Goal: Contribute content: Add original content to the website for others to see

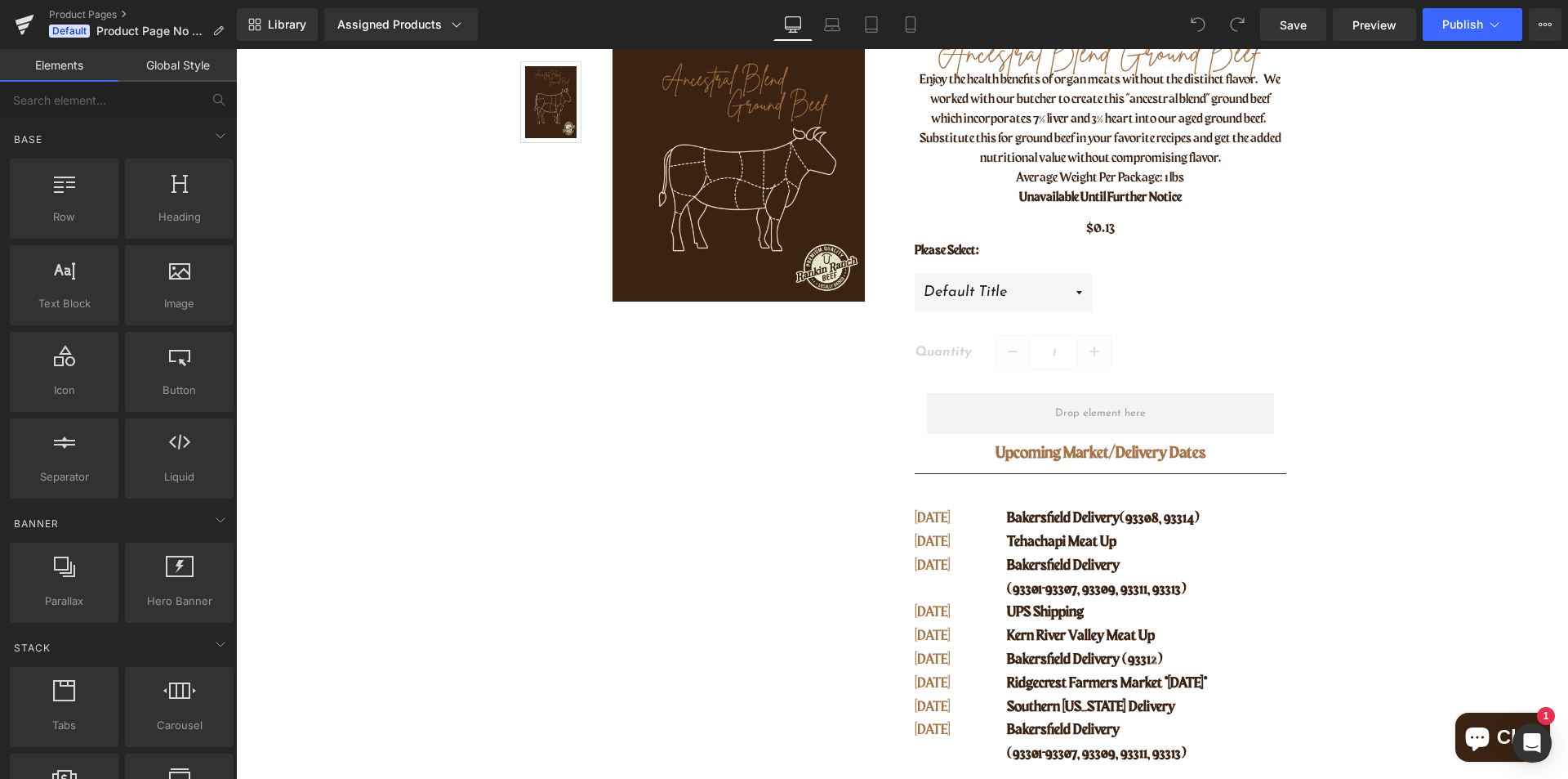
scroll to position [245, 0]
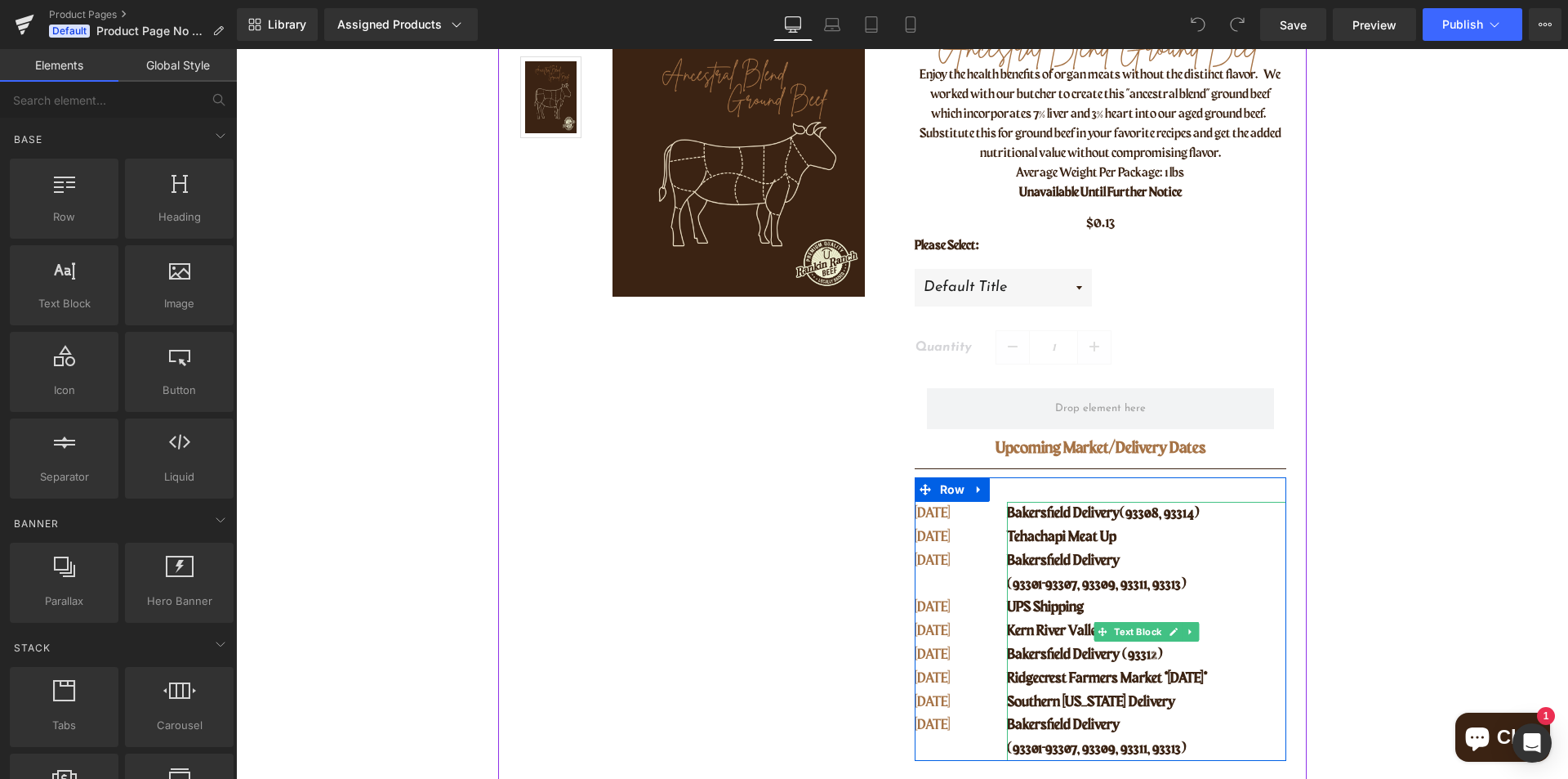
click at [1136, 544] on p "Tehachapi Meat Up" at bounding box center [1146, 537] width 278 height 24
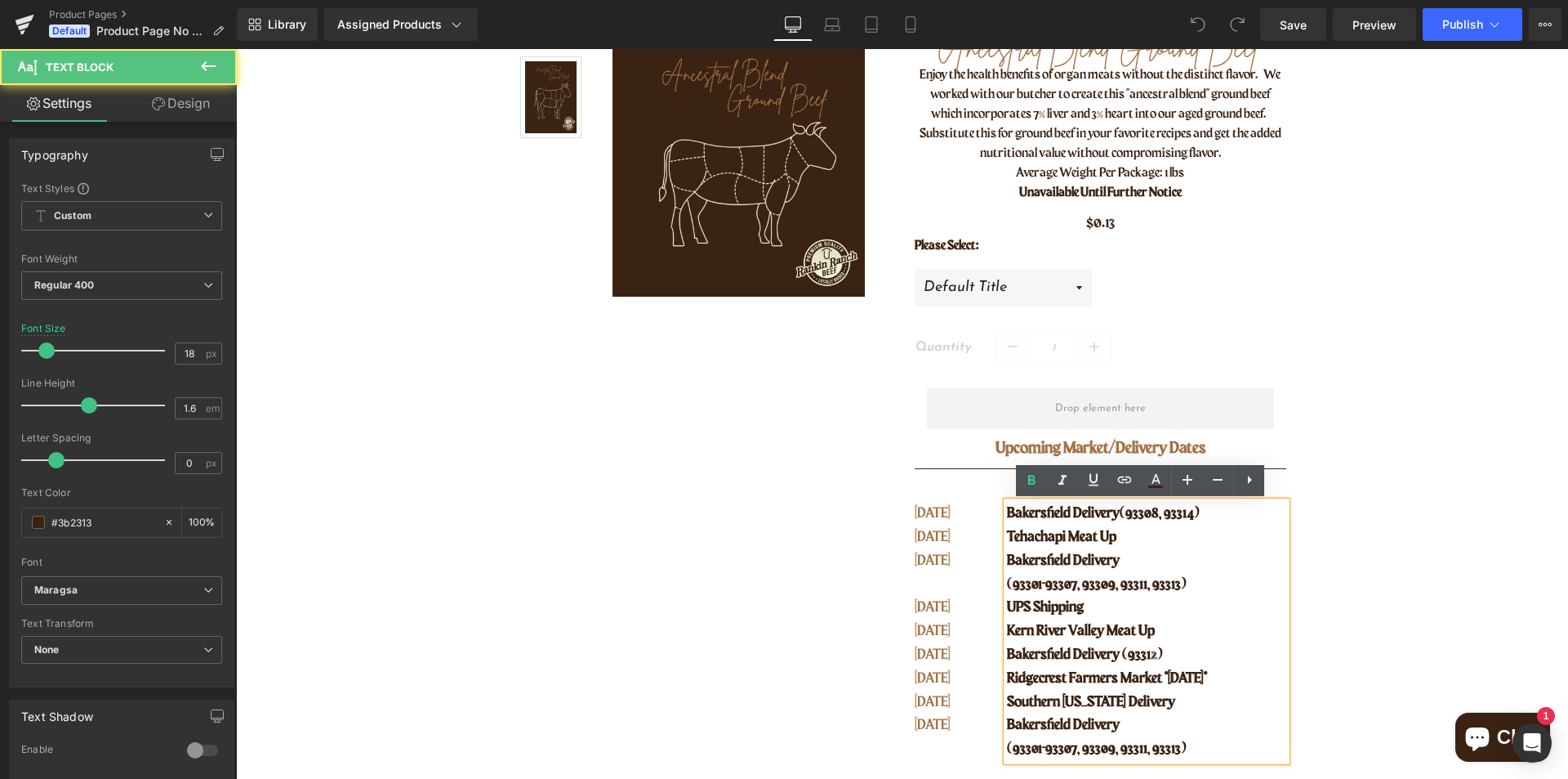
click at [1118, 535] on p "Tehachapi Meat Up" at bounding box center [1146, 537] width 278 height 24
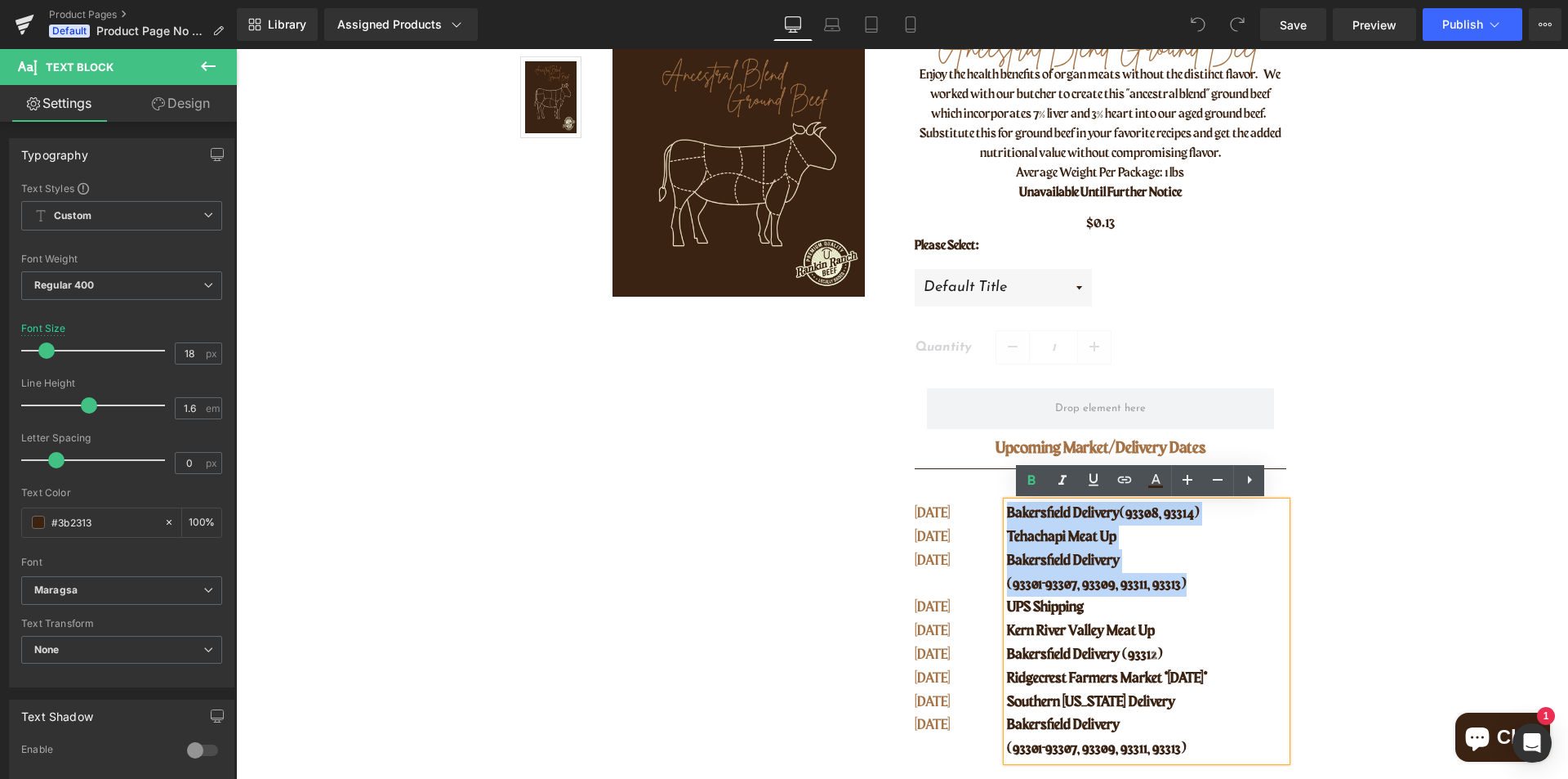
drag, startPoint x: 1183, startPoint y: 587, endPoint x: 1004, endPoint y: 513, distance: 193.7
click at [1007, 513] on div "Bakersfield Delivery (93308, 93314) [GEOGRAPHIC_DATA] Meat Up [GEOGRAPHIC_DATA]…" at bounding box center [1146, 631] width 278 height 259
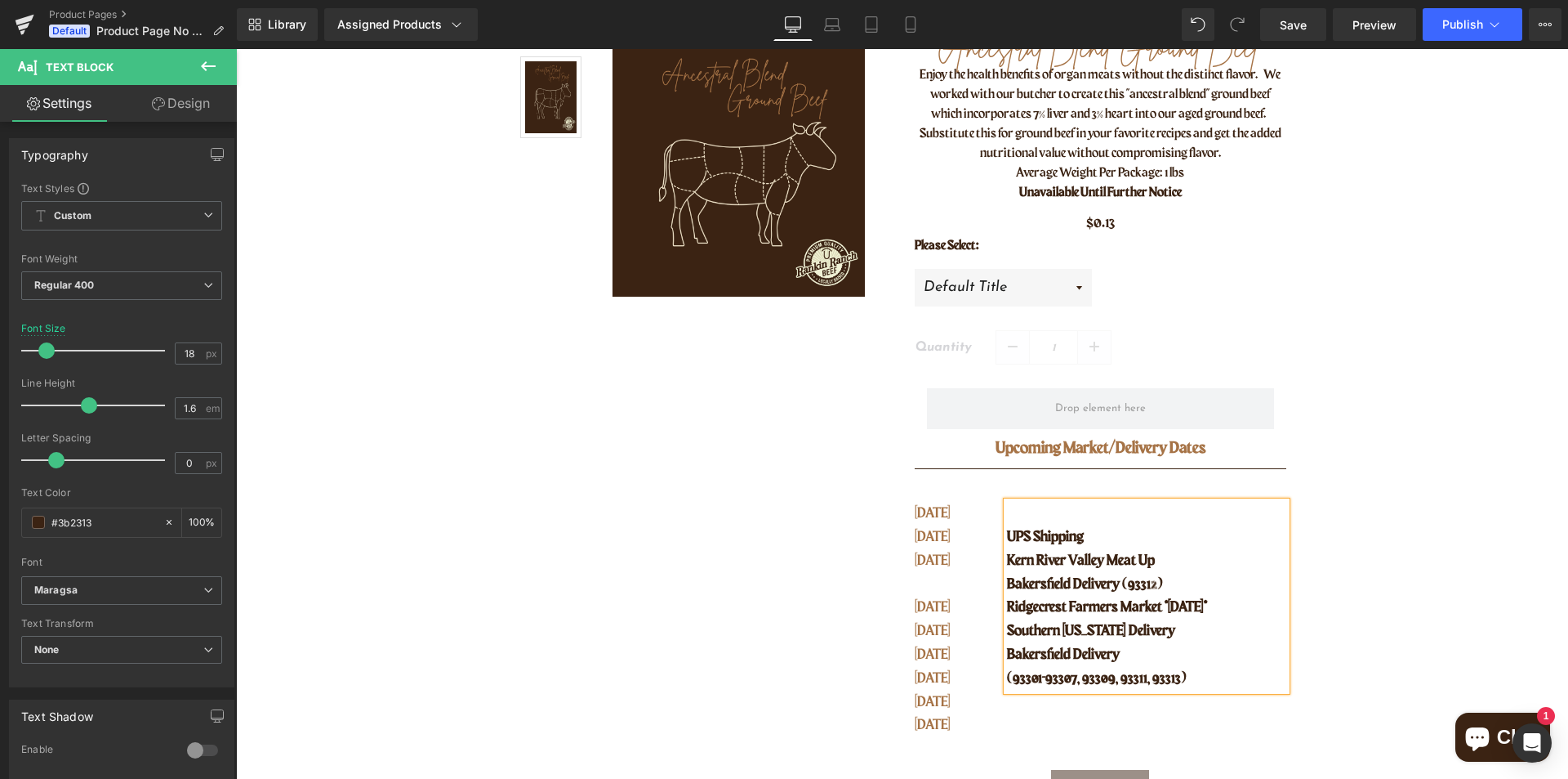
click at [1207, 669] on p "(93301-93307, 93309, 93311, 93313)" at bounding box center [1146, 678] width 278 height 24
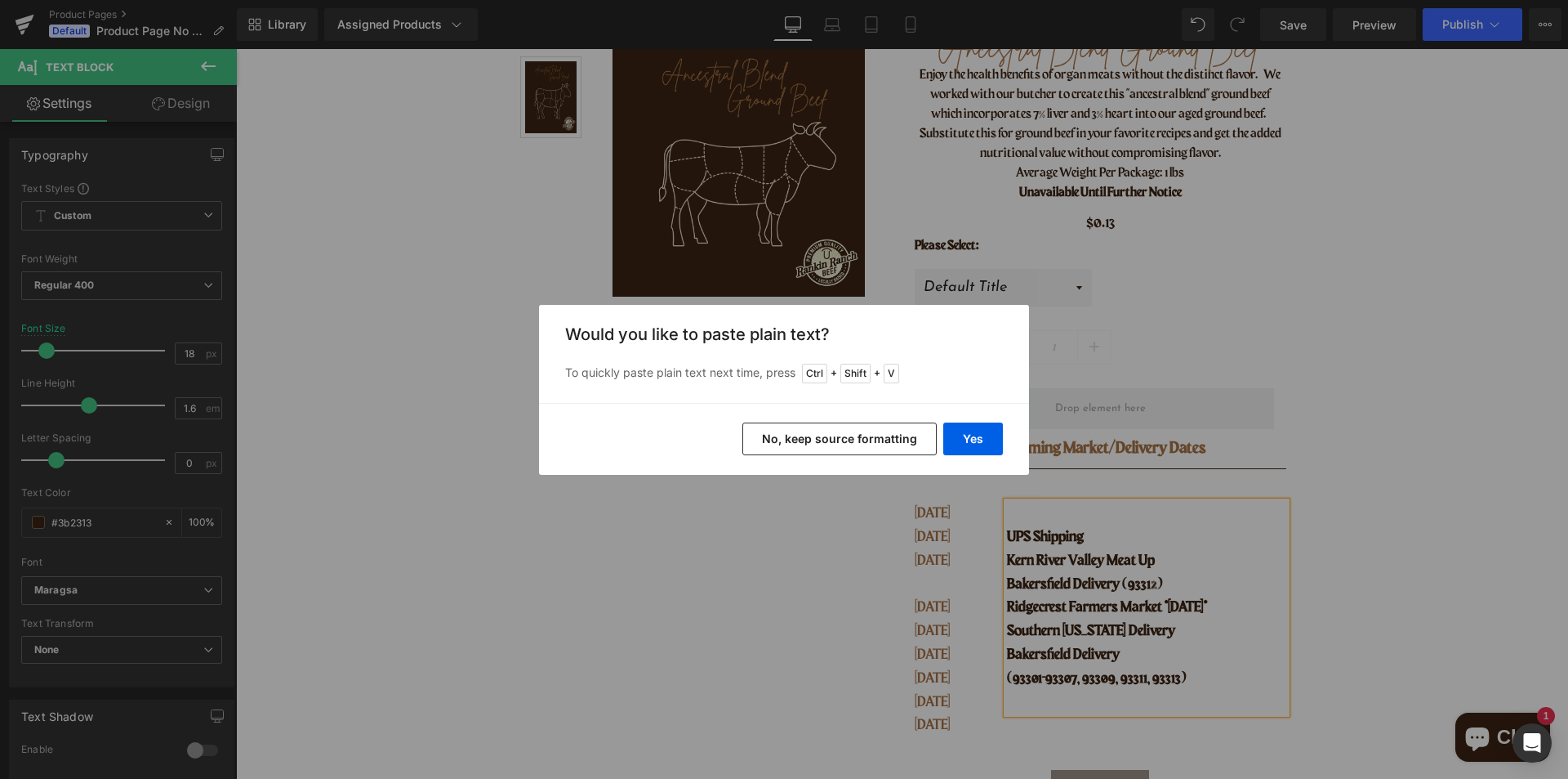
click at [837, 436] on button "No, keep source formatting" at bounding box center [839, 439] width 194 height 33
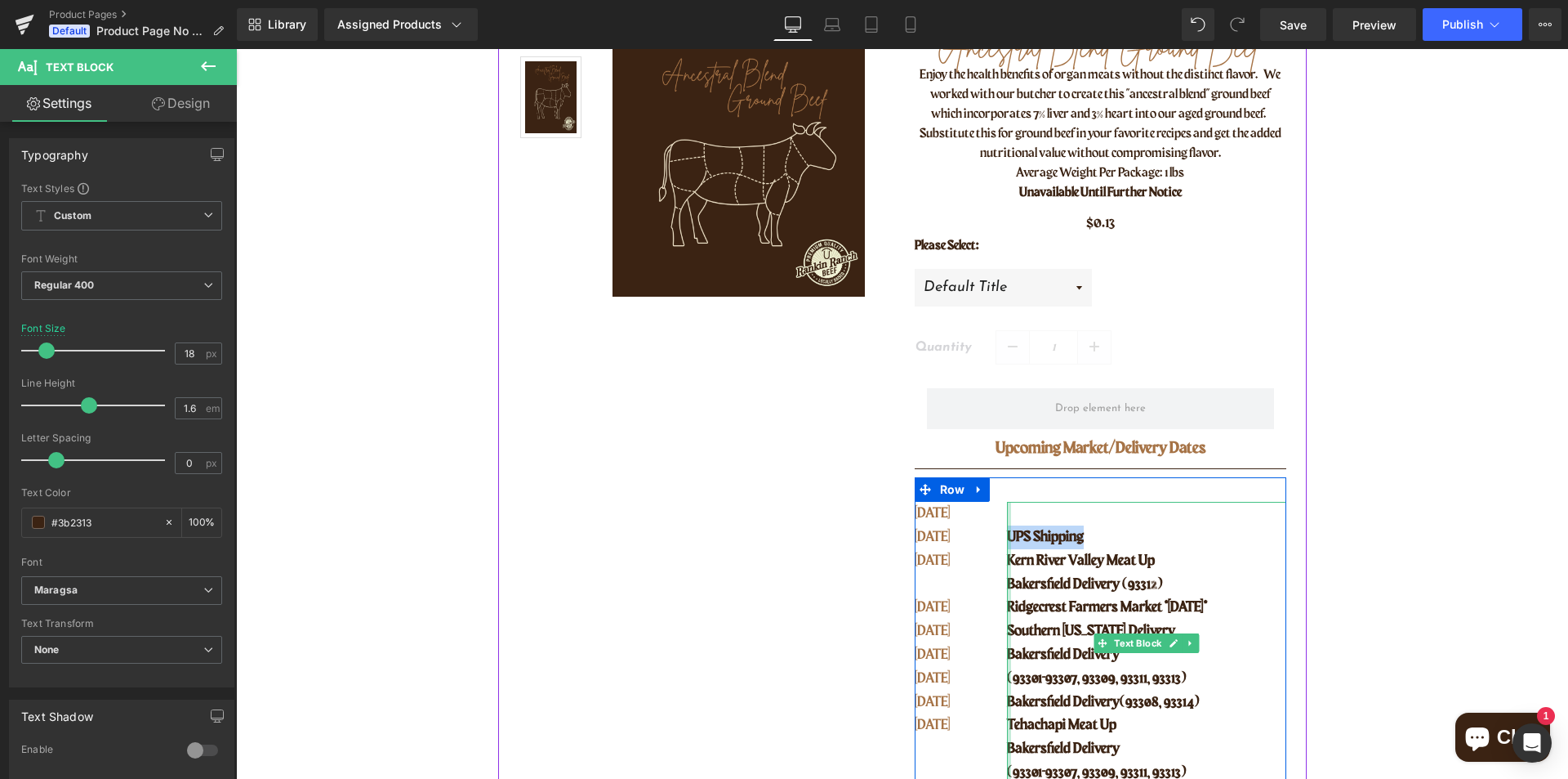
drag, startPoint x: 1081, startPoint y: 536, endPoint x: 1002, endPoint y: 533, distance: 79.1
click at [1007, 533] on div "UPS Shipping Kern River Valley Meat Up Bakersfield Delivery (93312) Ridgecrest …" at bounding box center [1146, 643] width 278 height 283
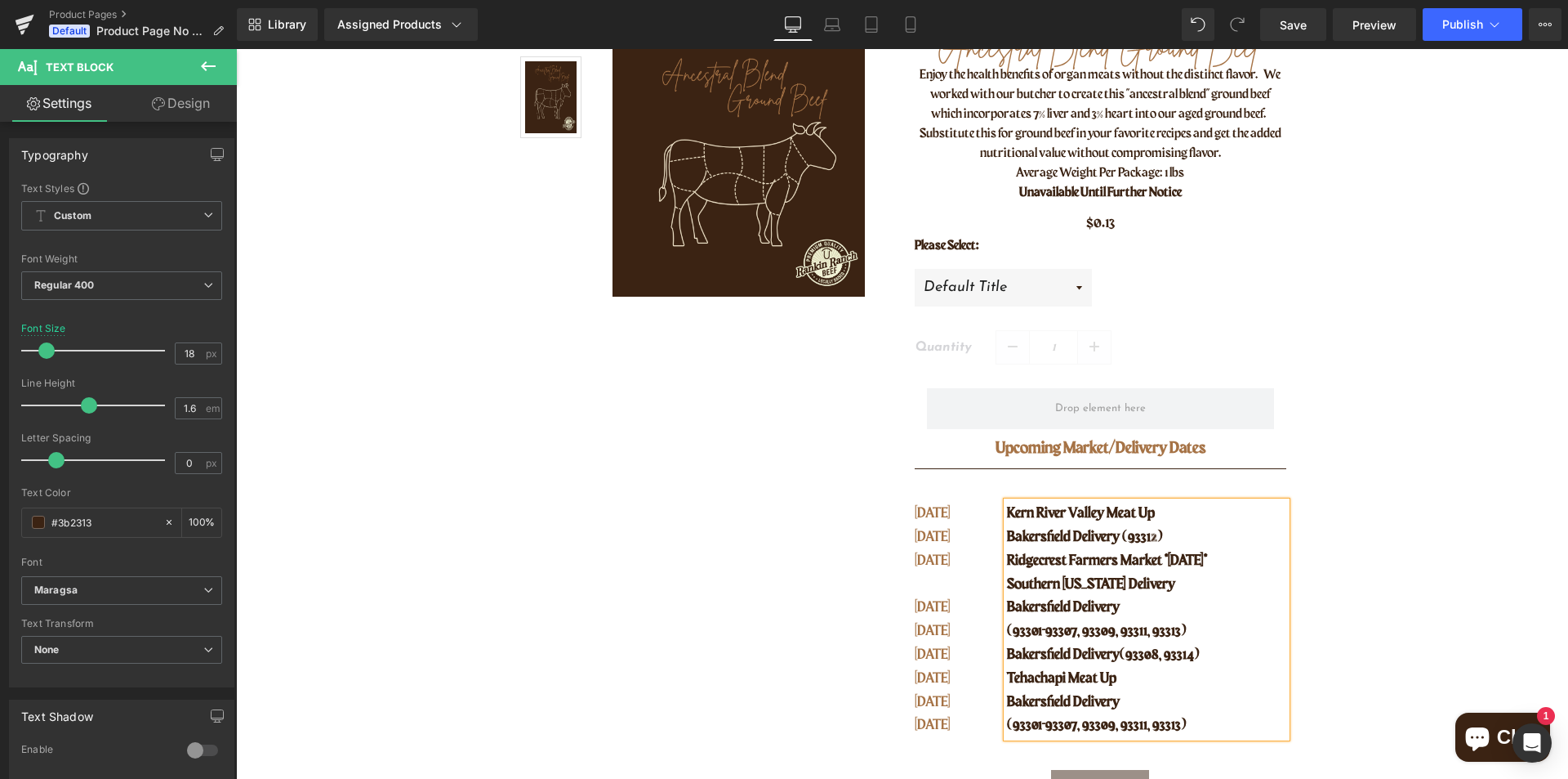
click at [1184, 729] on p "(93301-93307, 93309, 93311, 93313)" at bounding box center [1146, 725] width 278 height 24
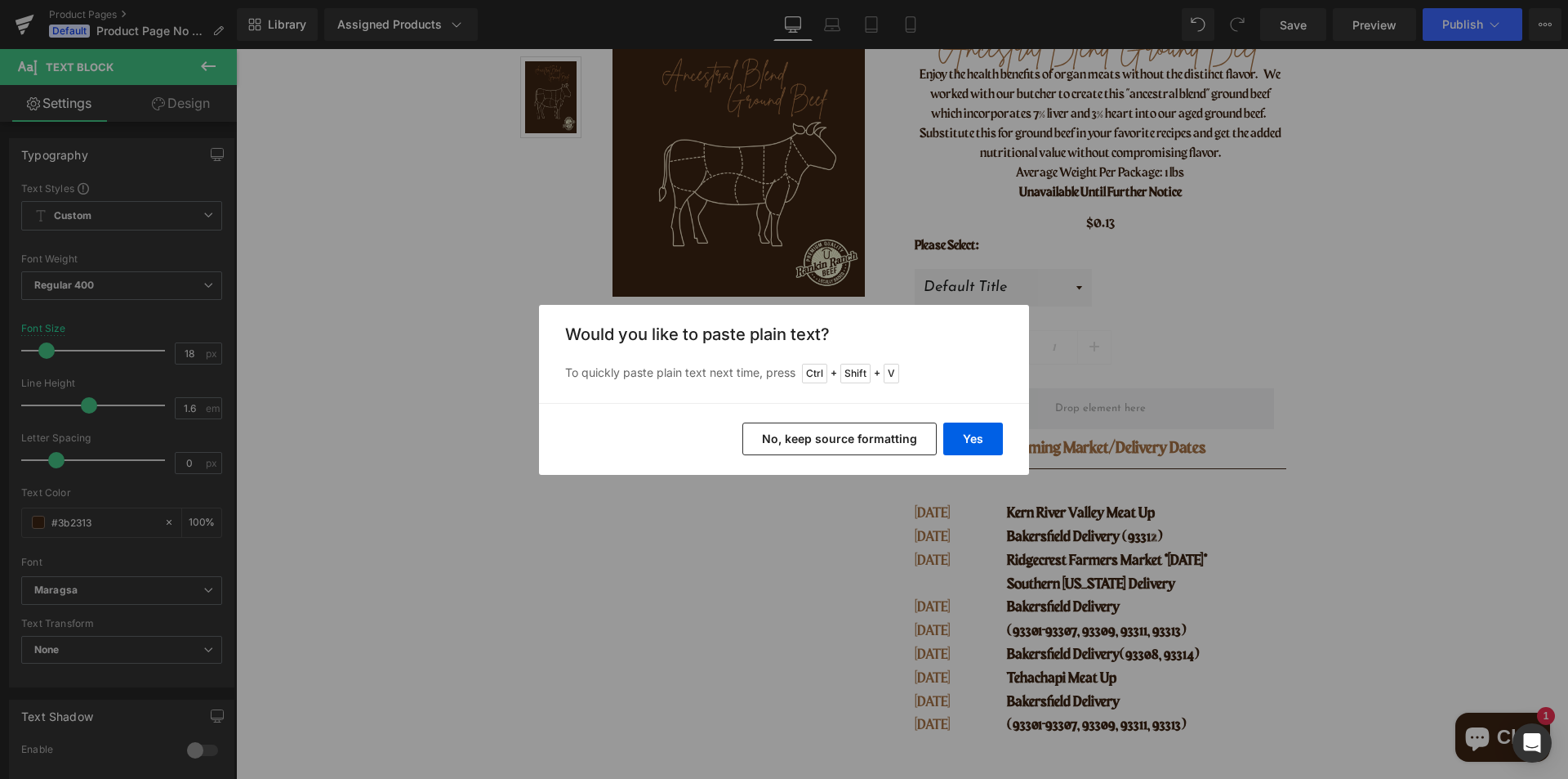
click at [837, 434] on button "No, keep source formatting" at bounding box center [839, 439] width 194 height 33
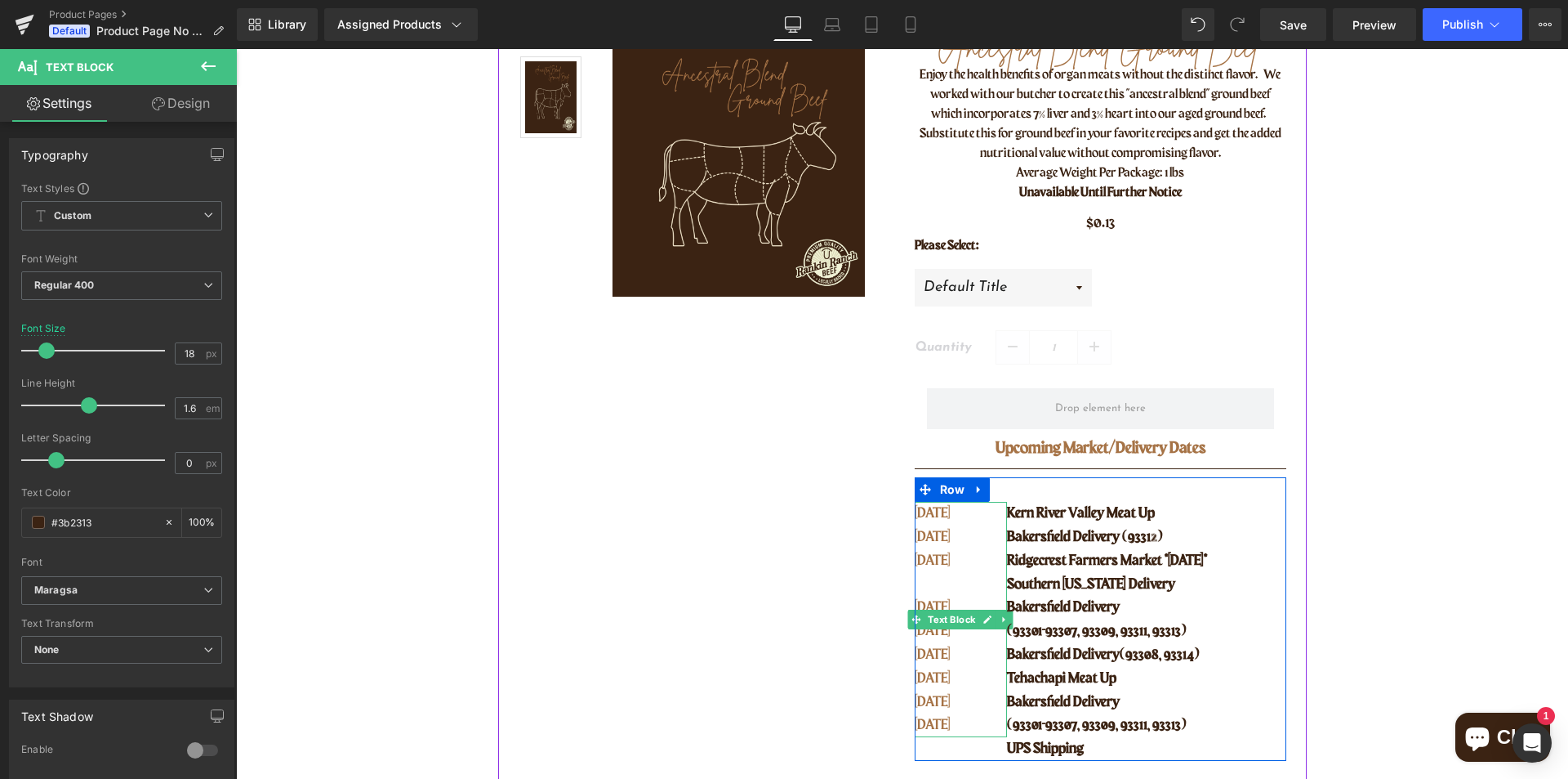
click at [943, 543] on p "[DATE]" at bounding box center [951, 537] width 72 height 24
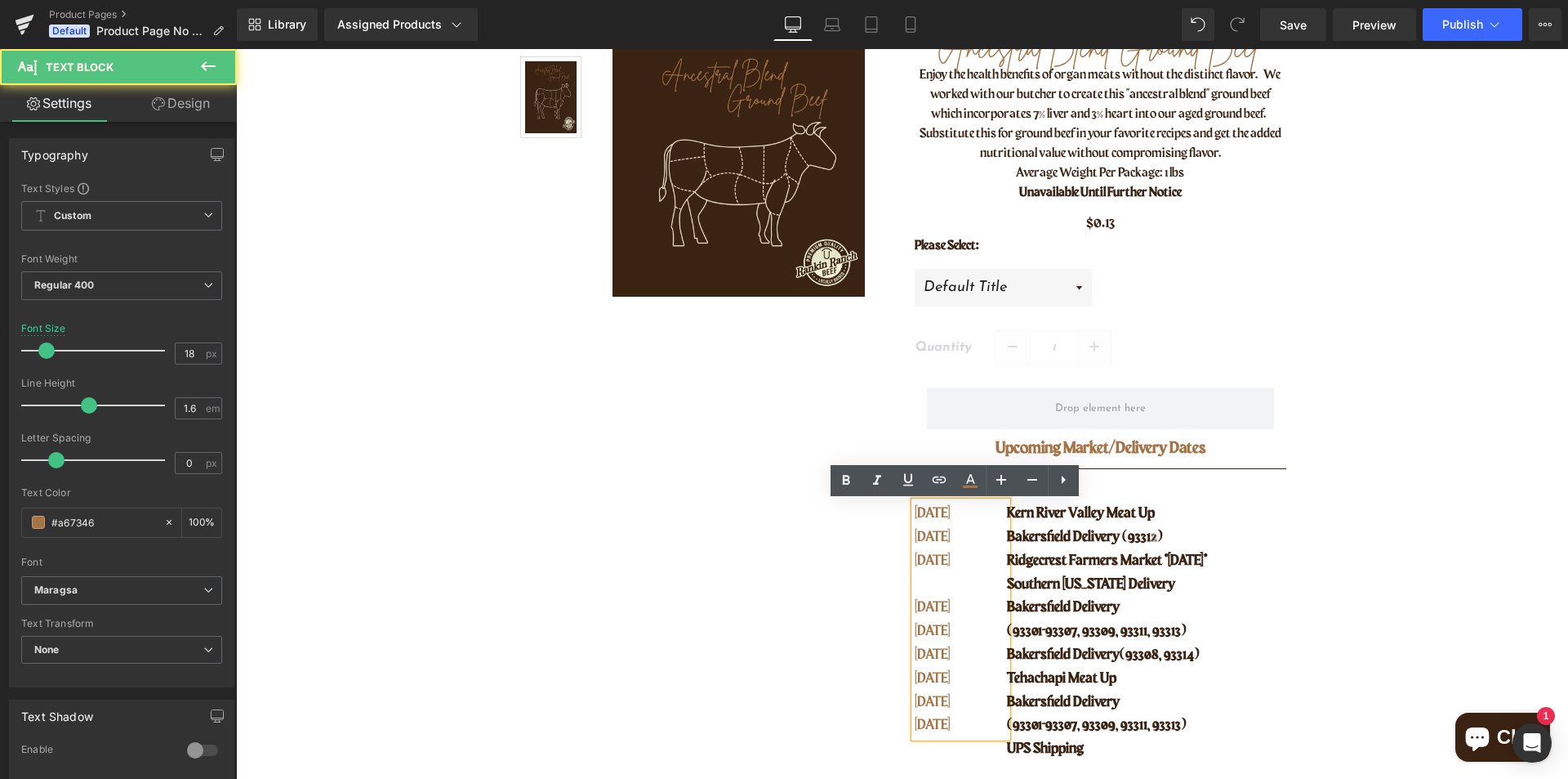
click at [969, 565] on p "[DATE]" at bounding box center [951, 561] width 72 height 24
drag, startPoint x: 965, startPoint y: 608, endPoint x: 912, endPoint y: 513, distance: 108.8
click at [915, 513] on div "[DATE] SEPT [DATE] SEPT [DATE] SEPT [DATE] SEPT [DATE]" at bounding box center [961, 619] width 93 height 236
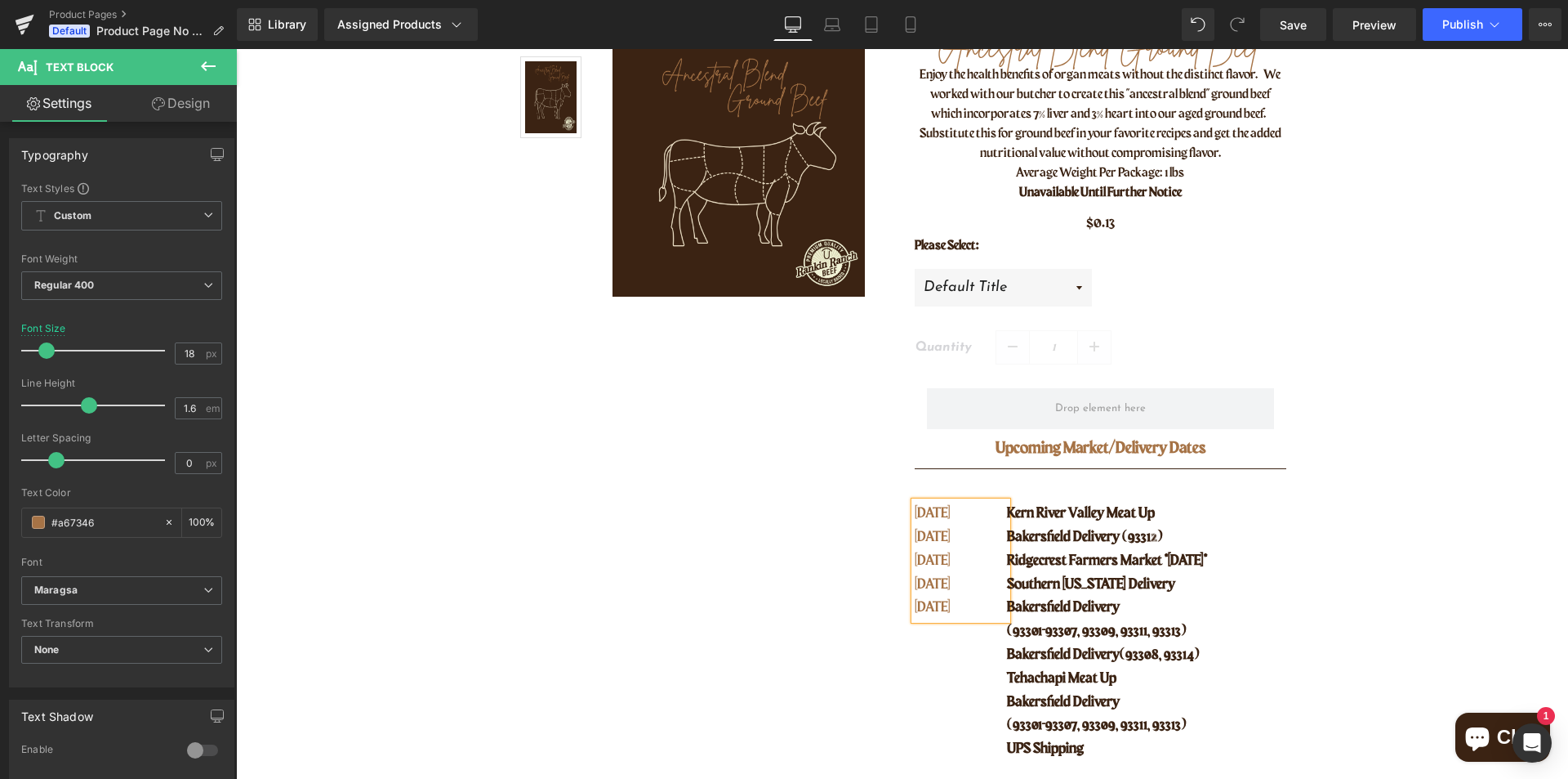
click at [979, 613] on p "[DATE]" at bounding box center [951, 607] width 72 height 24
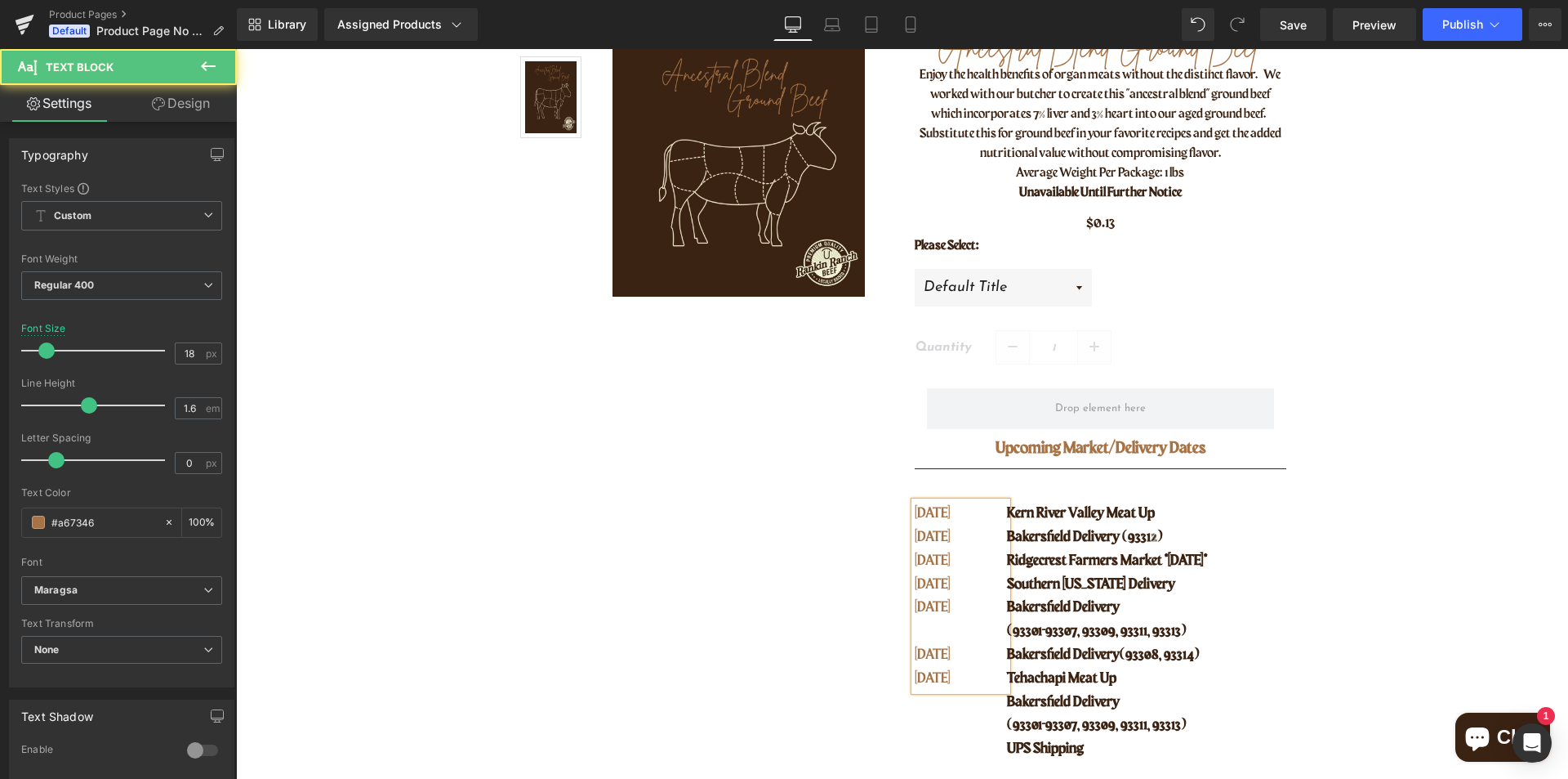
click at [961, 652] on p "[DATE]" at bounding box center [951, 655] width 72 height 24
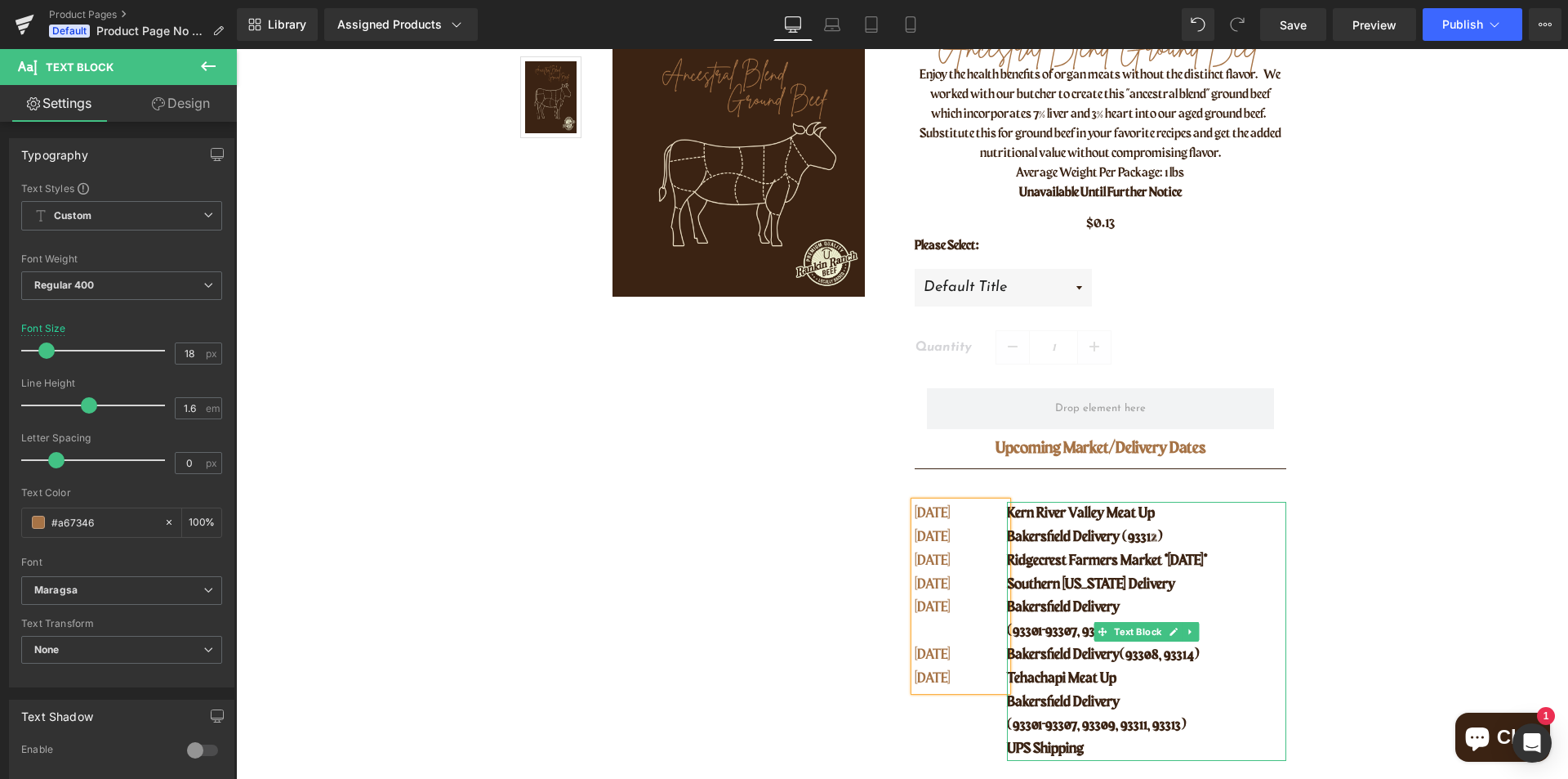
click at [1108, 676] on span "Tehachapi Meat Up" at bounding box center [1062, 678] width 110 height 15
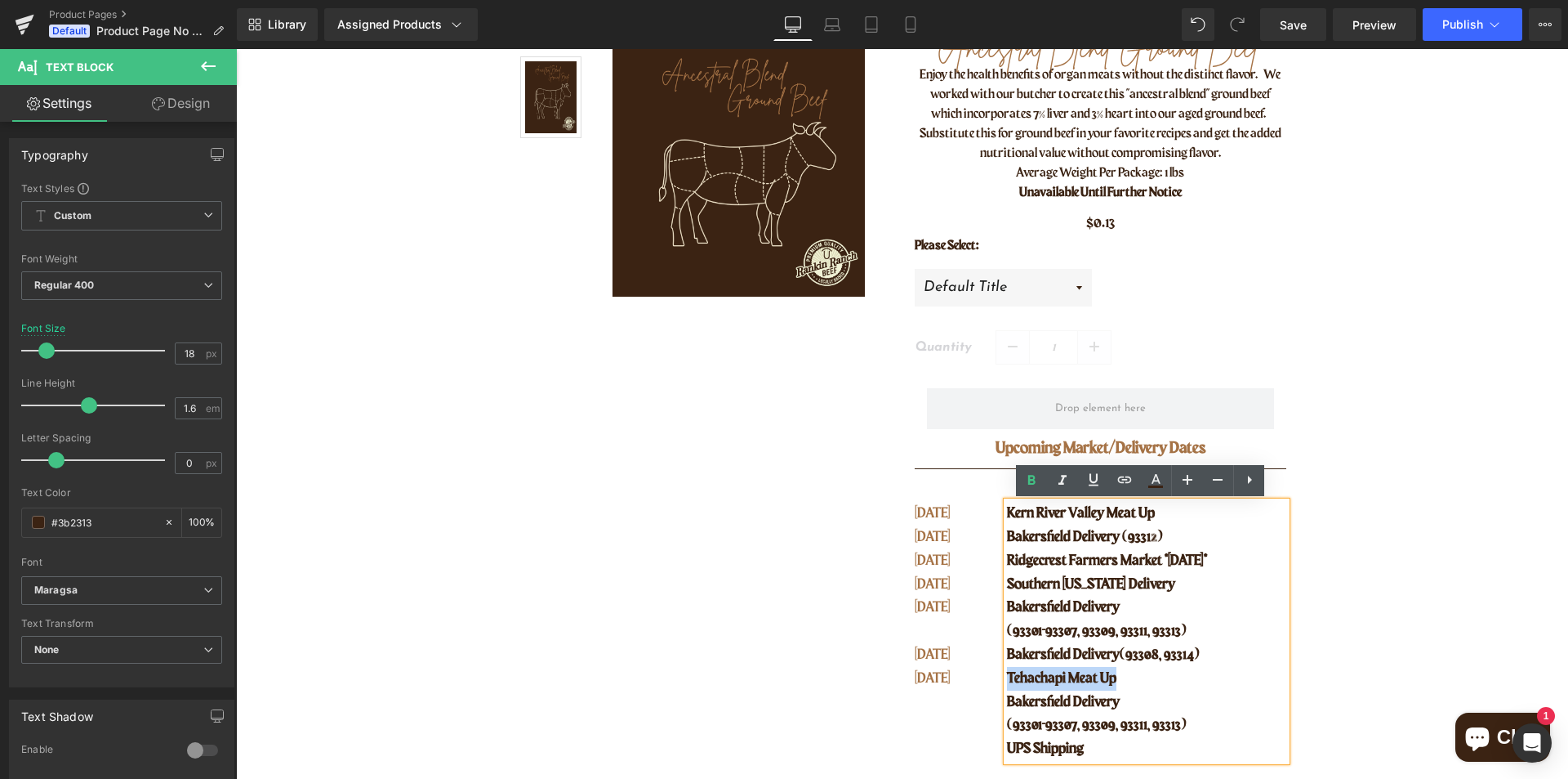
drag, startPoint x: 1115, startPoint y: 683, endPoint x: 1000, endPoint y: 680, distance: 115.0
click at [1007, 680] on p "Tehachapi Meat Up" at bounding box center [1146, 678] width 278 height 24
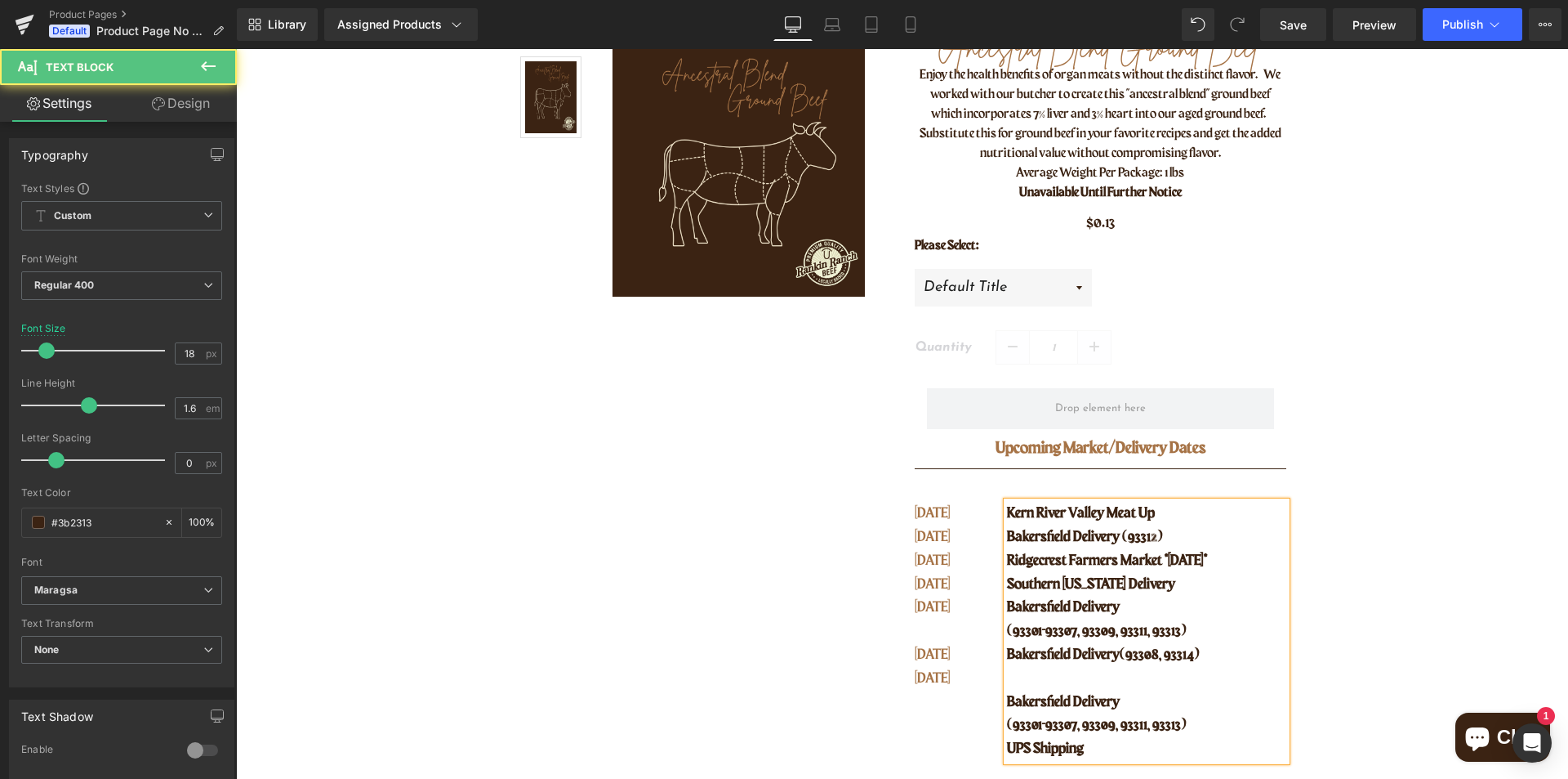
click at [1007, 659] on span "Bakersfield Delivery" at bounding box center [1063, 654] width 113 height 15
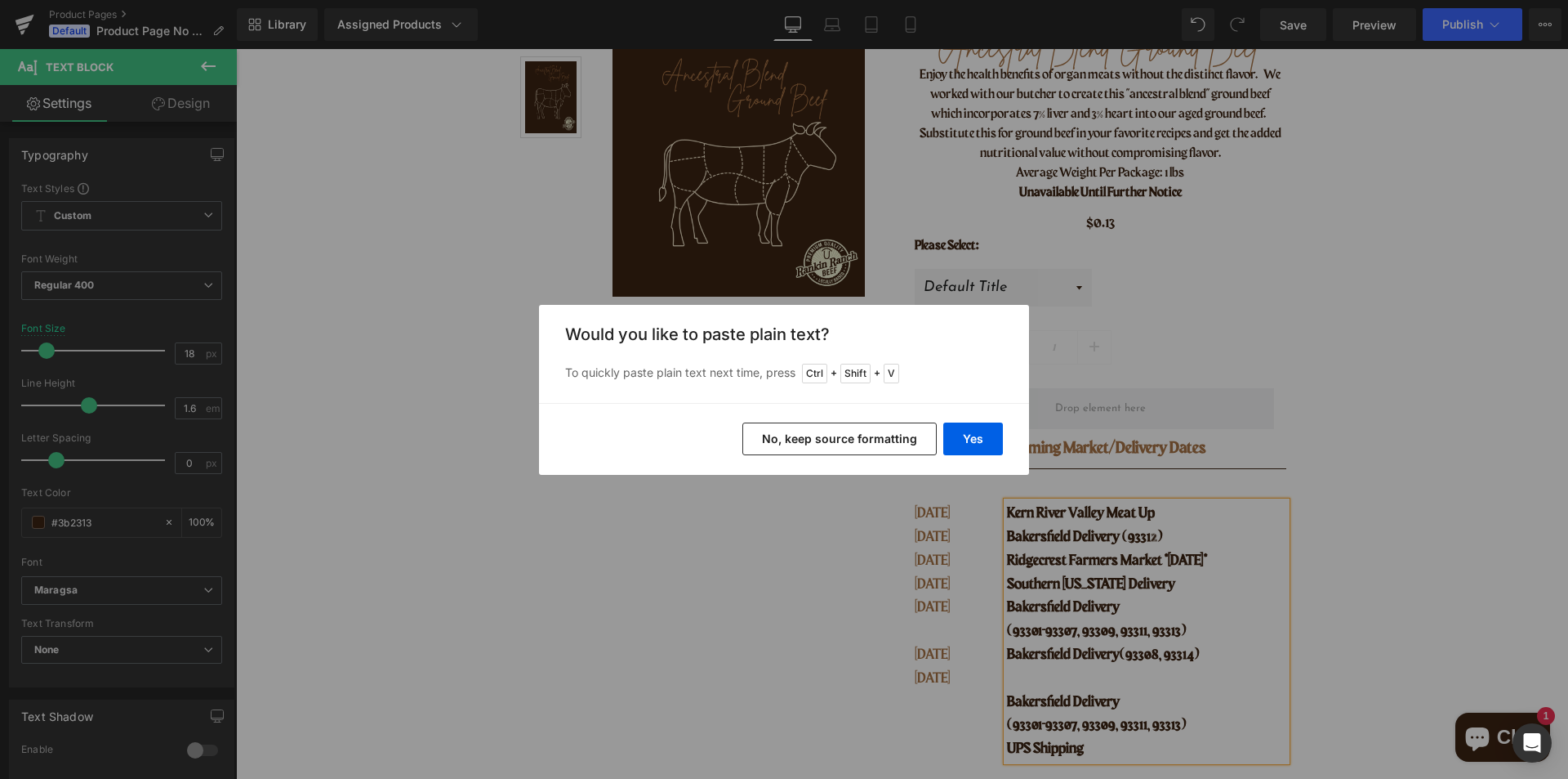
click at [811, 443] on button "No, keep source formatting" at bounding box center [839, 439] width 194 height 33
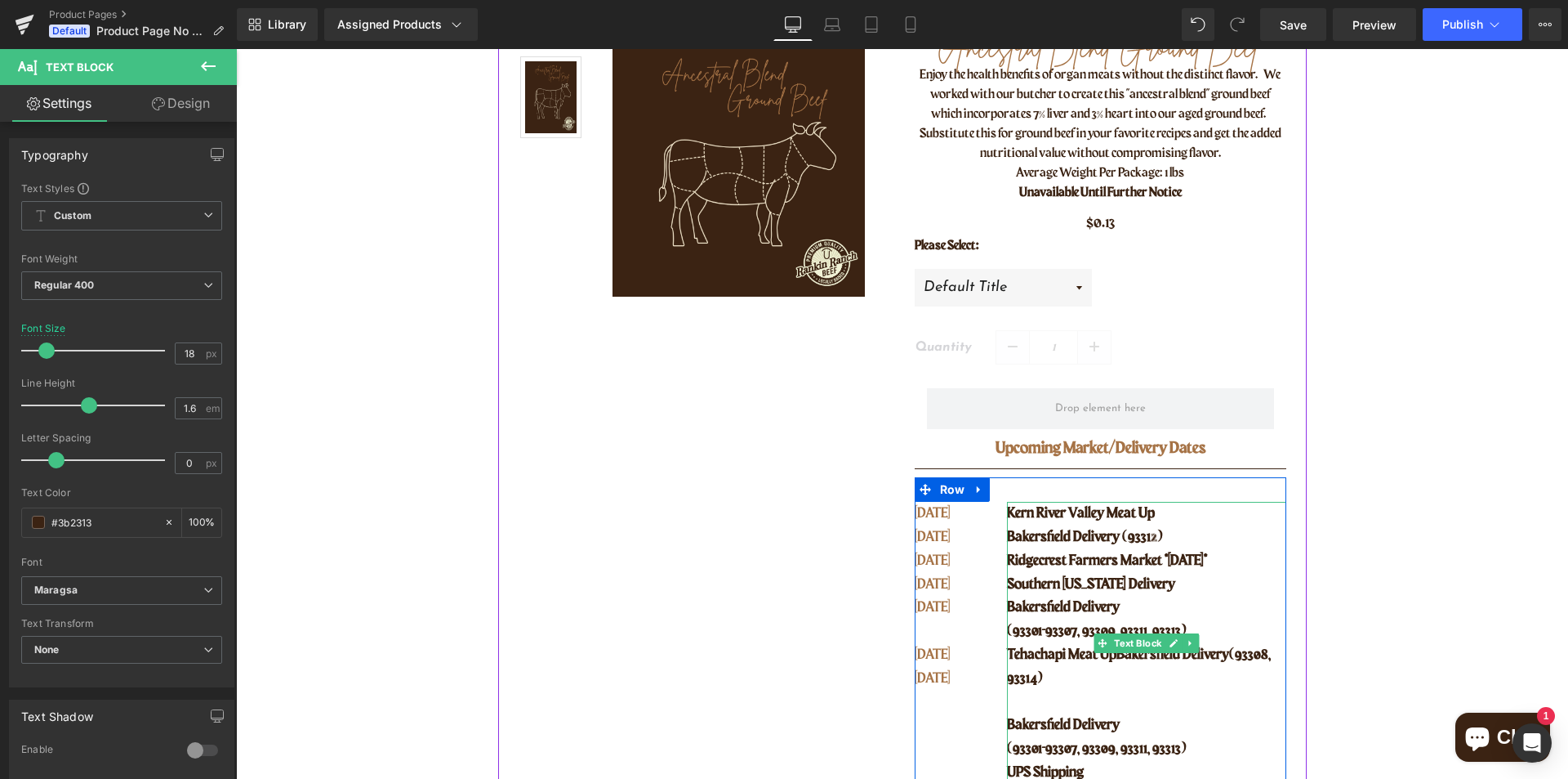
click at [1127, 655] on span "Bakersfield Delivery" at bounding box center [1172, 654] width 113 height 15
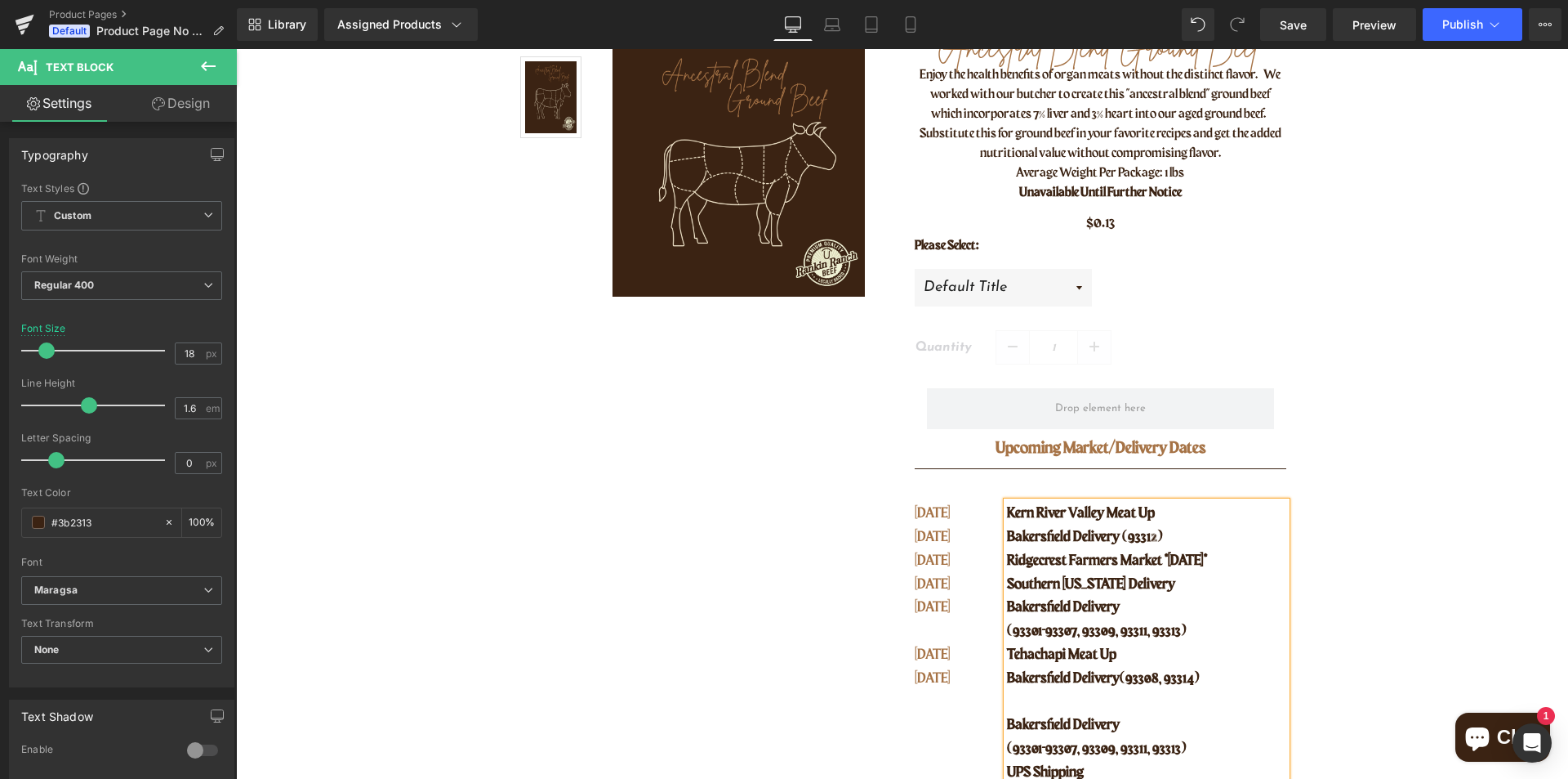
click at [1085, 702] on p at bounding box center [1146, 702] width 278 height 24
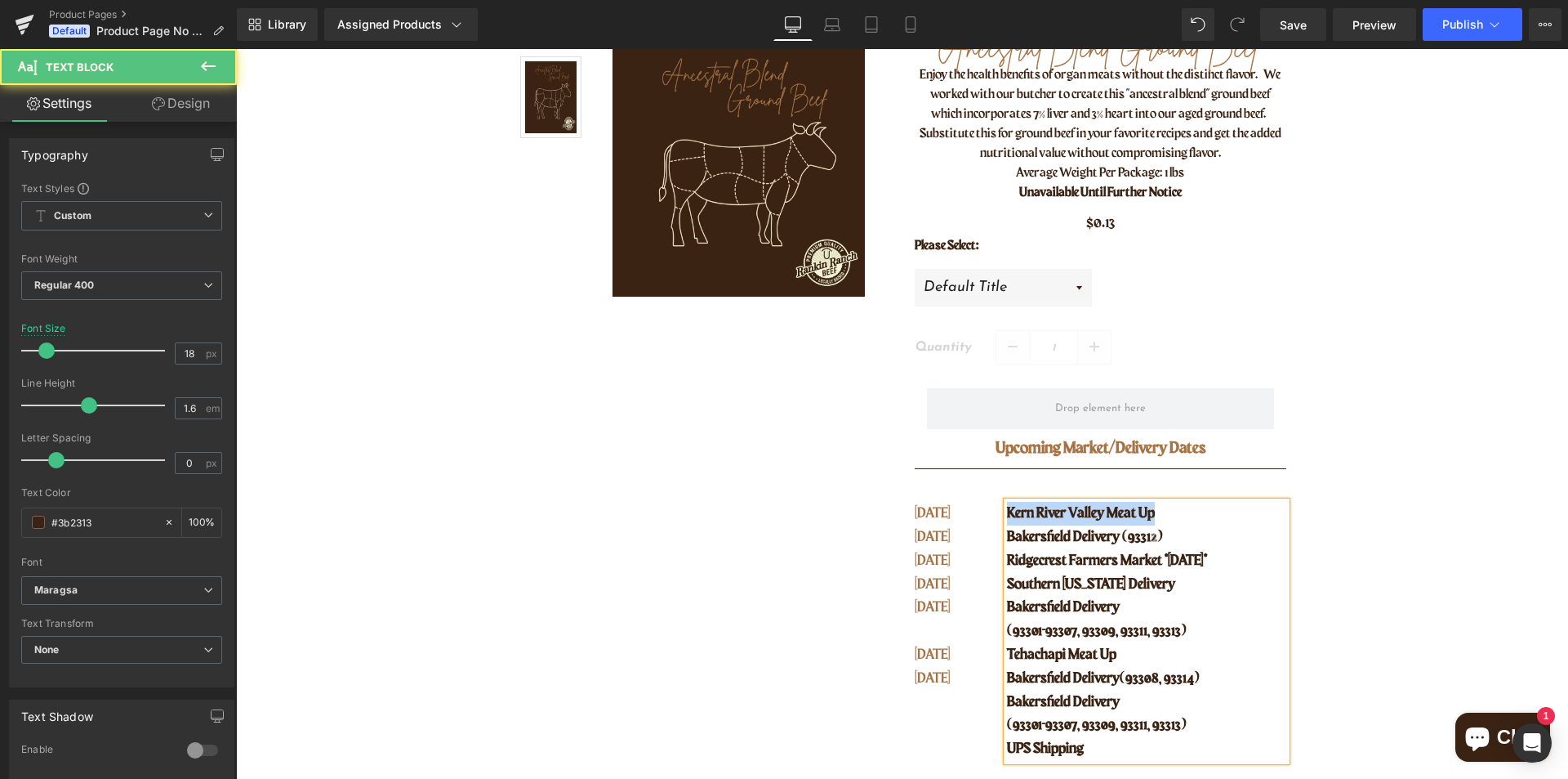
drag, startPoint x: 1168, startPoint y: 511, endPoint x: 958, endPoint y: 492, distance: 210.9
click at [958, 492] on div "SEPT 11 SEPT 16 SEPT 17 SEPT 22 SEPT 23 OCT 02 OCT 07 Text Block Kern River Val…" at bounding box center [1101, 619] width 372 height 284
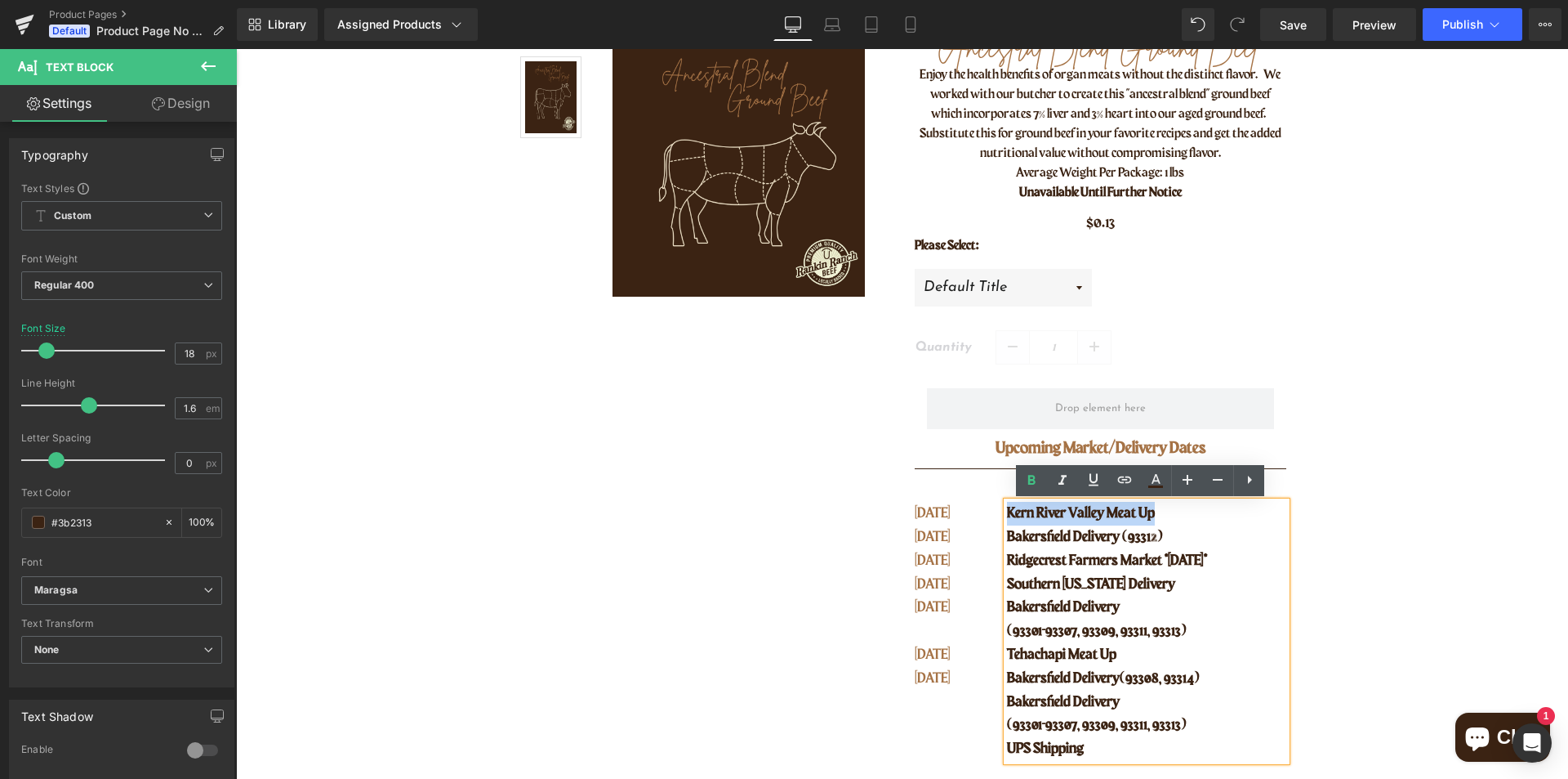
copy span "Kern River Valley Meat Up"
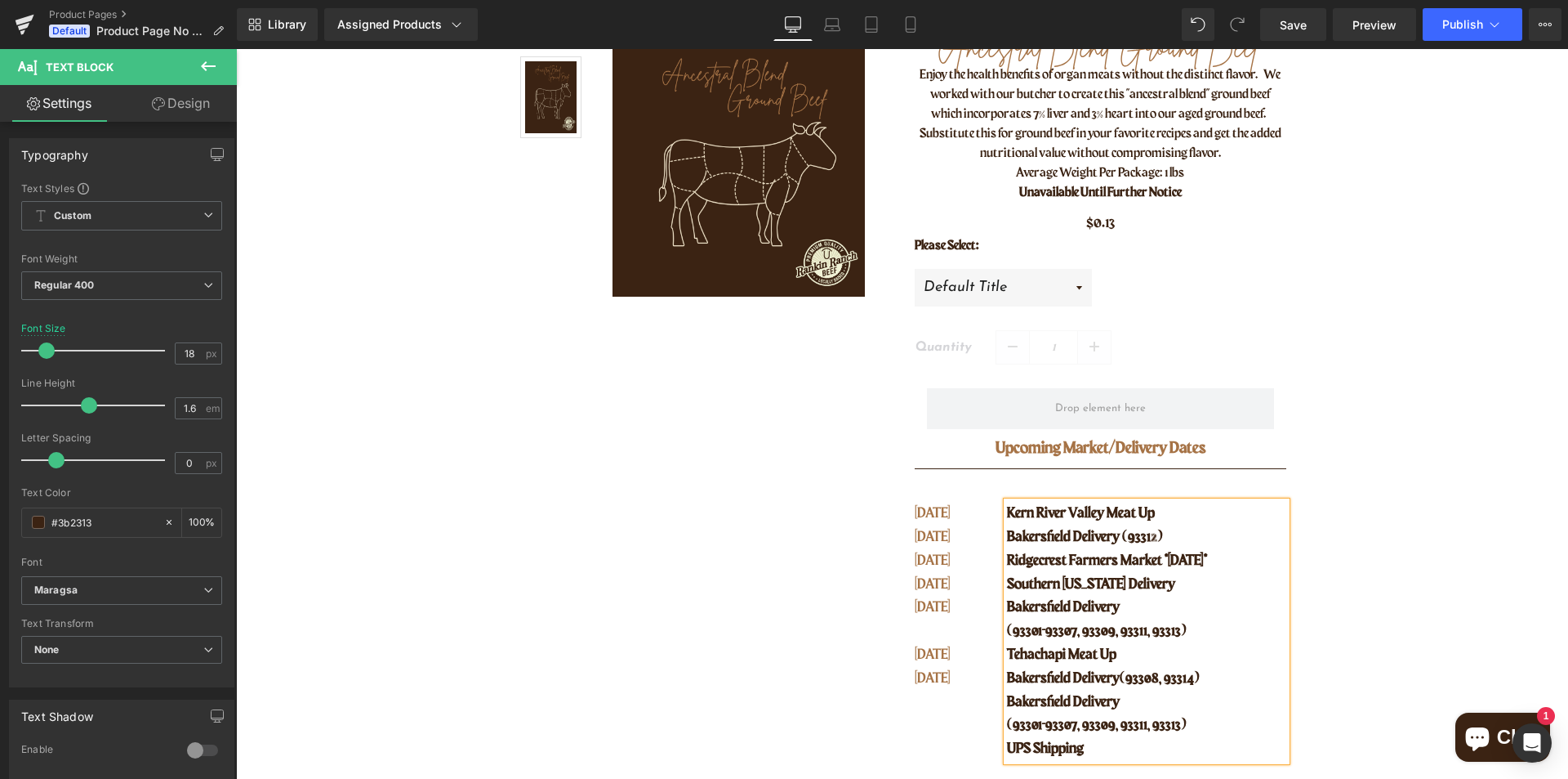
click at [1098, 668] on p "Bakersfield Delivery (93308, 93314)" at bounding box center [1146, 678] width 278 height 24
click at [1210, 681] on p "Bakersfield Delivery (93308, 93314)" at bounding box center [1146, 678] width 278 height 24
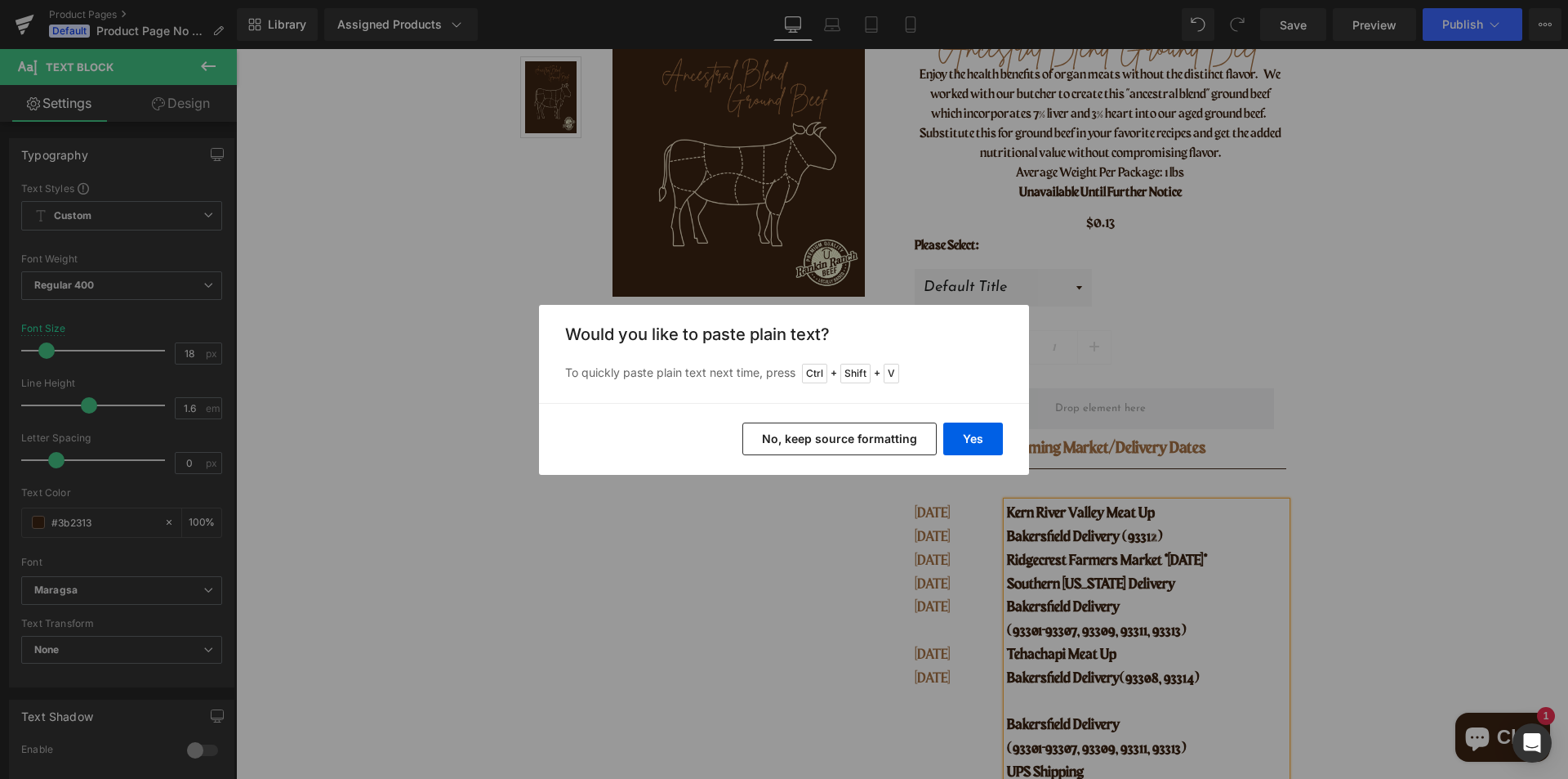
click at [837, 434] on button "No, keep source formatting" at bounding box center [839, 439] width 194 height 33
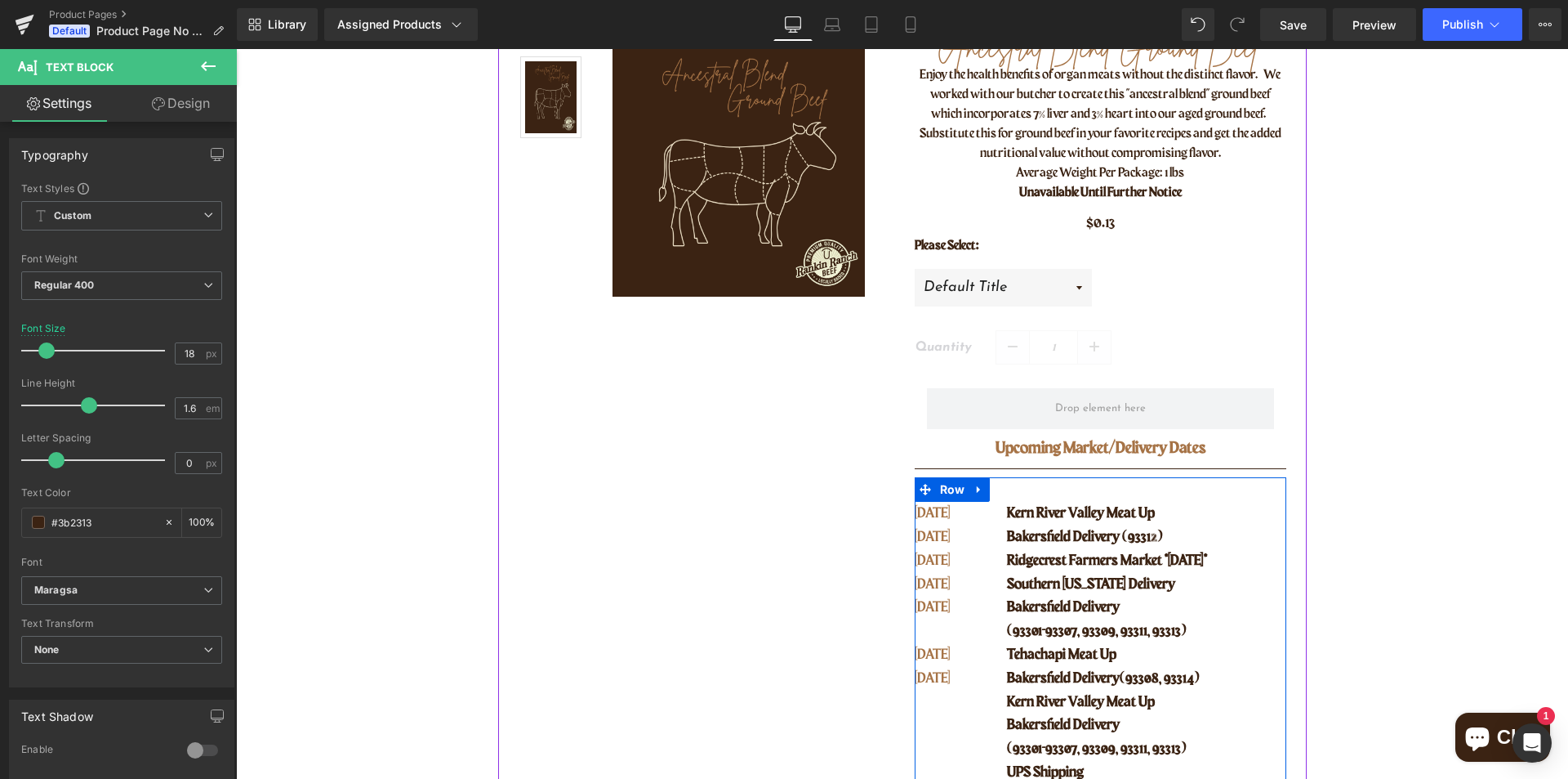
click at [974, 708] on div "SEPT 11 SEPT 16 SEPT 17 SEPT 22 SEPT 23 OCT 02 OCT 07 Text Block Kern River Val…" at bounding box center [1101, 630] width 372 height 308
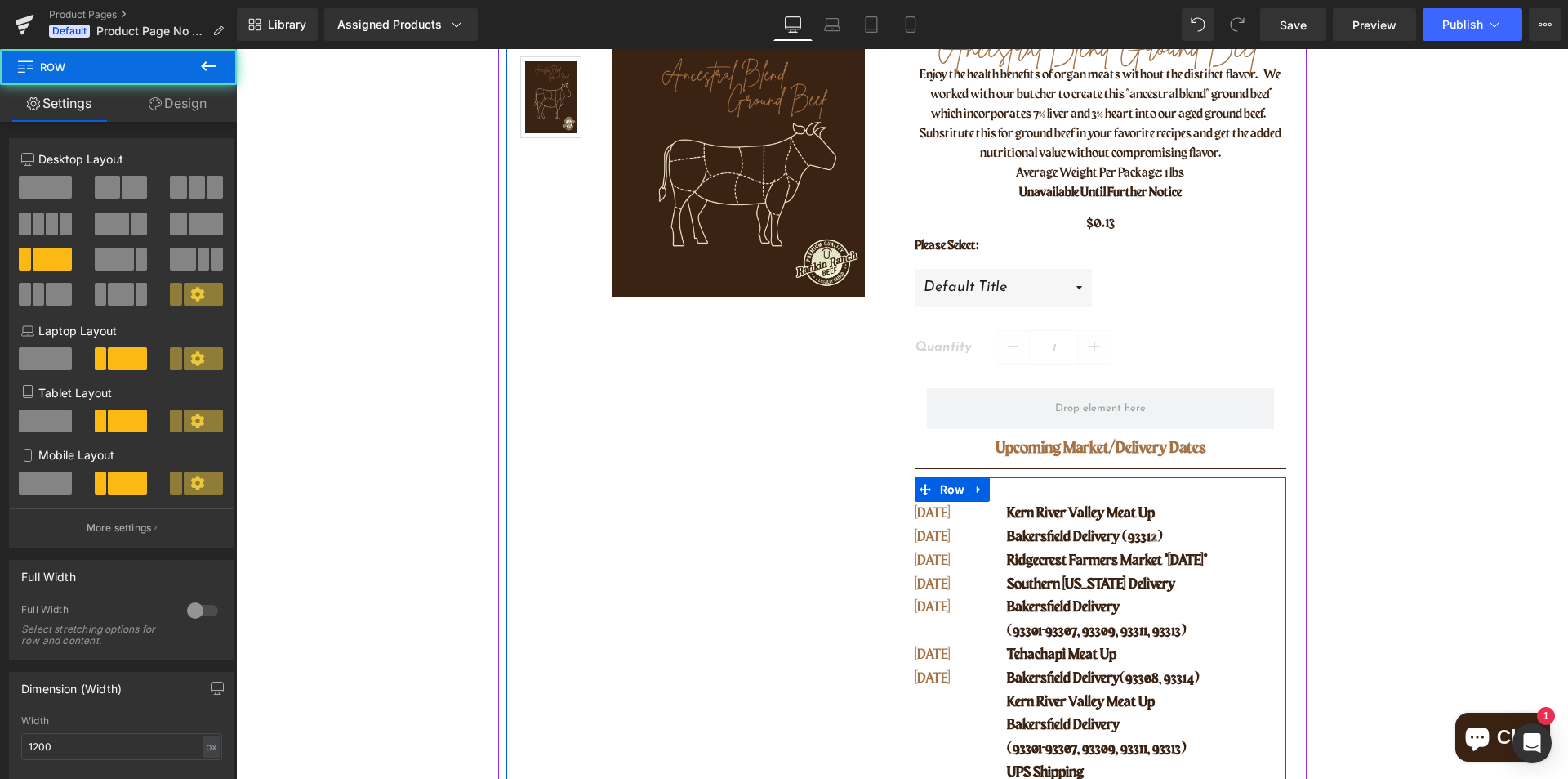
click at [958, 674] on p "[DATE]" at bounding box center [951, 678] width 72 height 24
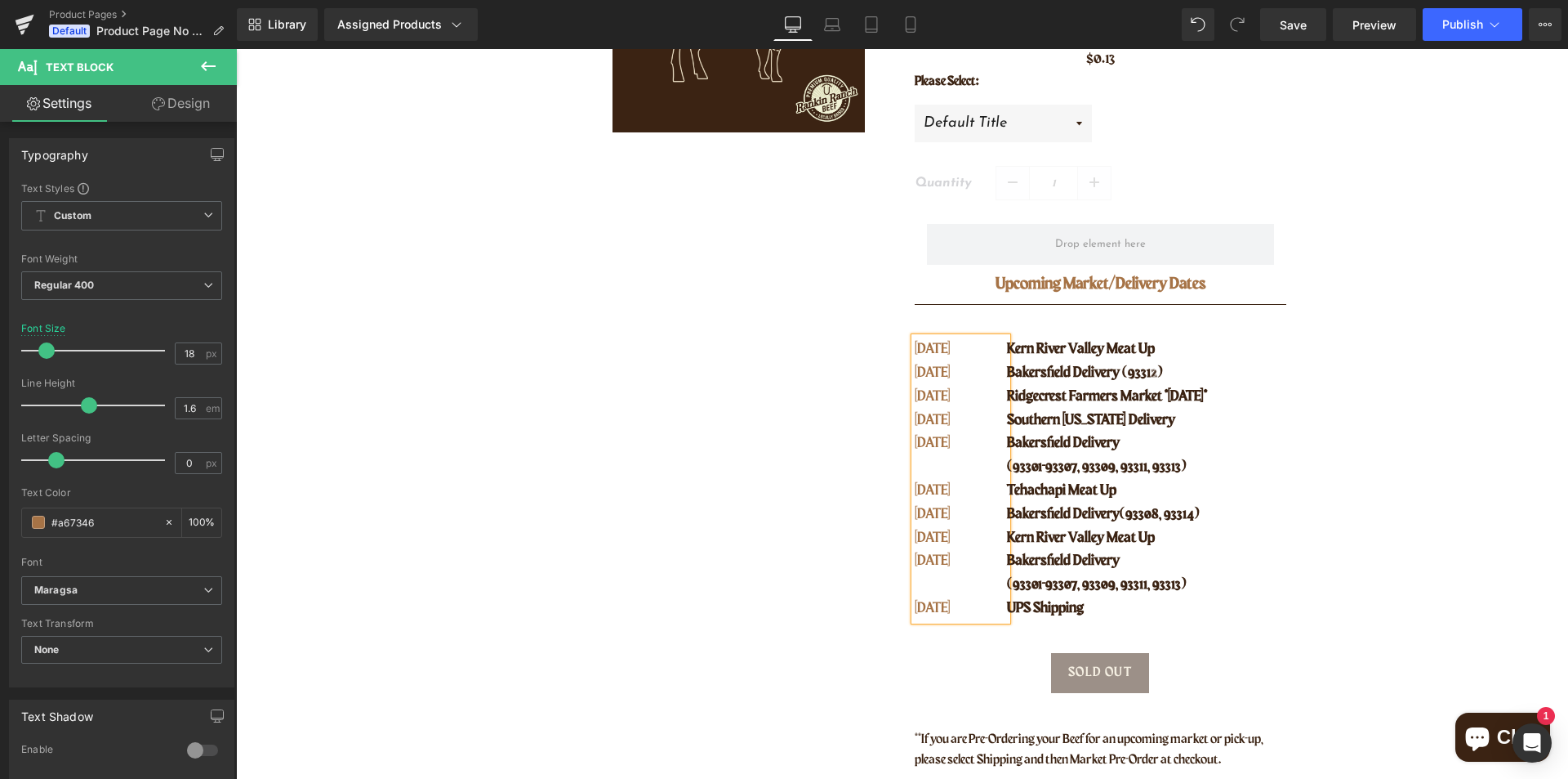
scroll to position [411, 0]
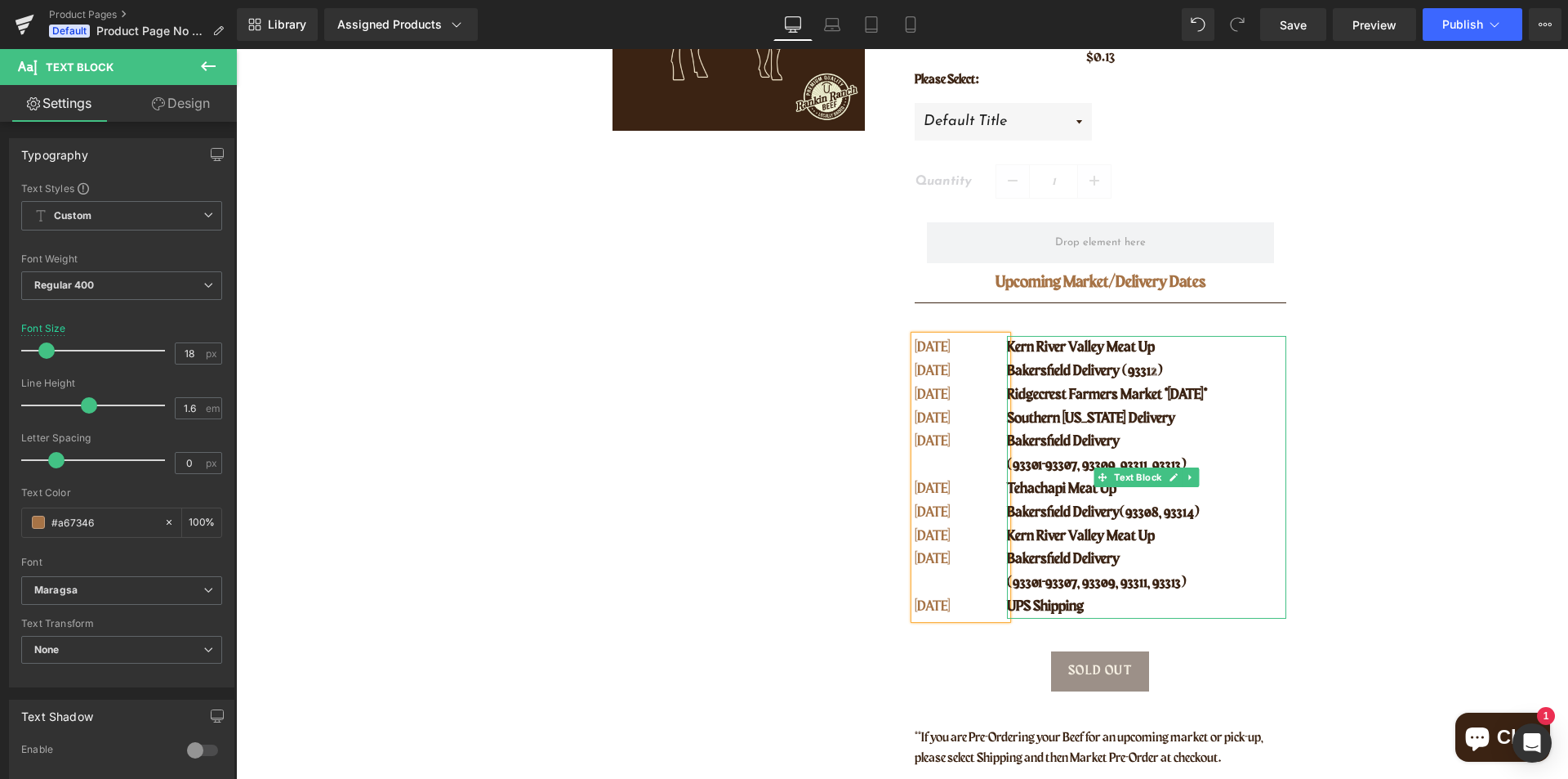
click at [1040, 360] on p "Bakersfield Delivery (93312)" at bounding box center [1146, 371] width 278 height 24
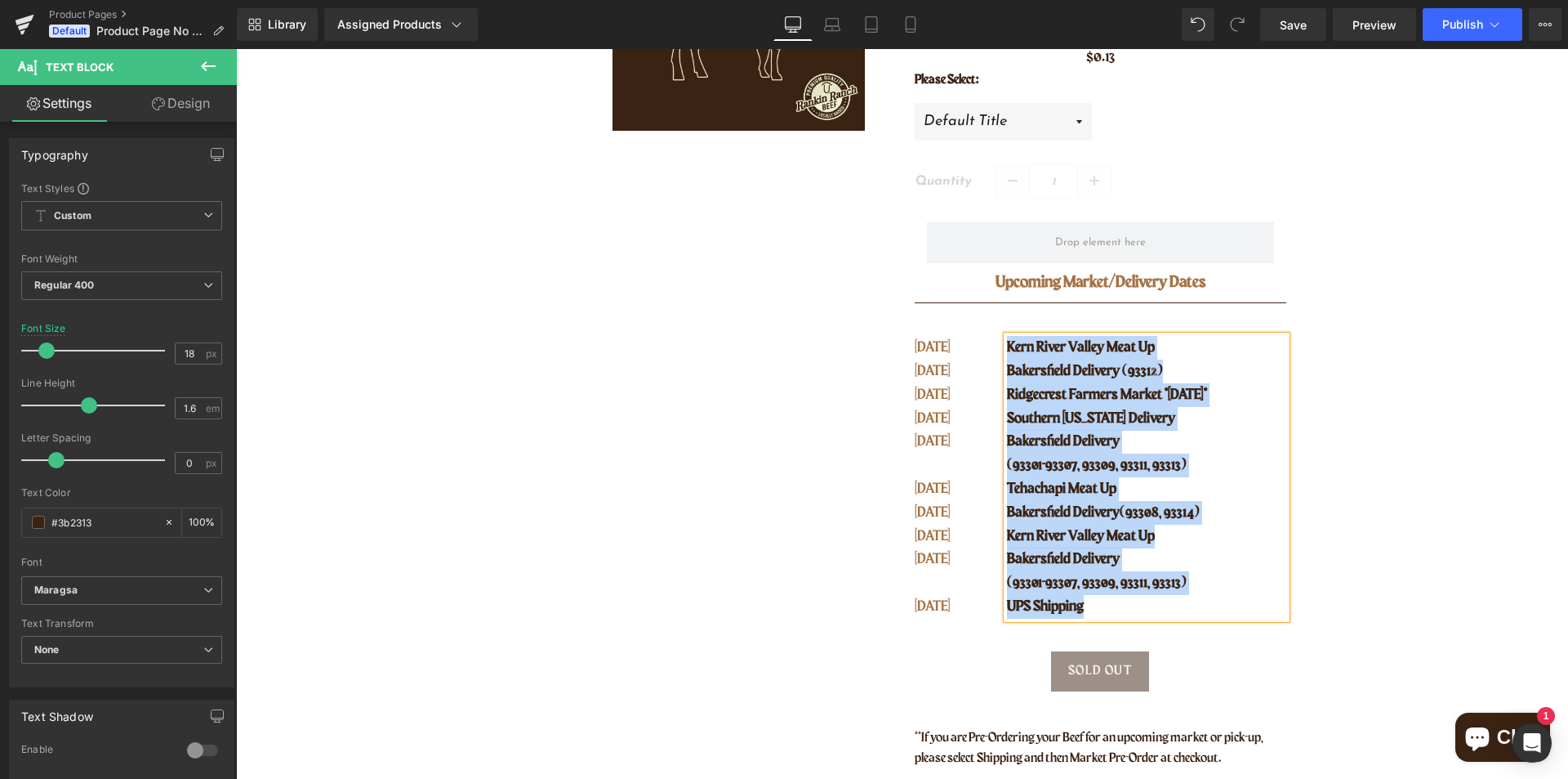
copy div "Kern River Valley Meat Up Bakersfield Delivery (93312) Ridgecrest Farmers Marke…"
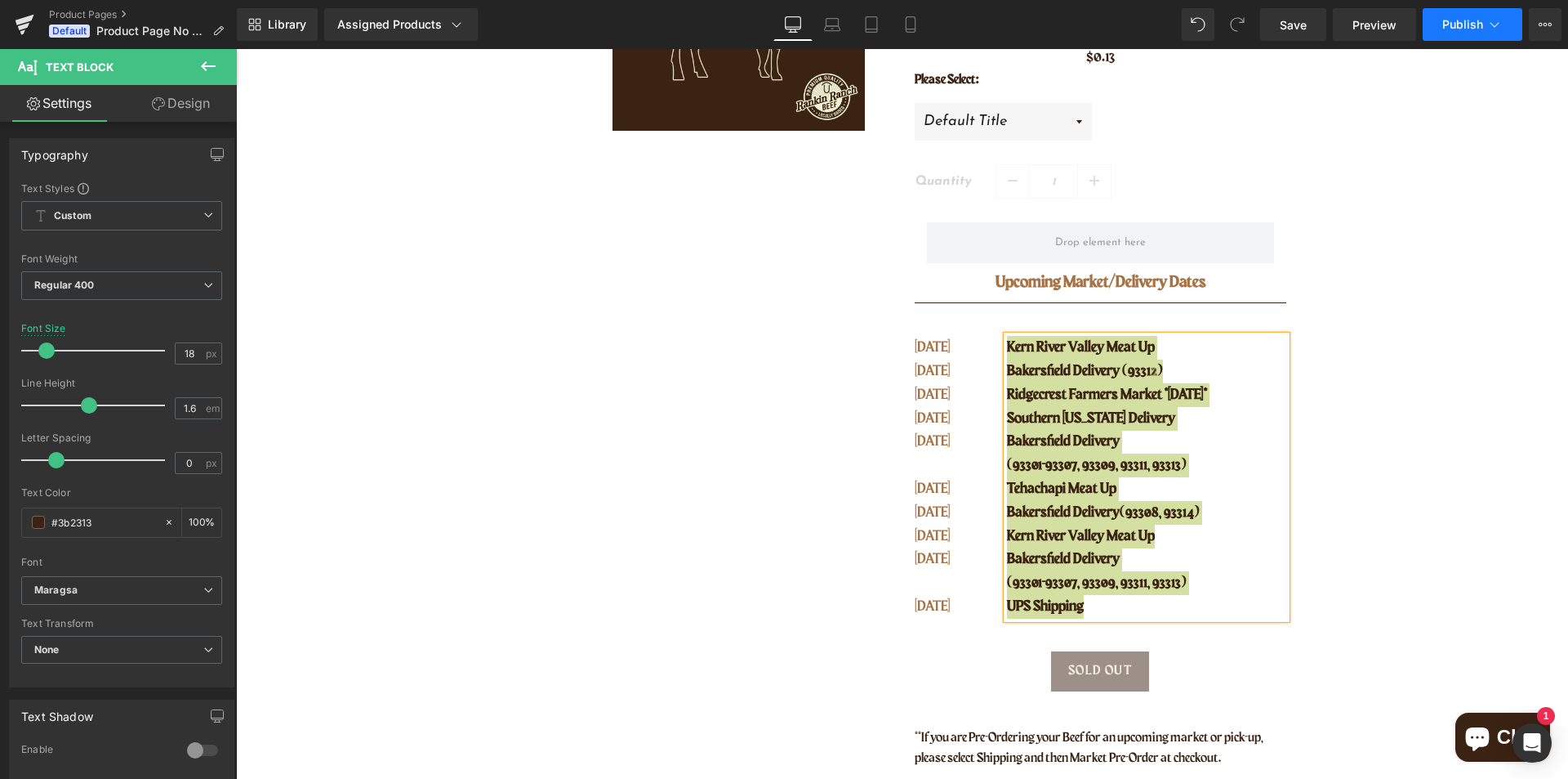
click at [1456, 24] on span "Publish" at bounding box center [1463, 24] width 41 height 13
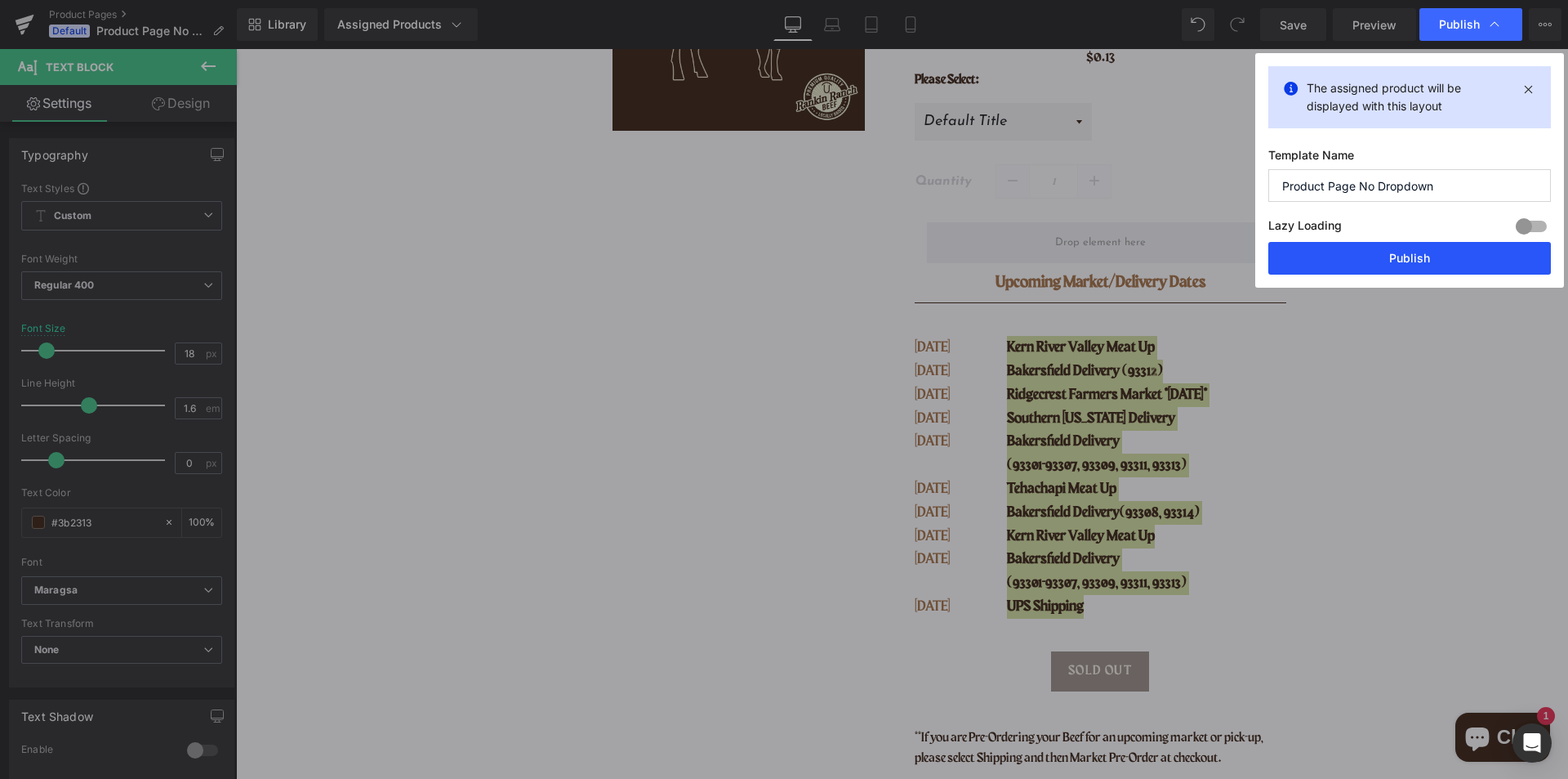
click at [1427, 247] on button "Publish" at bounding box center [1409, 258] width 283 height 33
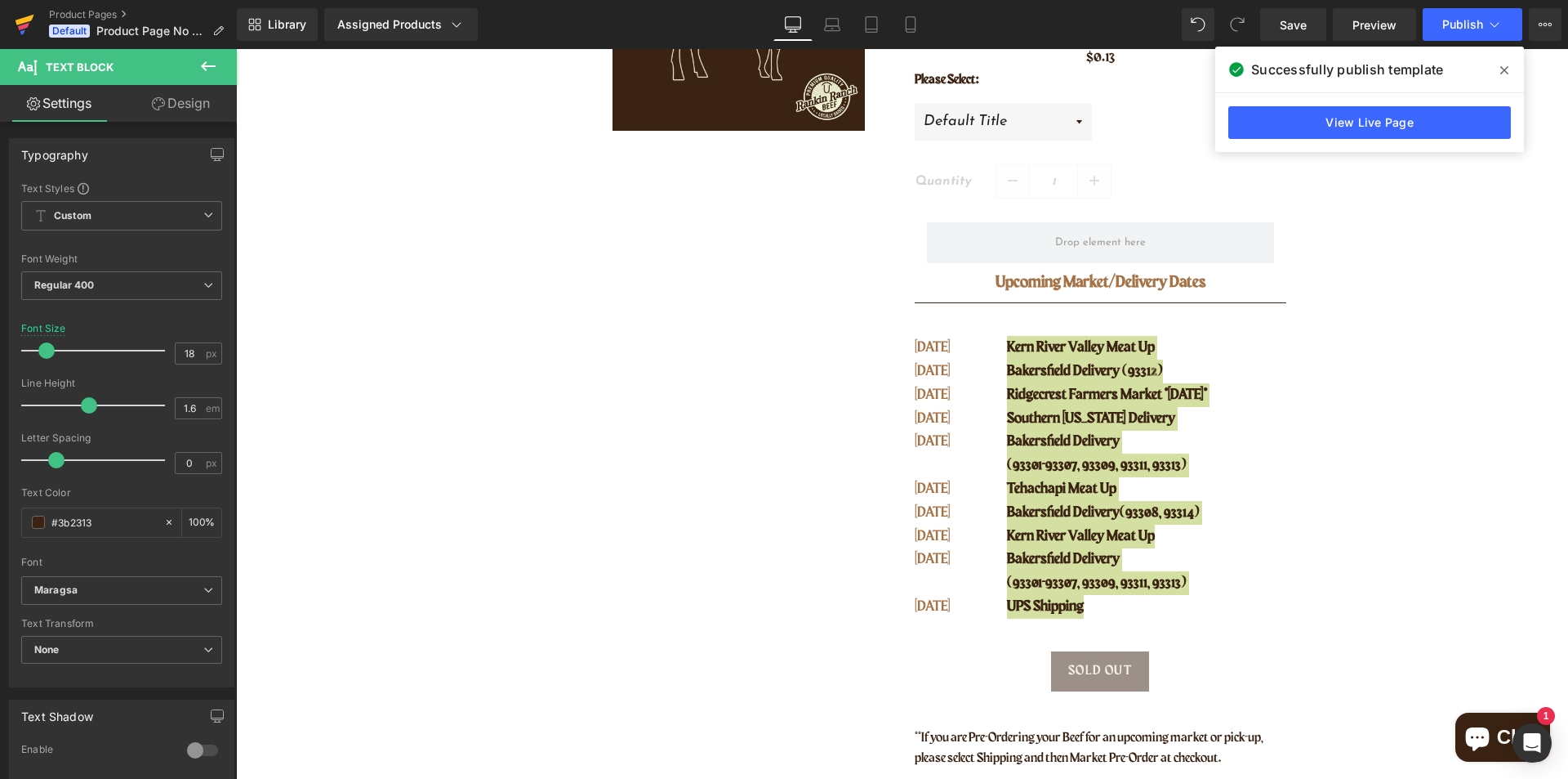
click at [24, 27] on icon at bounding box center [23, 27] width 12 height 7
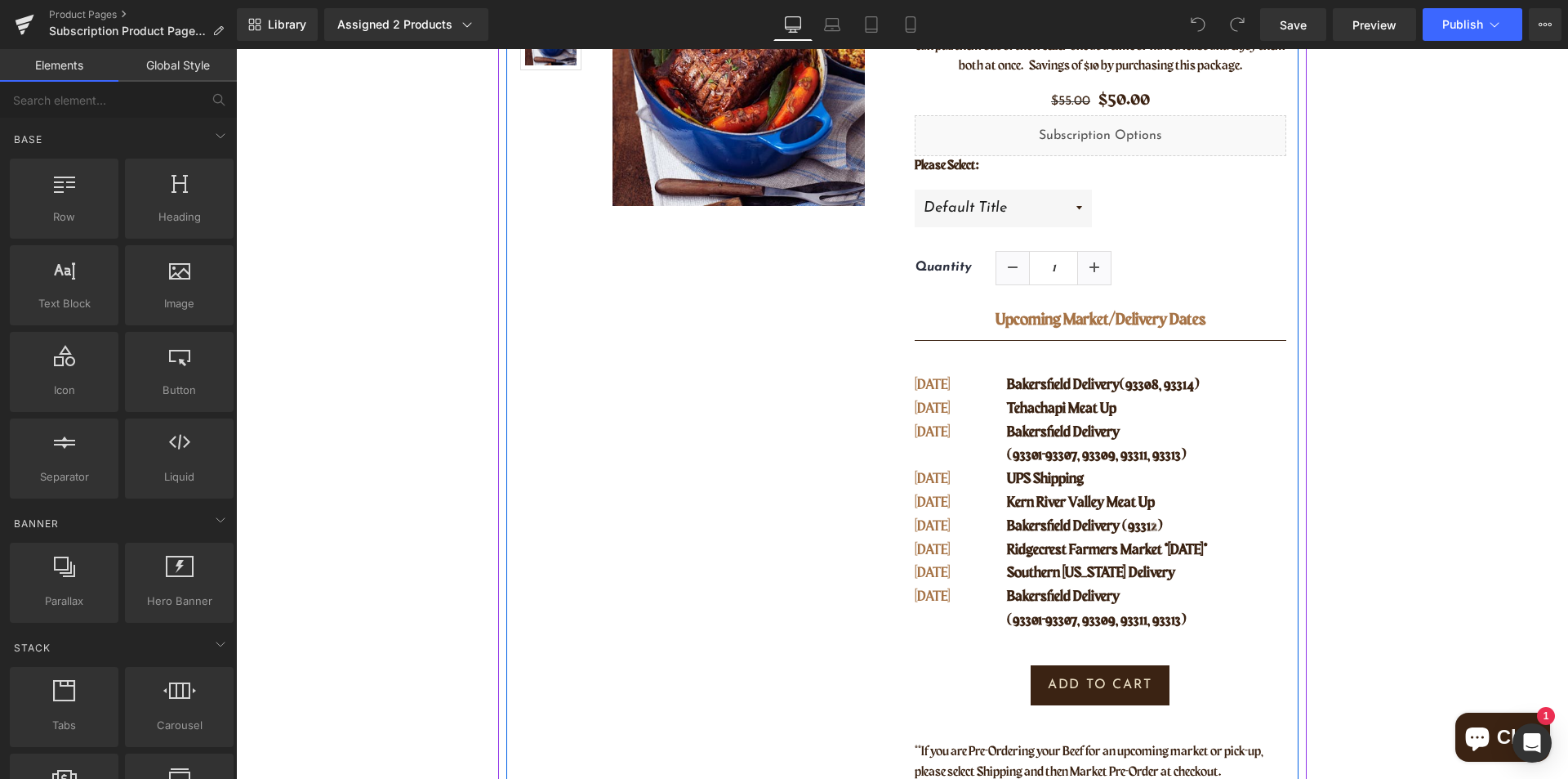
scroll to position [327, 0]
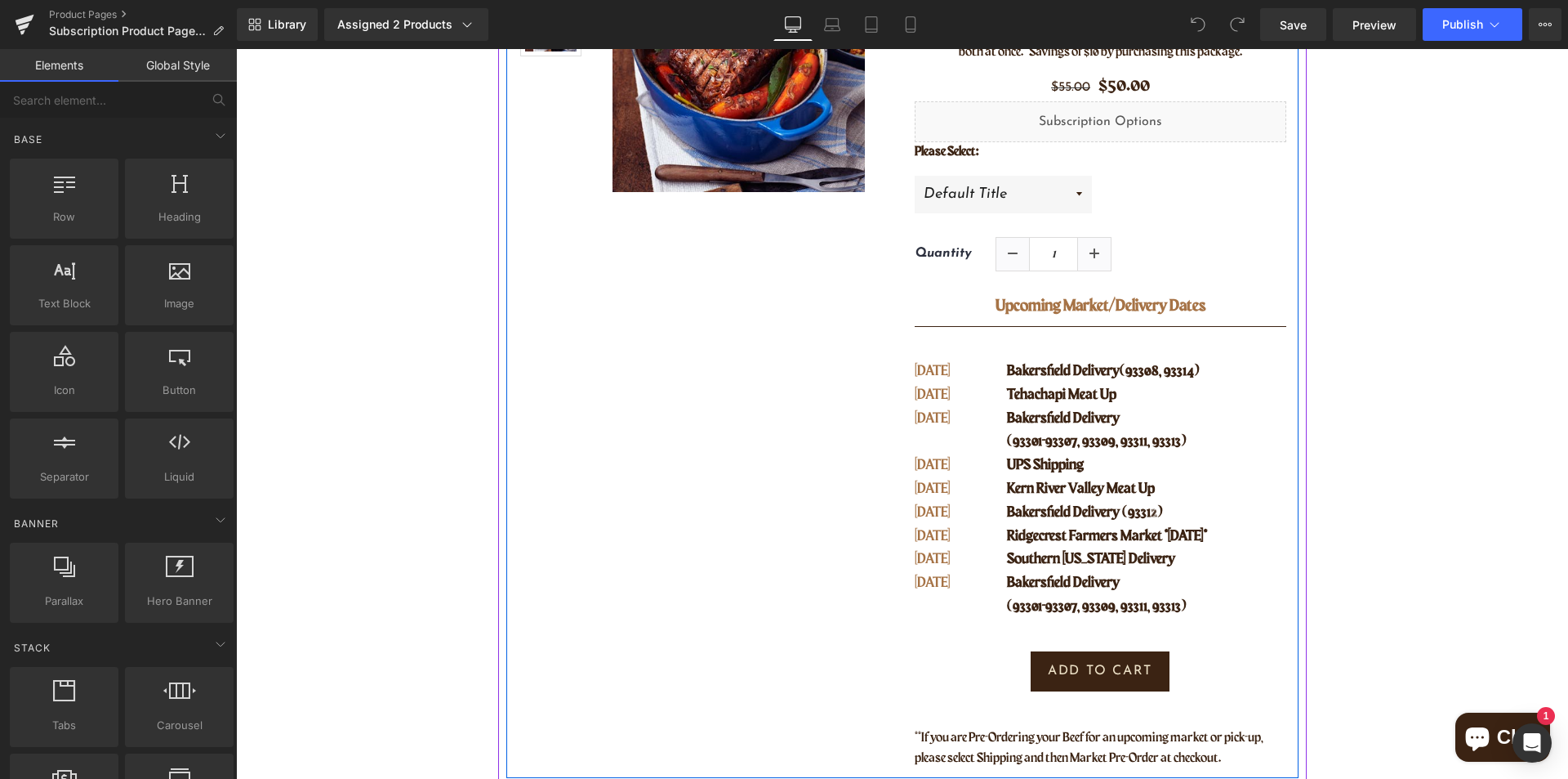
click at [1063, 477] on p "UPS Shipping" at bounding box center [1146, 465] width 278 height 24
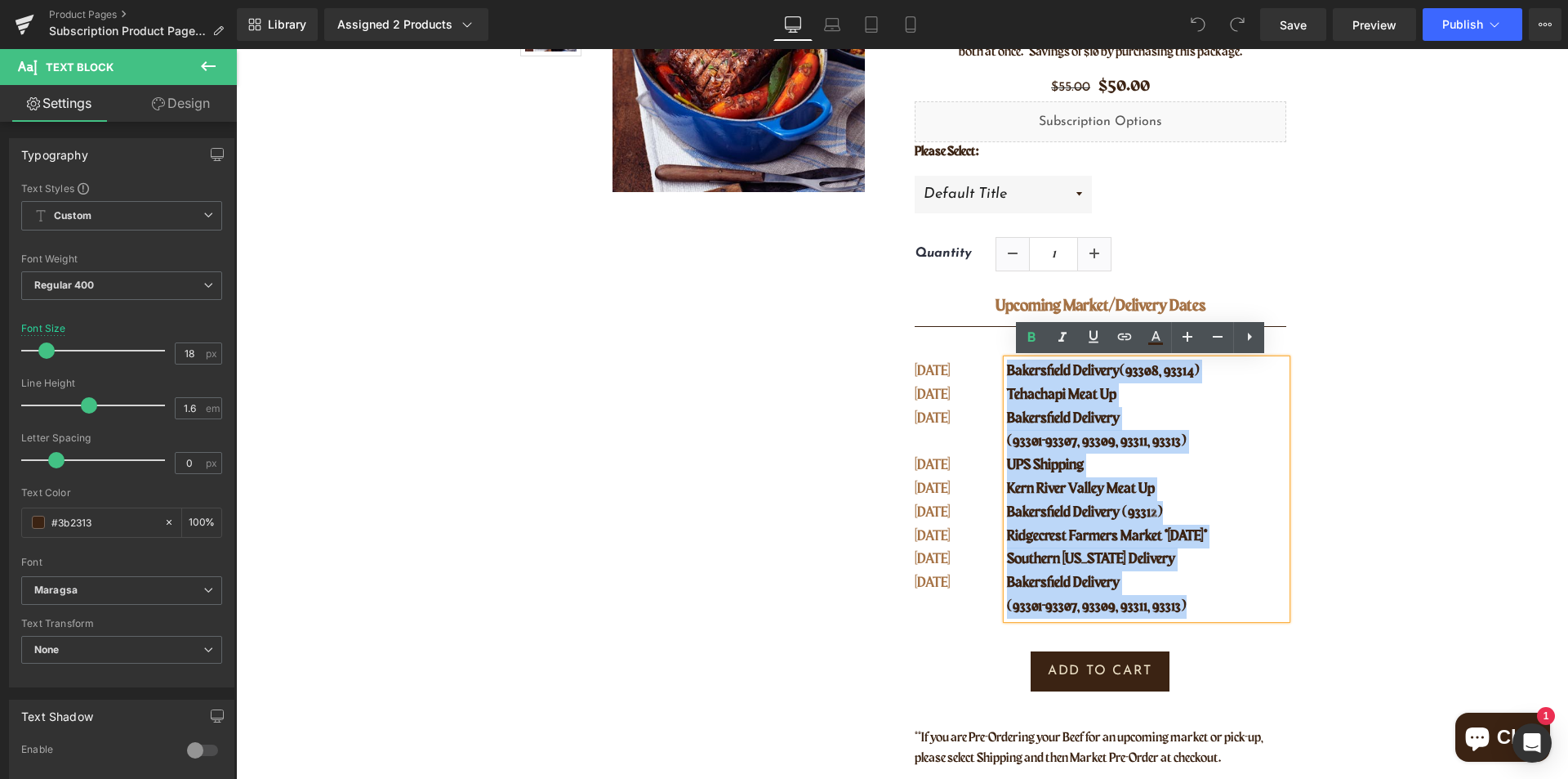
drag, startPoint x: 1185, startPoint y: 604, endPoint x: 1004, endPoint y: 362, distance: 302.2
click at [1007, 362] on div "Bakersfield Delivery (93308, 93314) [GEOGRAPHIC_DATA] Meat Up [GEOGRAPHIC_DATA]…" at bounding box center [1146, 489] width 278 height 259
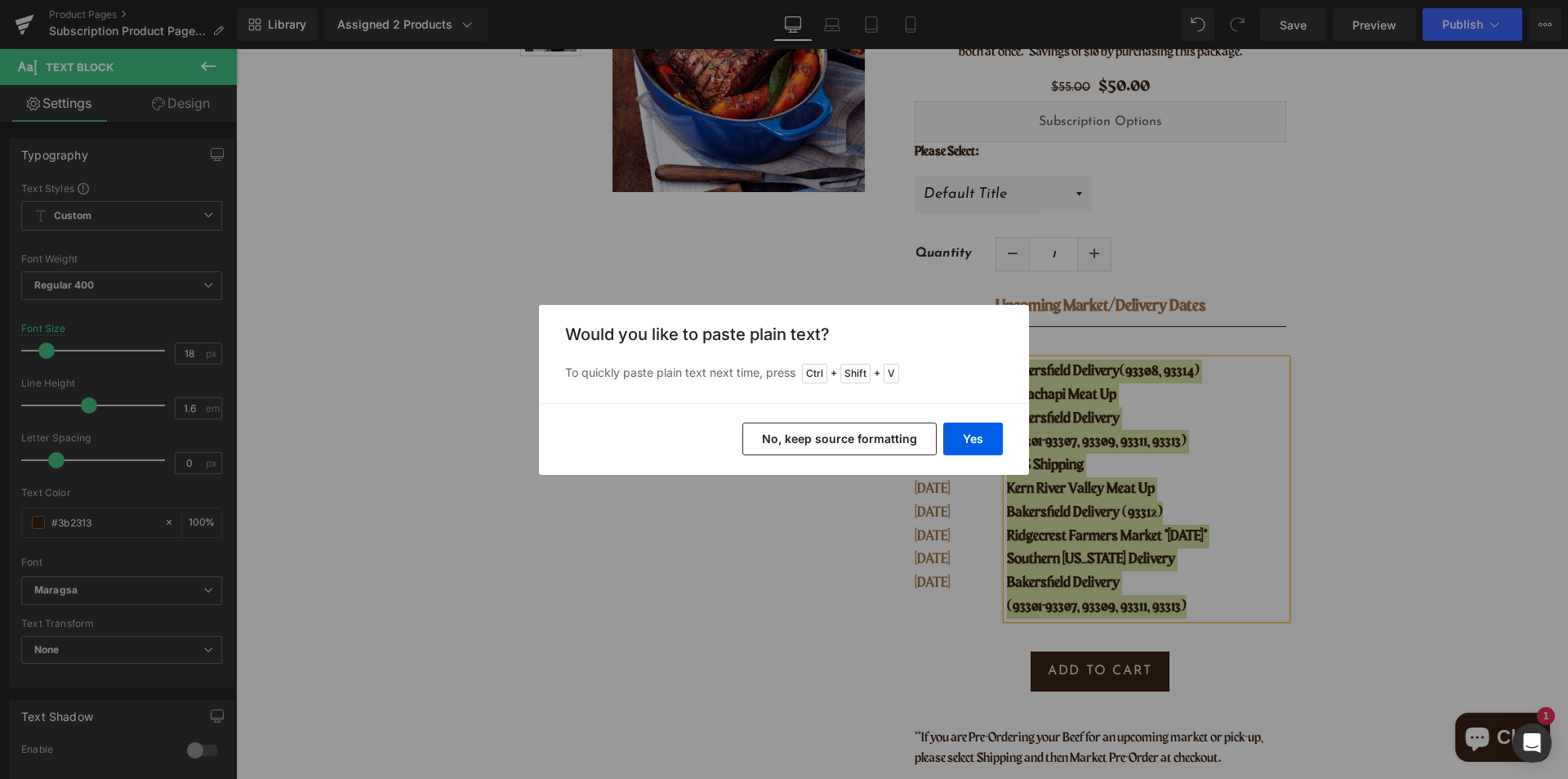
click at [861, 442] on button "No, keep source formatting" at bounding box center [839, 439] width 194 height 33
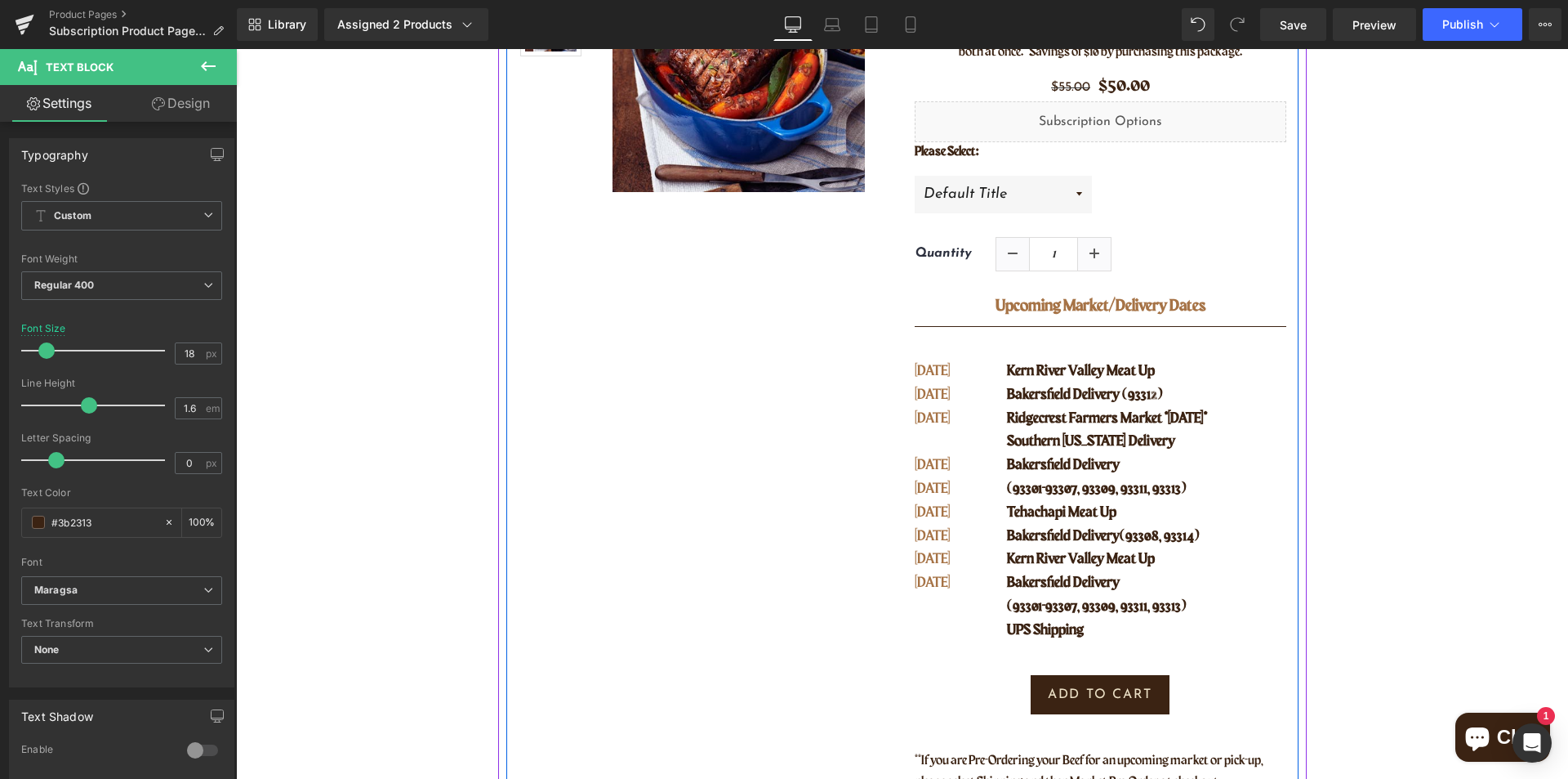
click at [947, 415] on p "[DATE]" at bounding box center [951, 418] width 72 height 24
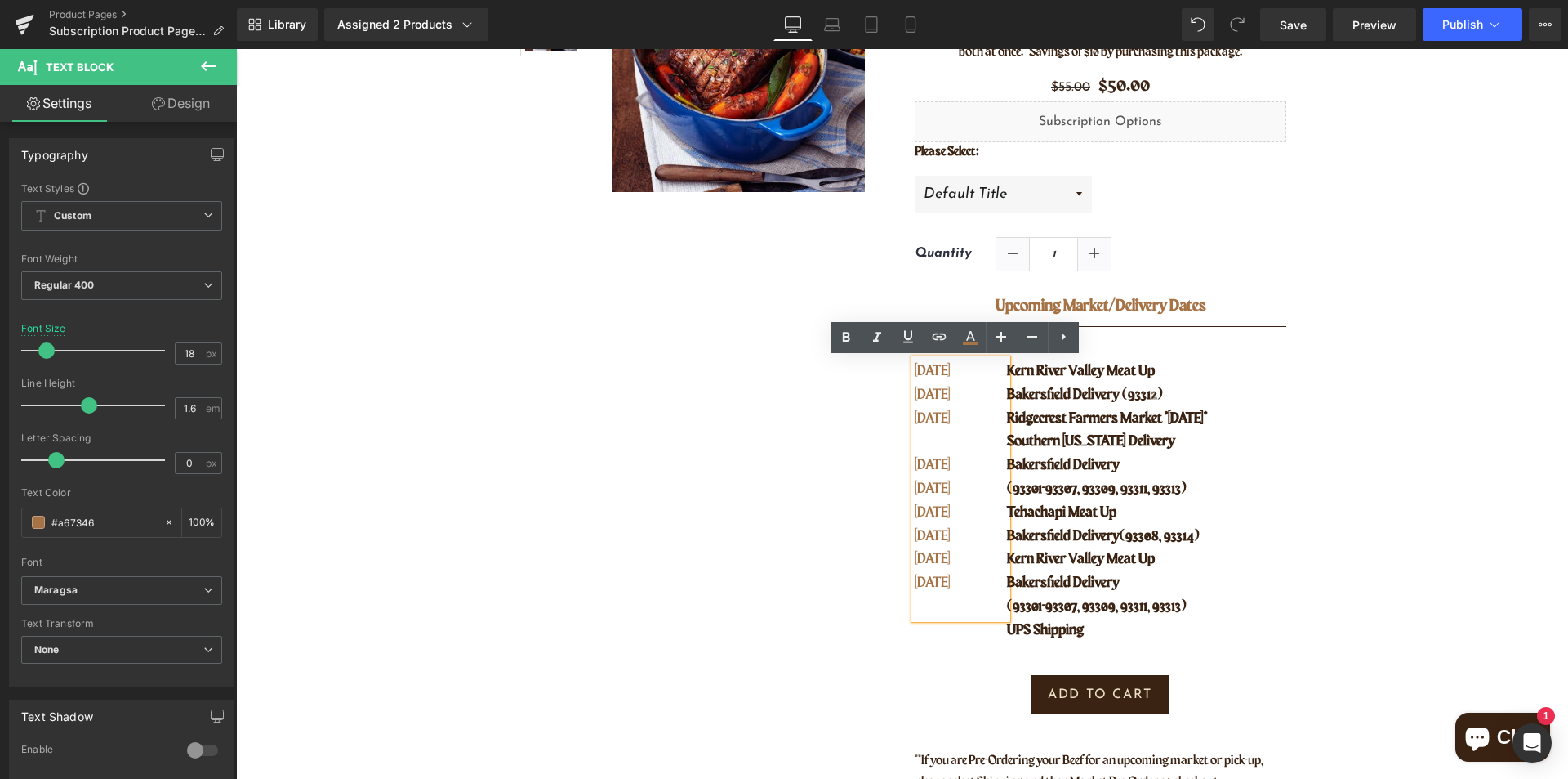
click at [973, 456] on p "[DATE]" at bounding box center [951, 465] width 72 height 24
drag, startPoint x: 960, startPoint y: 472, endPoint x: 899, endPoint y: 370, distance: 118.8
click at [903, 370] on div "5 lbs of Beef Roasts (P) Title Save when you order more! We will pick out 2 del…" at bounding box center [1100, 365] width 396 height 855
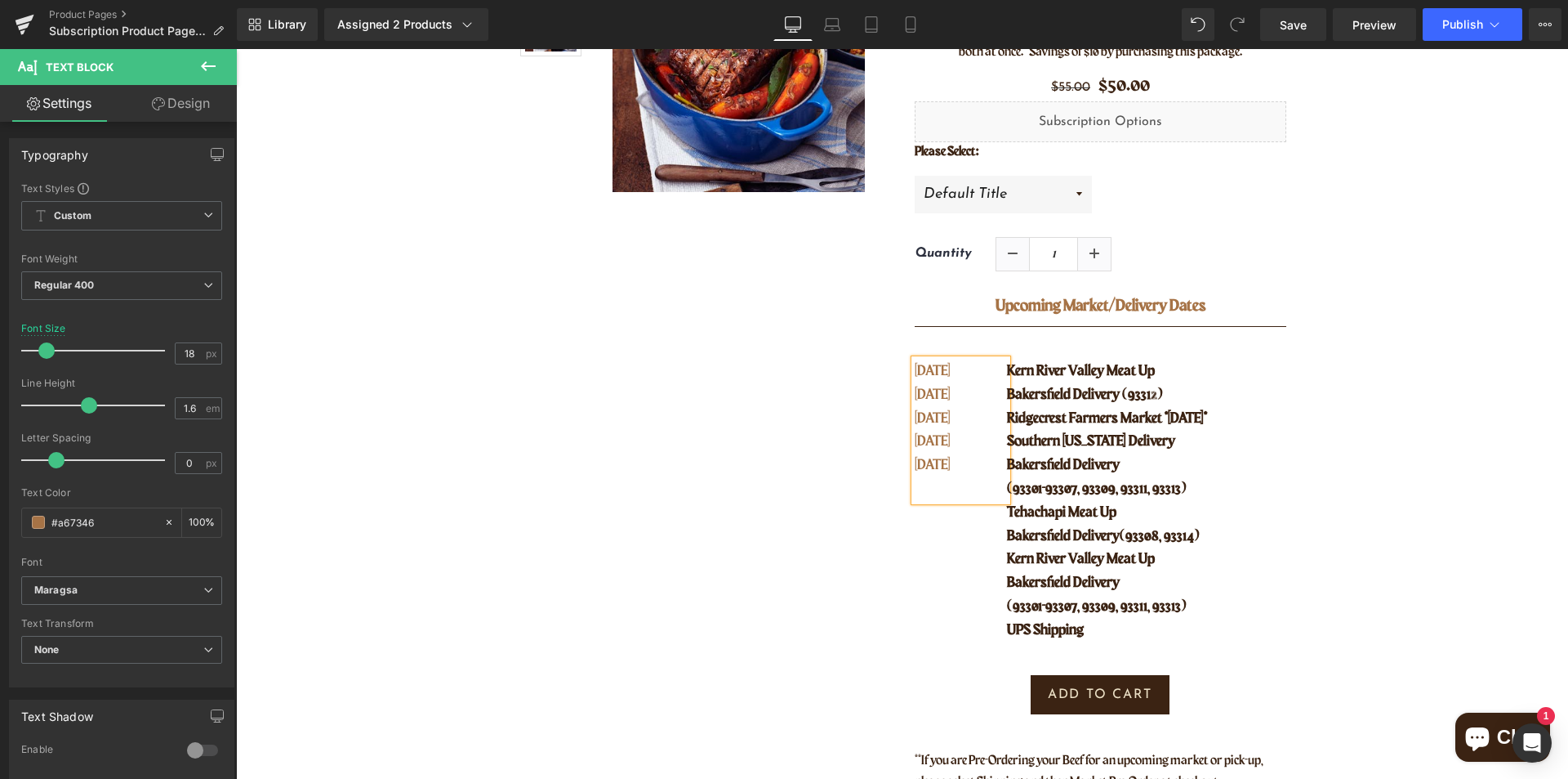
click at [966, 471] on p "[DATE]" at bounding box center [951, 465] width 72 height 24
click at [1452, 19] on span "Publish" at bounding box center [1463, 24] width 41 height 13
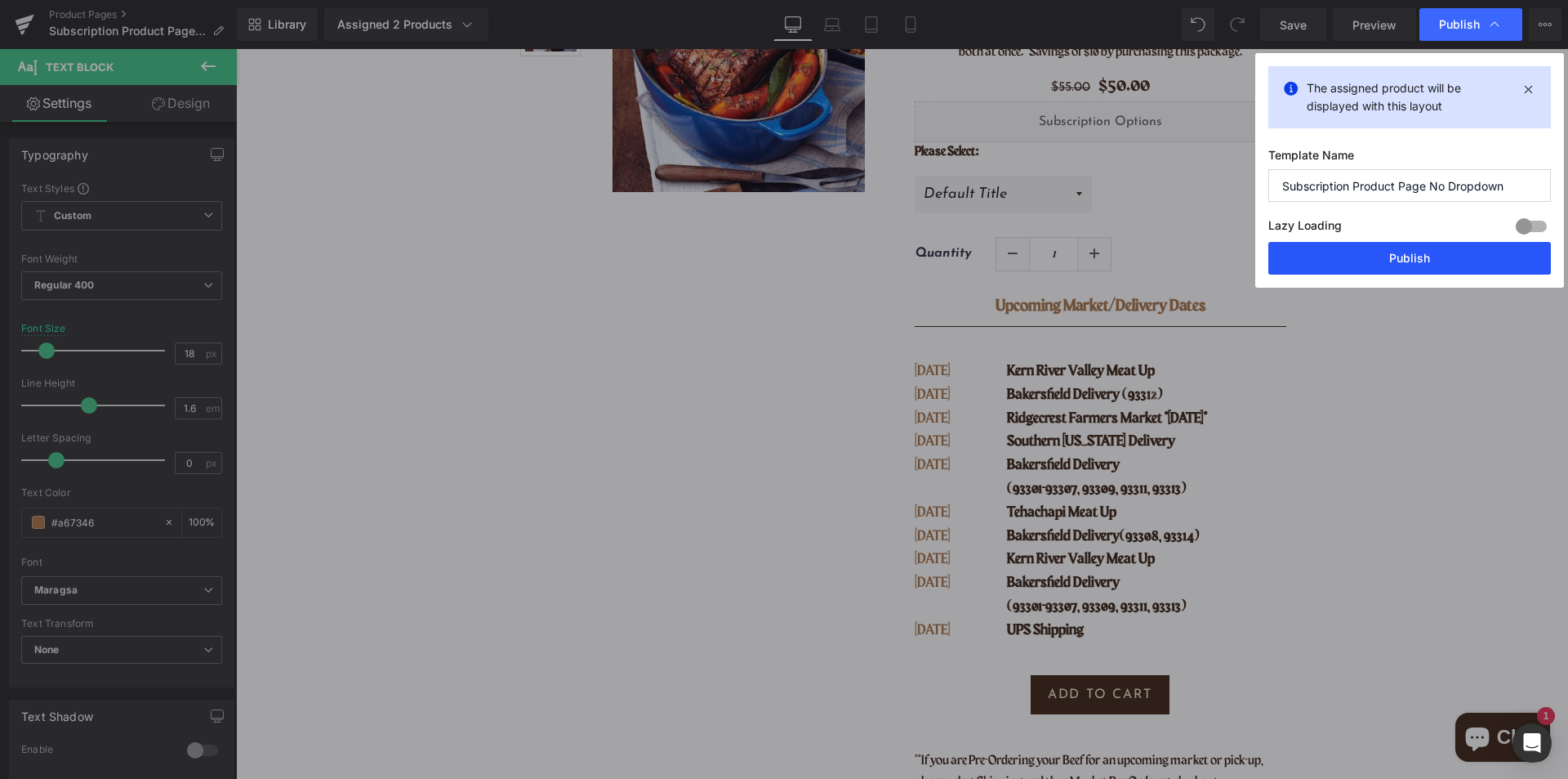
click at [1422, 252] on button "Publish" at bounding box center [1409, 258] width 283 height 33
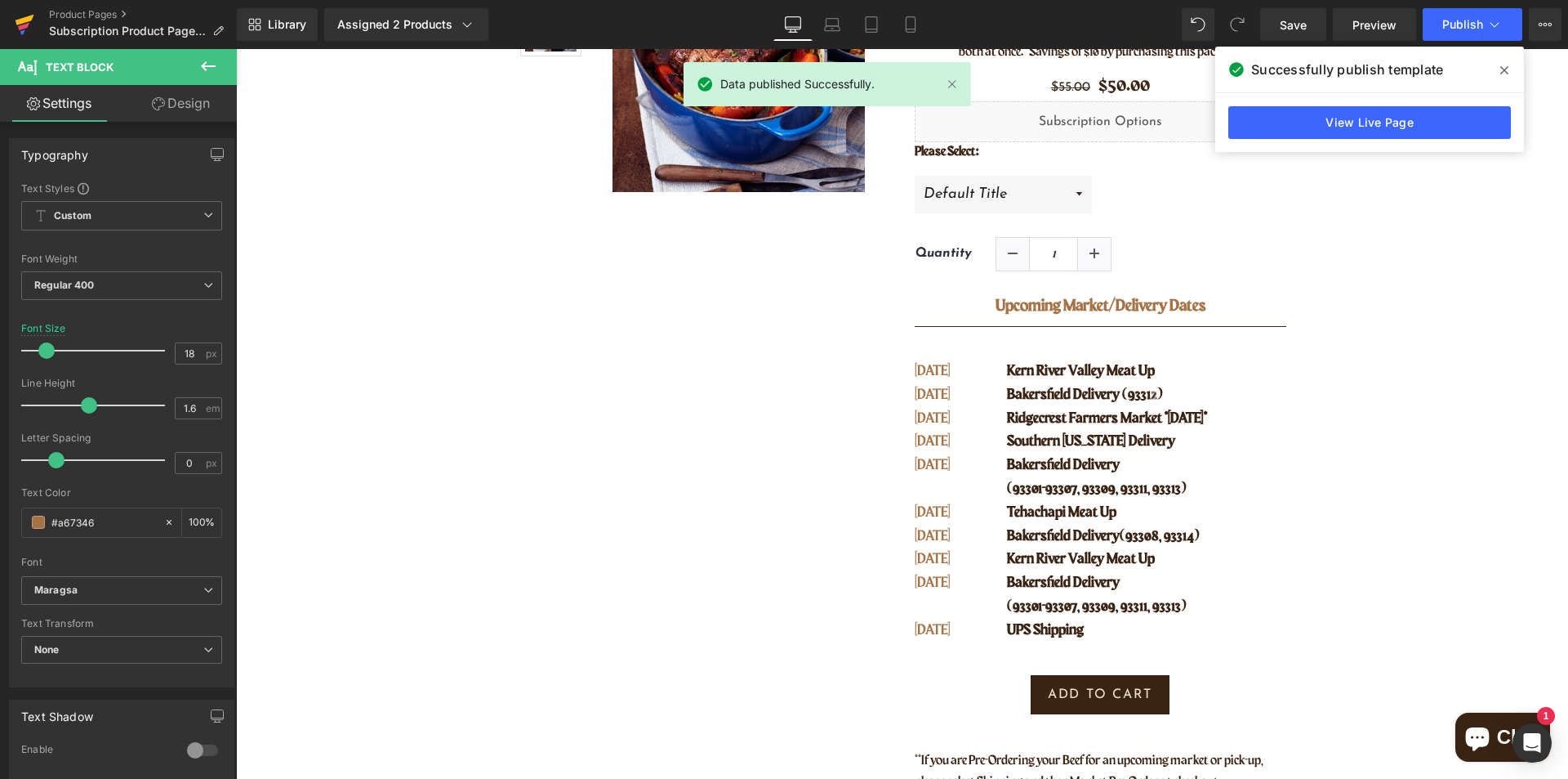
click at [35, 19] on link at bounding box center [24, 24] width 49 height 49
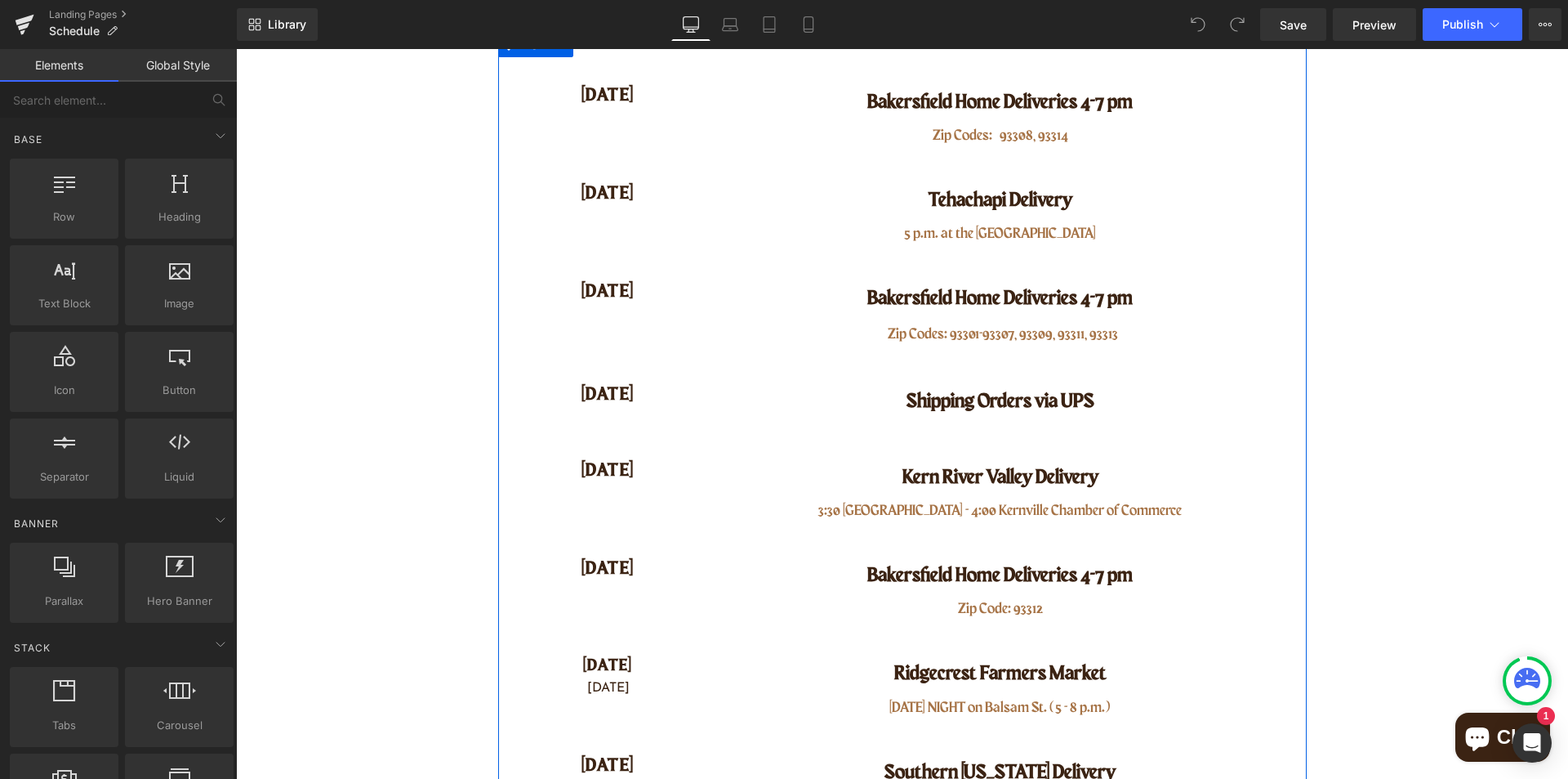
scroll to position [409, 0]
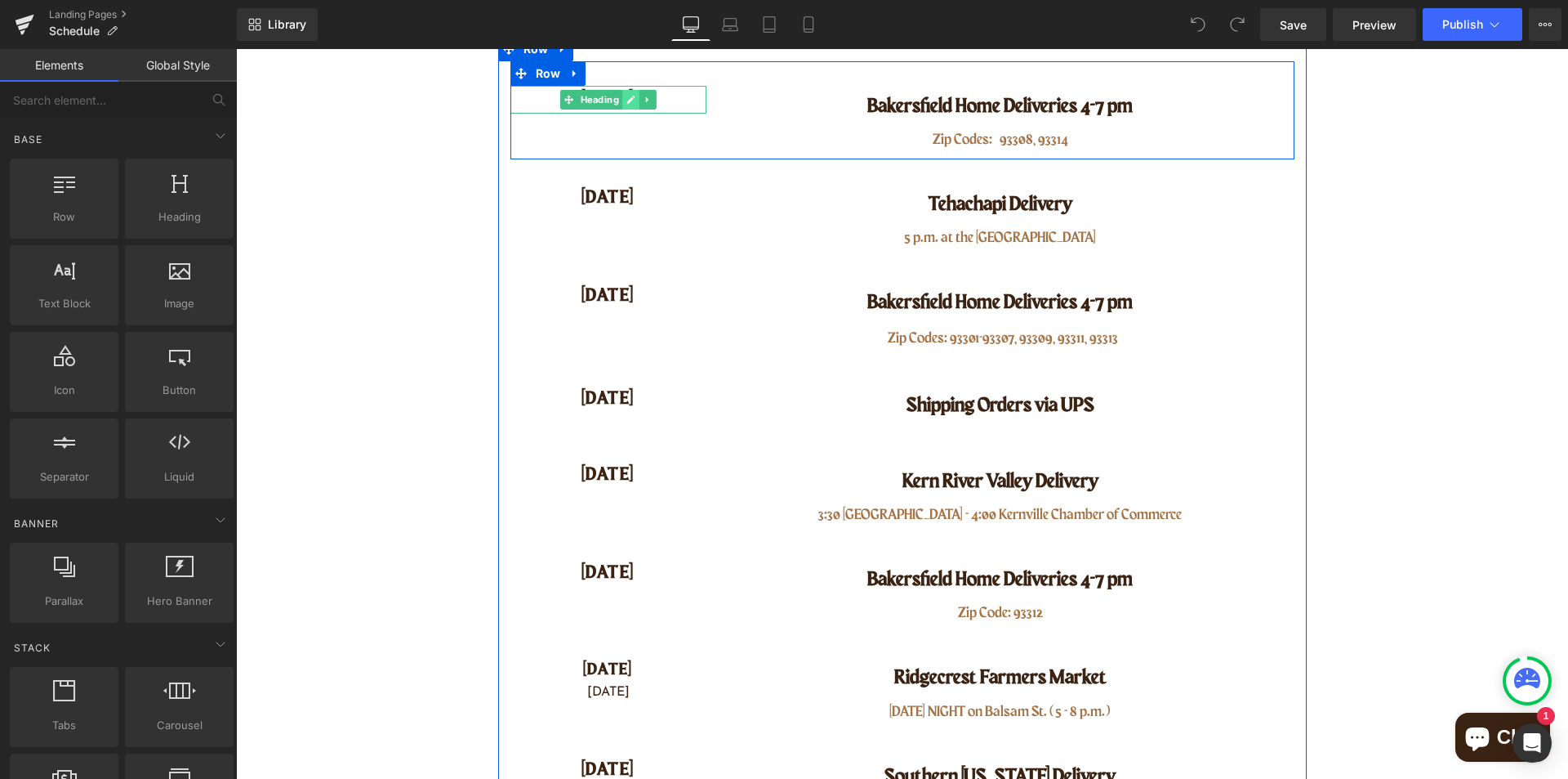
click at [626, 103] on icon at bounding box center [631, 99] width 9 height 10
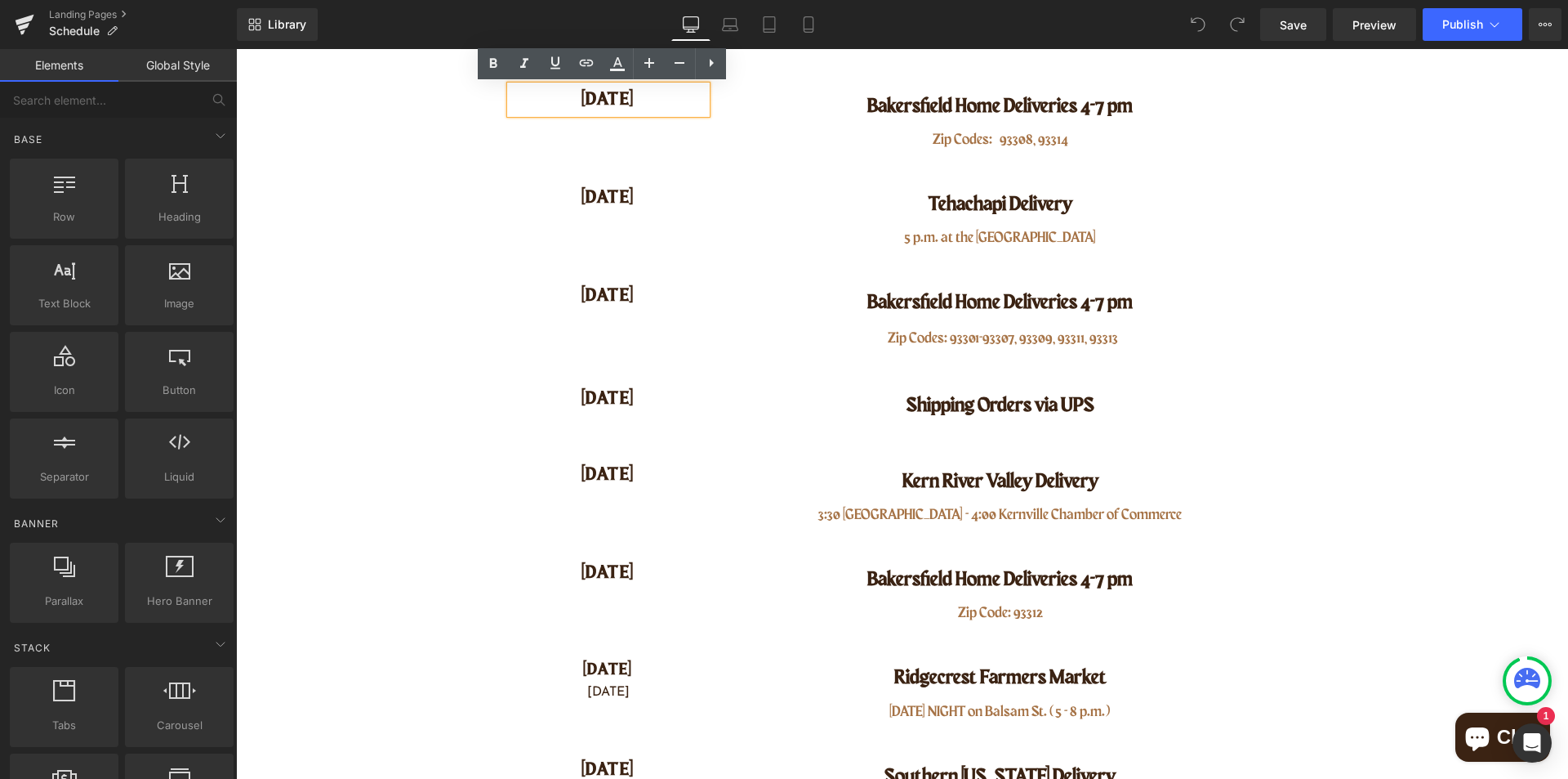
click at [625, 103] on h4 "[DATE]" at bounding box center [608, 99] width 196 height 27
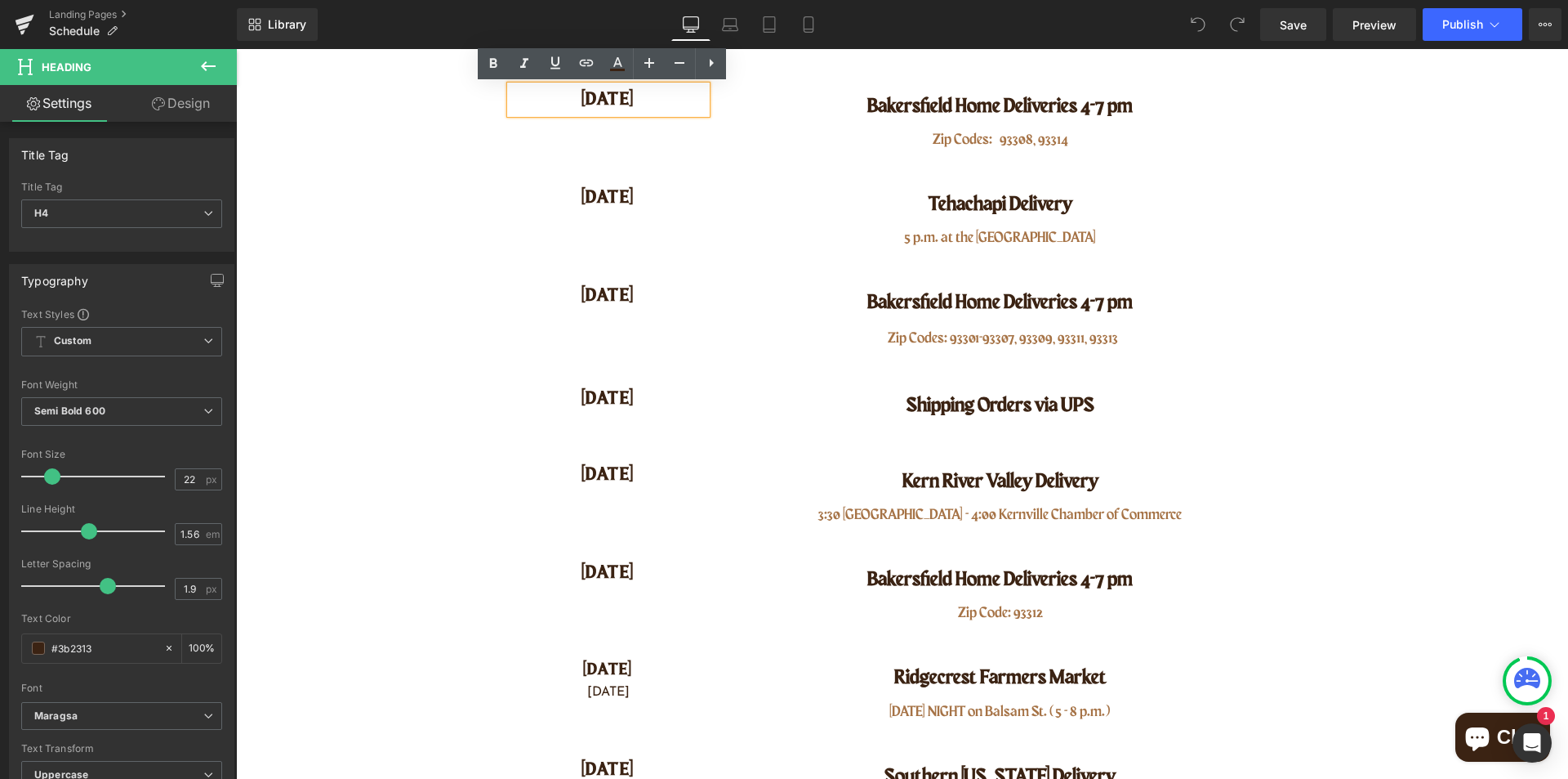
drag, startPoint x: 642, startPoint y: 105, endPoint x: 550, endPoint y: 91, distance: 93.1
click at [550, 91] on h4 "[DATE]" at bounding box center [608, 99] width 196 height 27
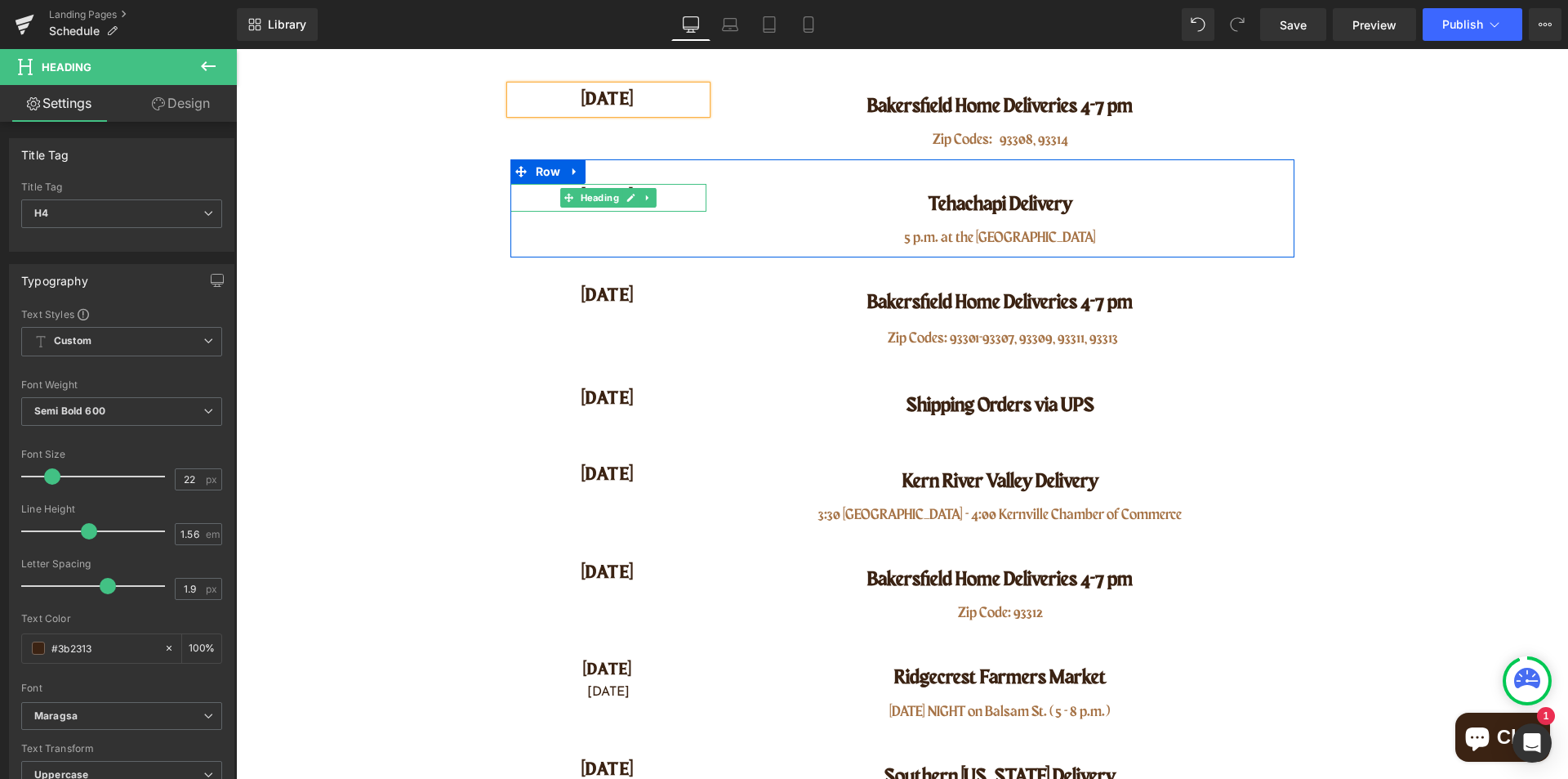
click at [628, 199] on icon at bounding box center [631, 198] width 9 height 10
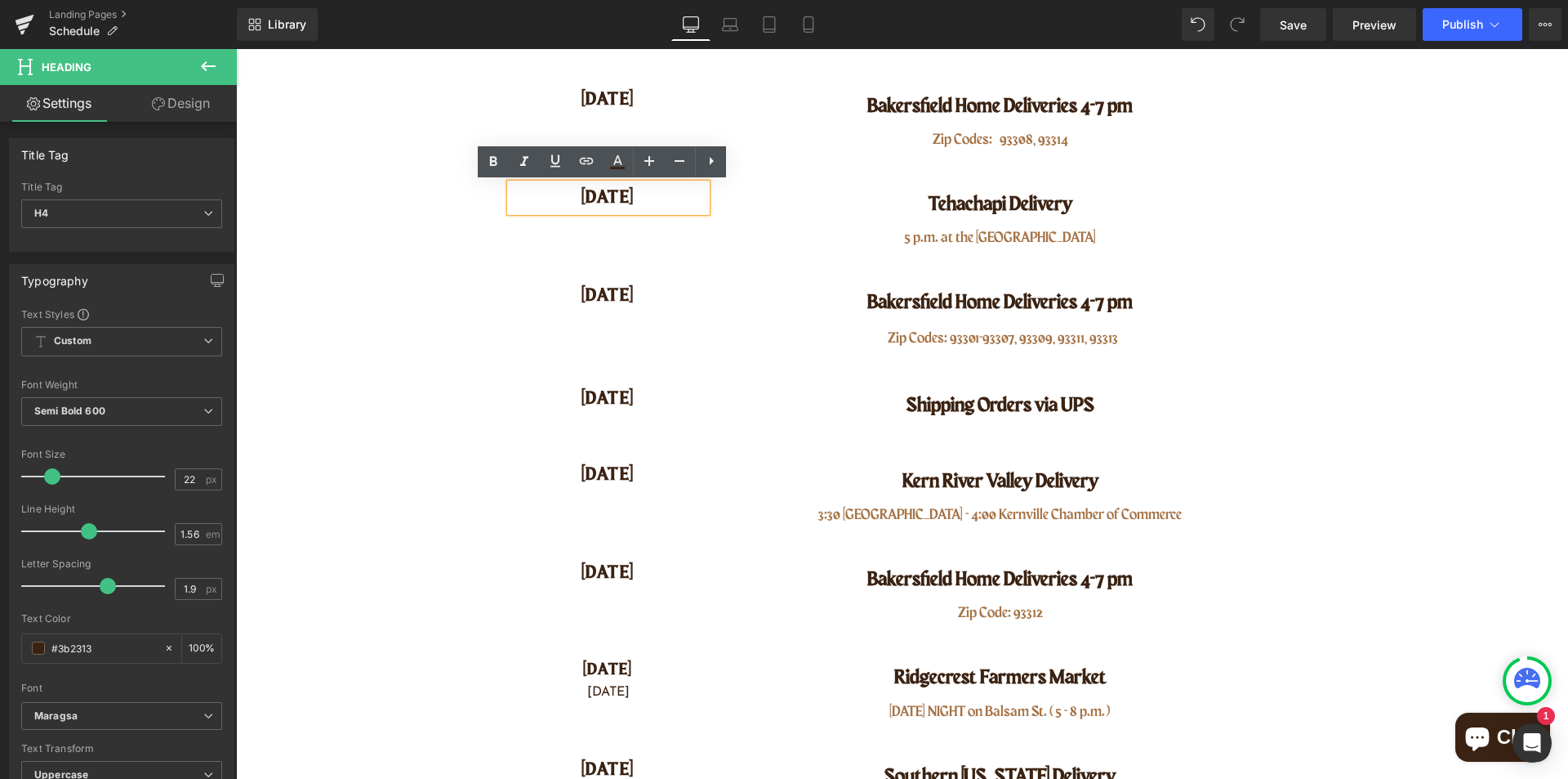
drag, startPoint x: 628, startPoint y: 199, endPoint x: 636, endPoint y: 200, distance: 8.1
click at [629, 199] on h4 "[DATE]" at bounding box center [608, 197] width 196 height 27
drag, startPoint x: 636, startPoint y: 200, endPoint x: 568, endPoint y: 202, distance: 68.0
click at [568, 202] on h4 "[DATE]" at bounding box center [608, 197] width 196 height 27
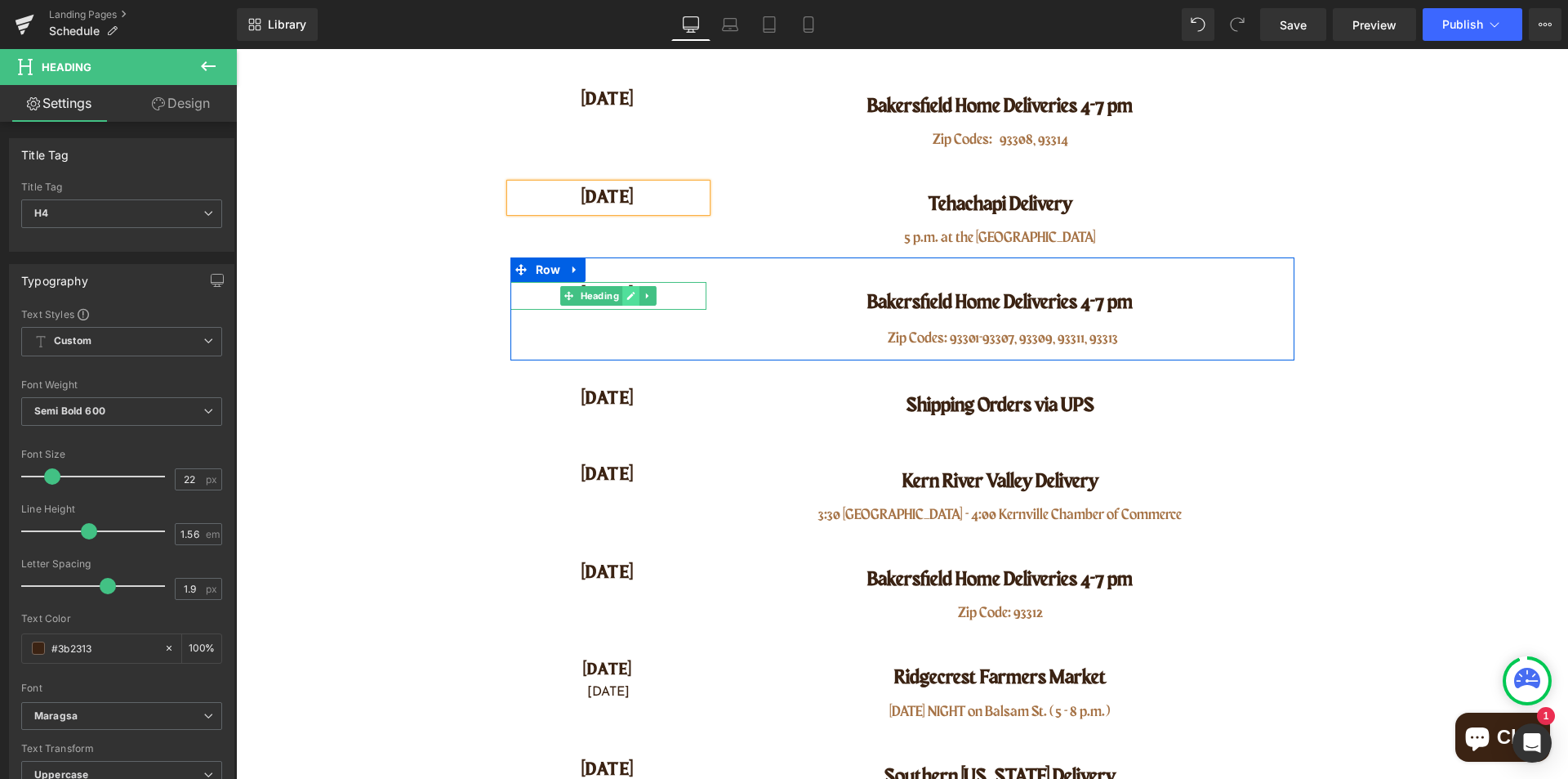
click at [626, 292] on icon at bounding box center [631, 295] width 9 height 10
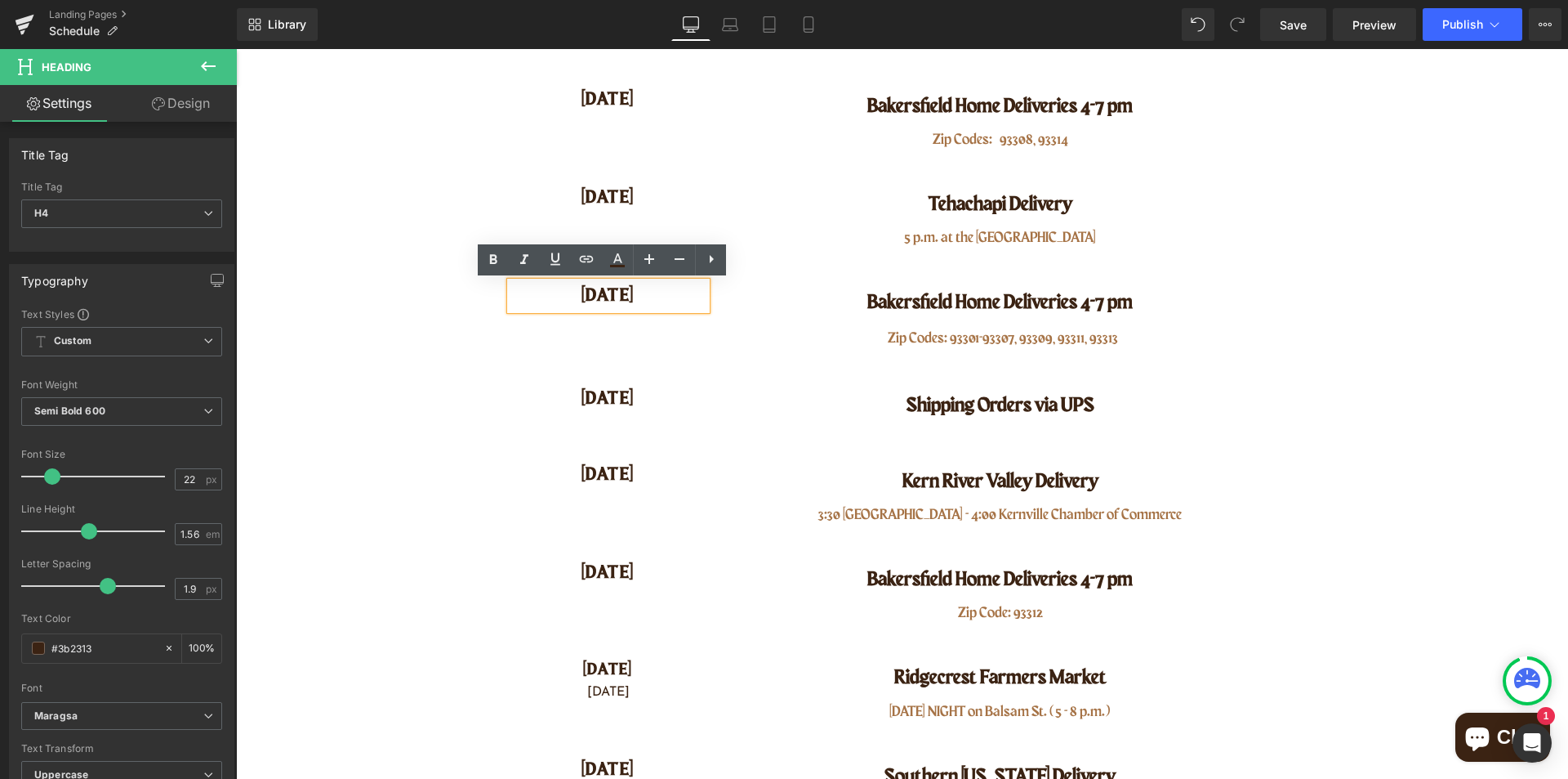
click at [627, 306] on h4 "[DATE]" at bounding box center [608, 295] width 196 height 27
drag, startPoint x: 644, startPoint y: 304, endPoint x: 563, endPoint y: 292, distance: 81.9
click at [563, 292] on h4 "[DATE]" at bounding box center [608, 295] width 196 height 27
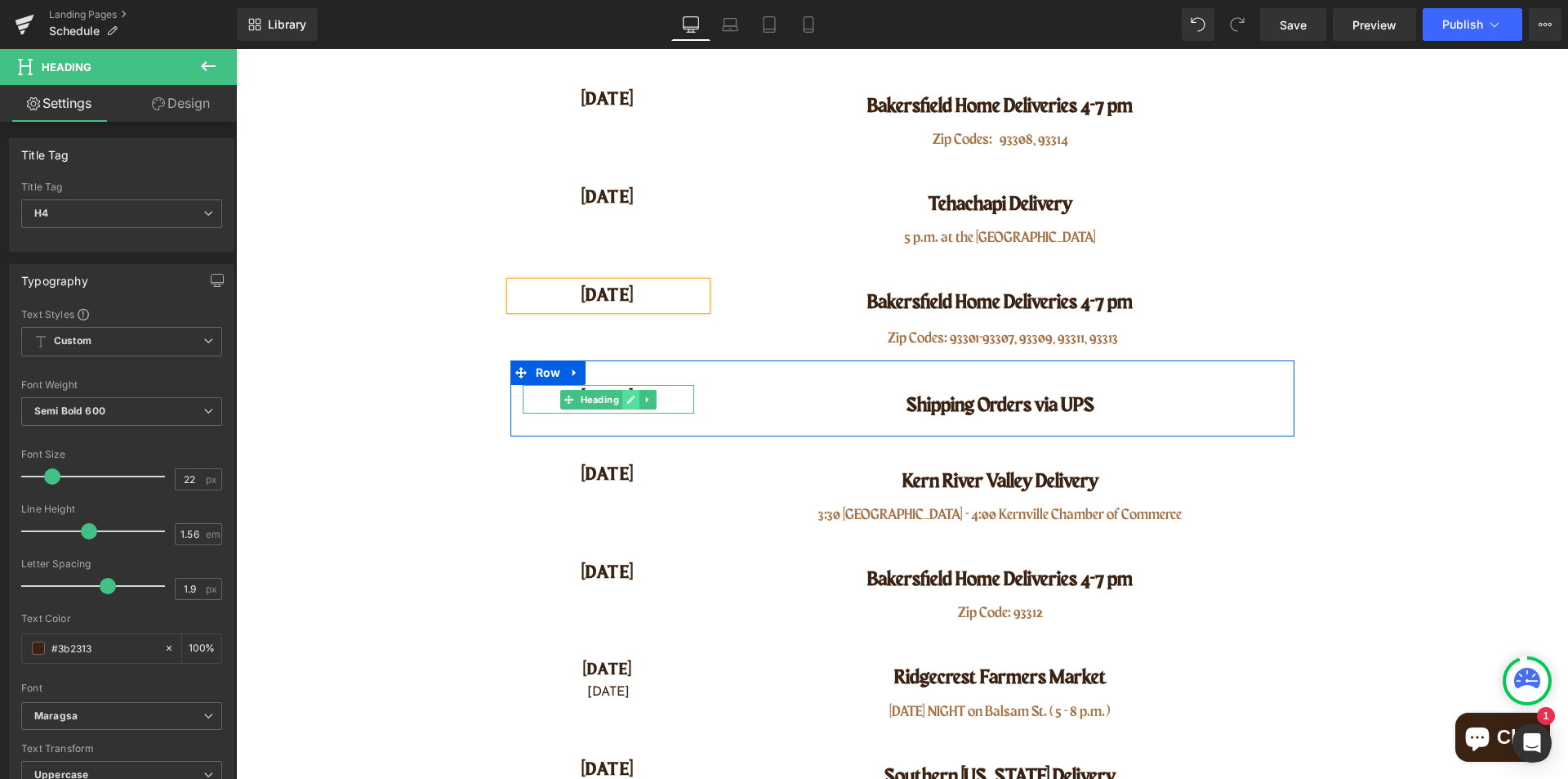
click at [626, 401] on icon at bounding box center [630, 399] width 8 height 8
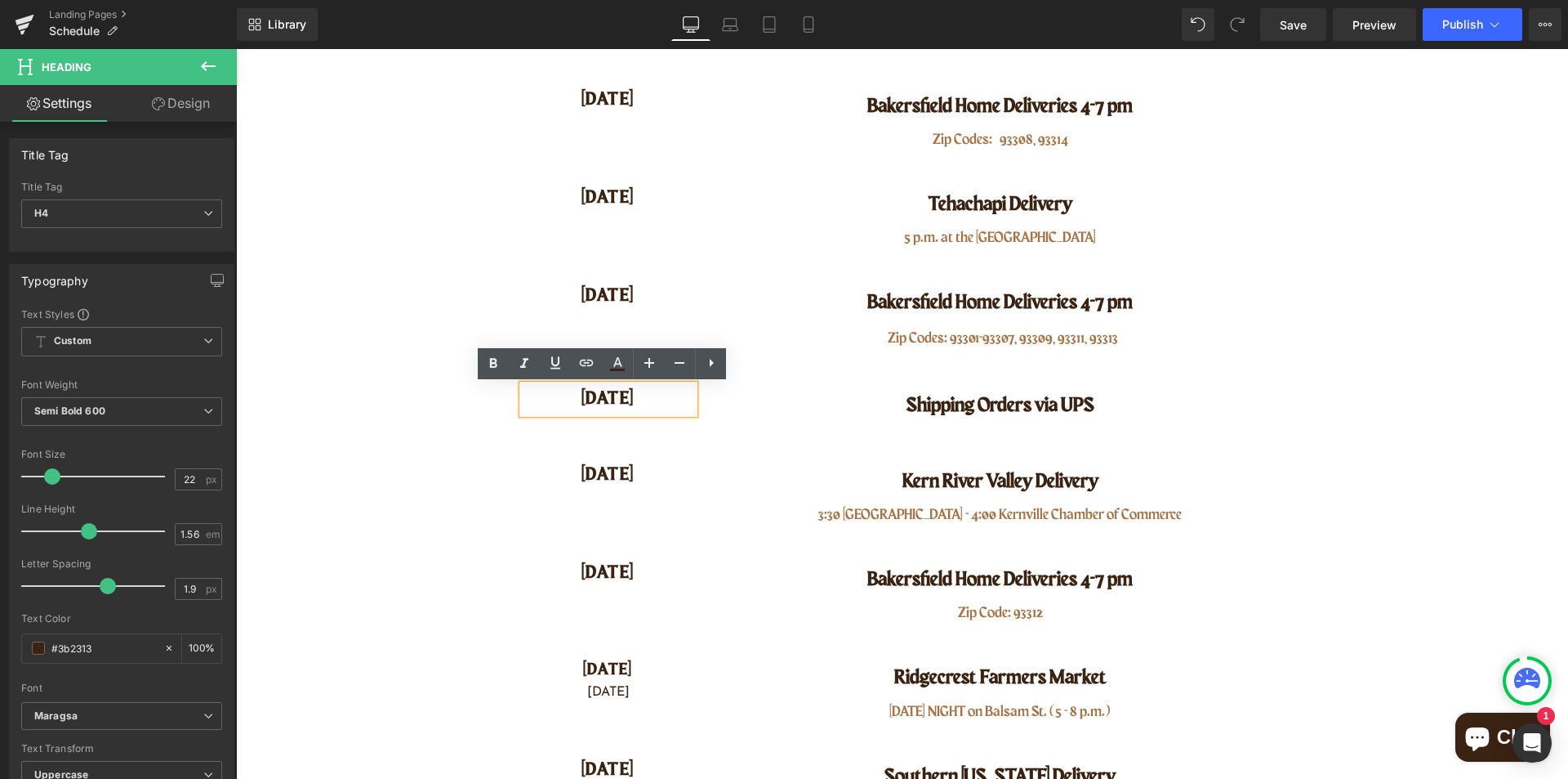
drag, startPoint x: 626, startPoint y: 403, endPoint x: 651, endPoint y: 406, distance: 25.2
click at [627, 403] on h4 "[DATE]" at bounding box center [609, 398] width 172 height 27
drag, startPoint x: 651, startPoint y: 406, endPoint x: 535, endPoint y: 409, distance: 116.0
click at [535, 409] on h4 "[DATE]" at bounding box center [609, 398] width 172 height 27
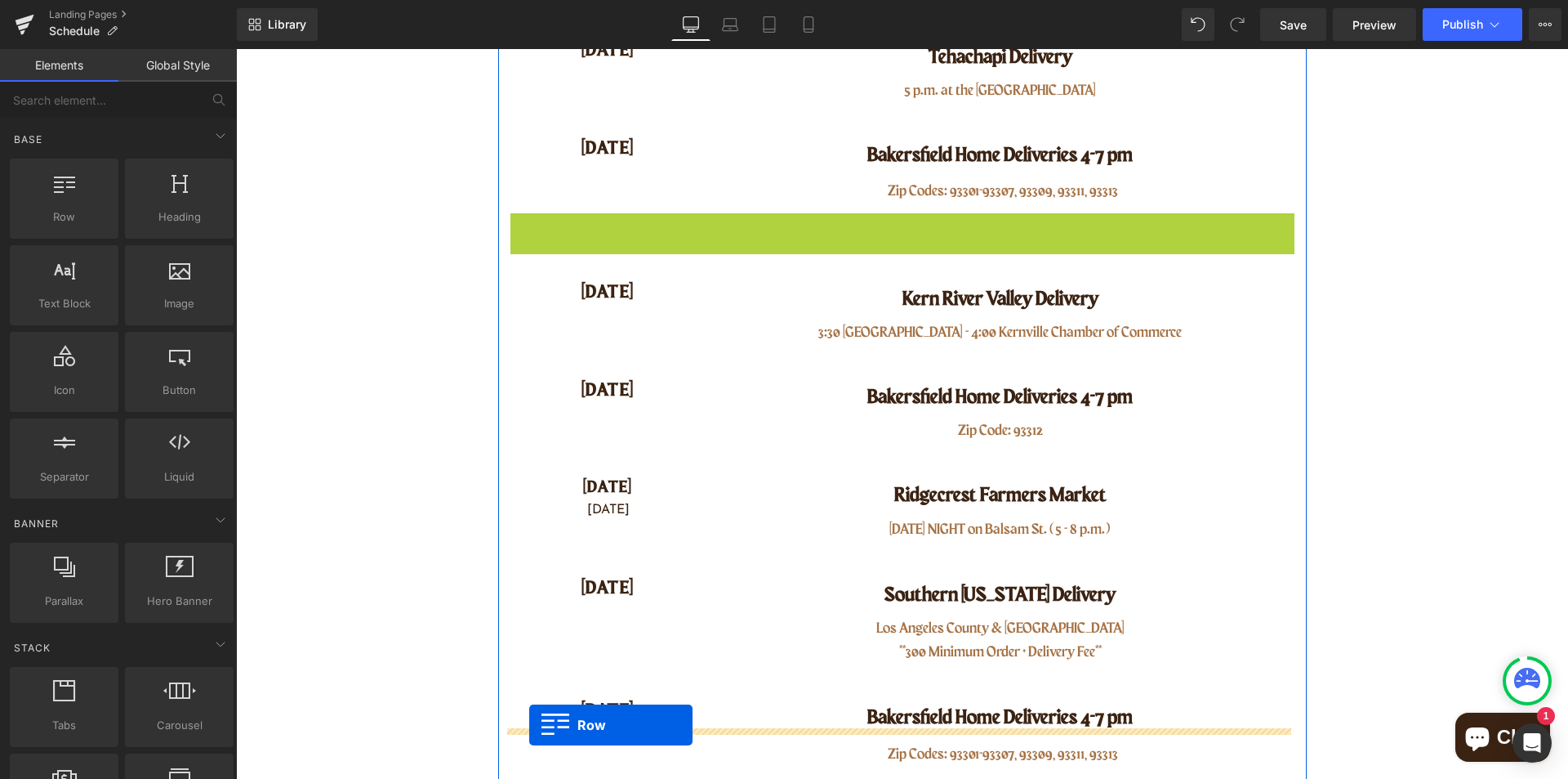
scroll to position [654, 0]
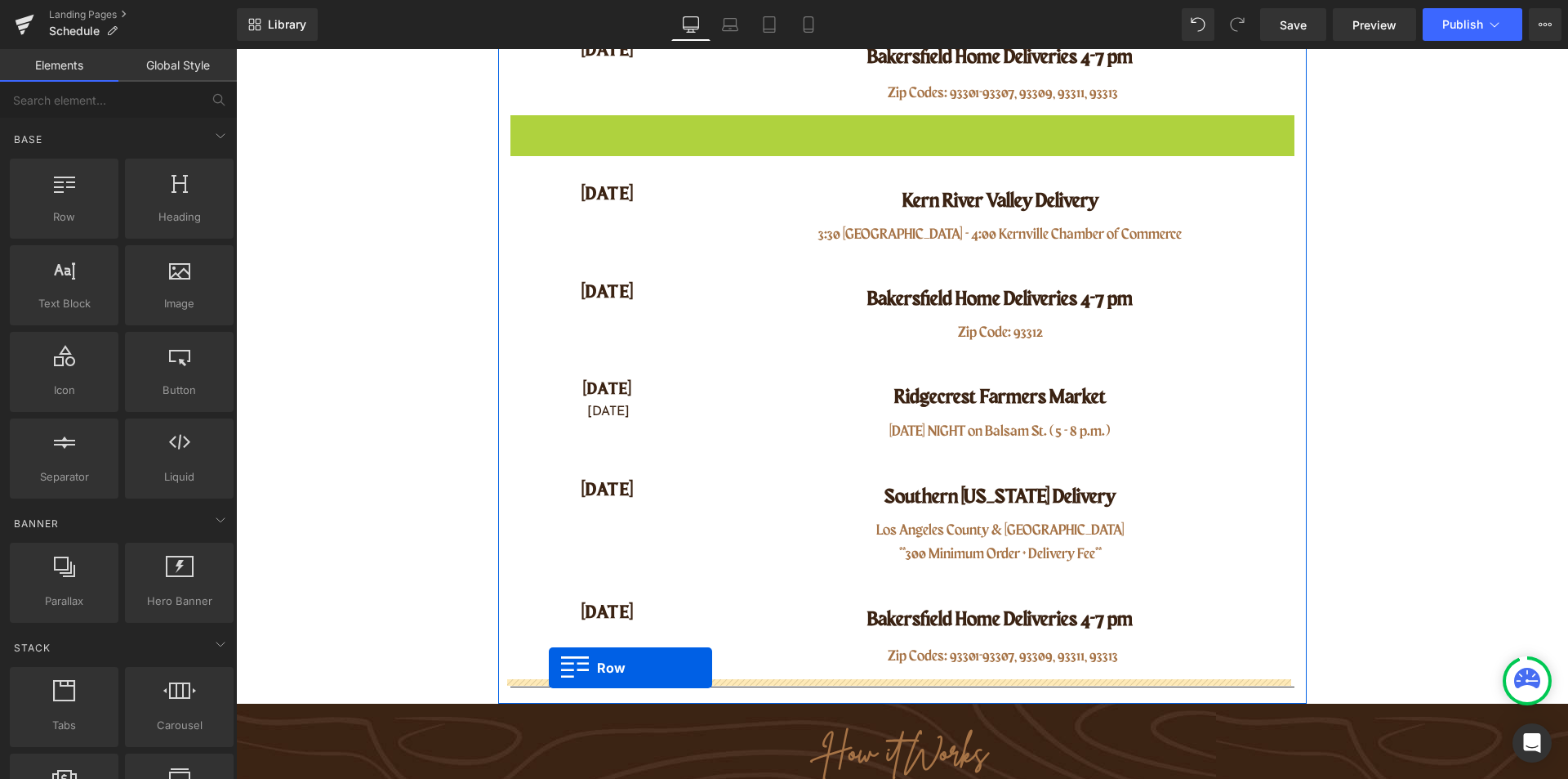
drag, startPoint x: 514, startPoint y: 374, endPoint x: 549, endPoint y: 667, distance: 295.1
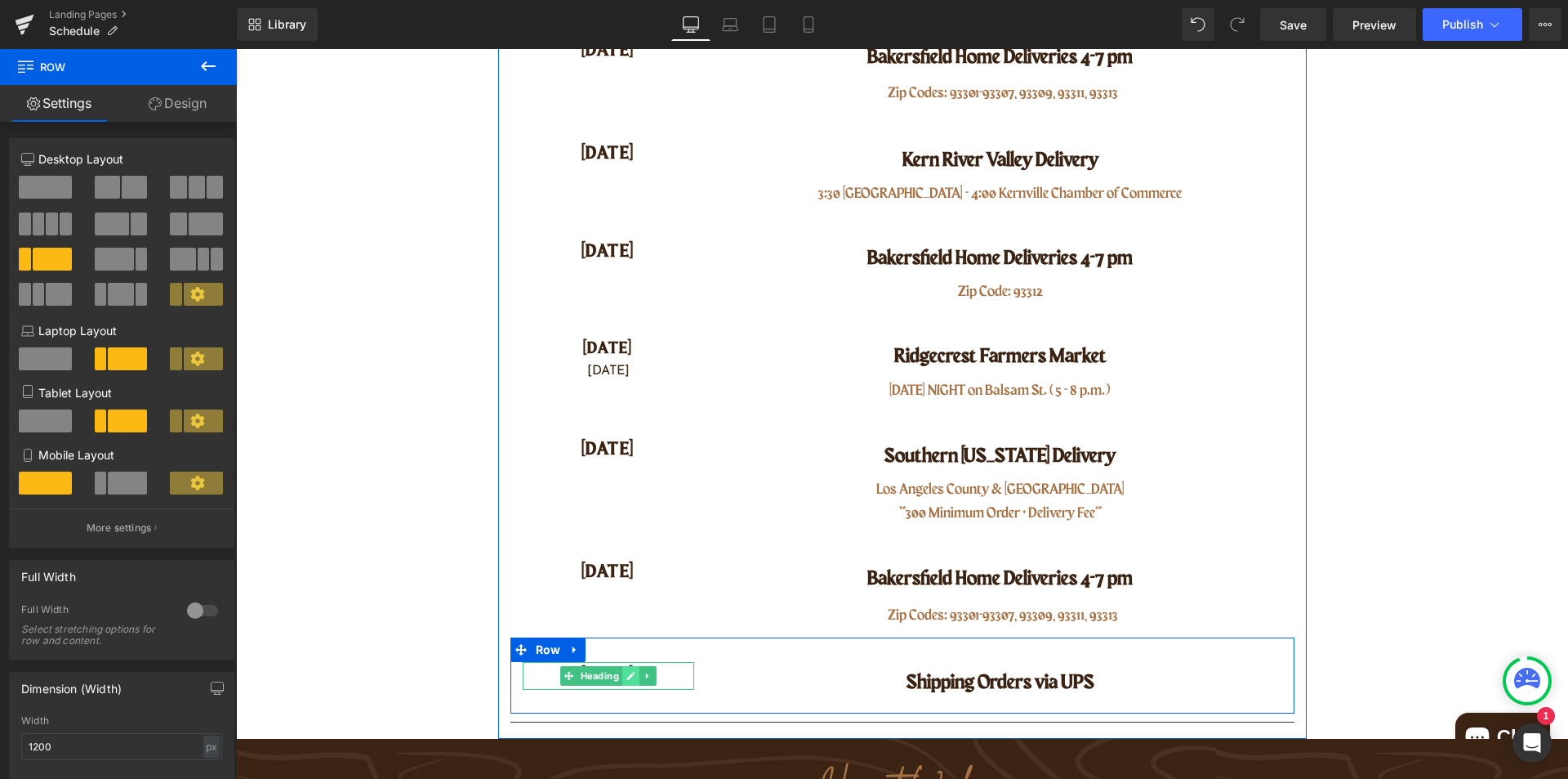
click at [626, 675] on icon at bounding box center [630, 675] width 8 height 8
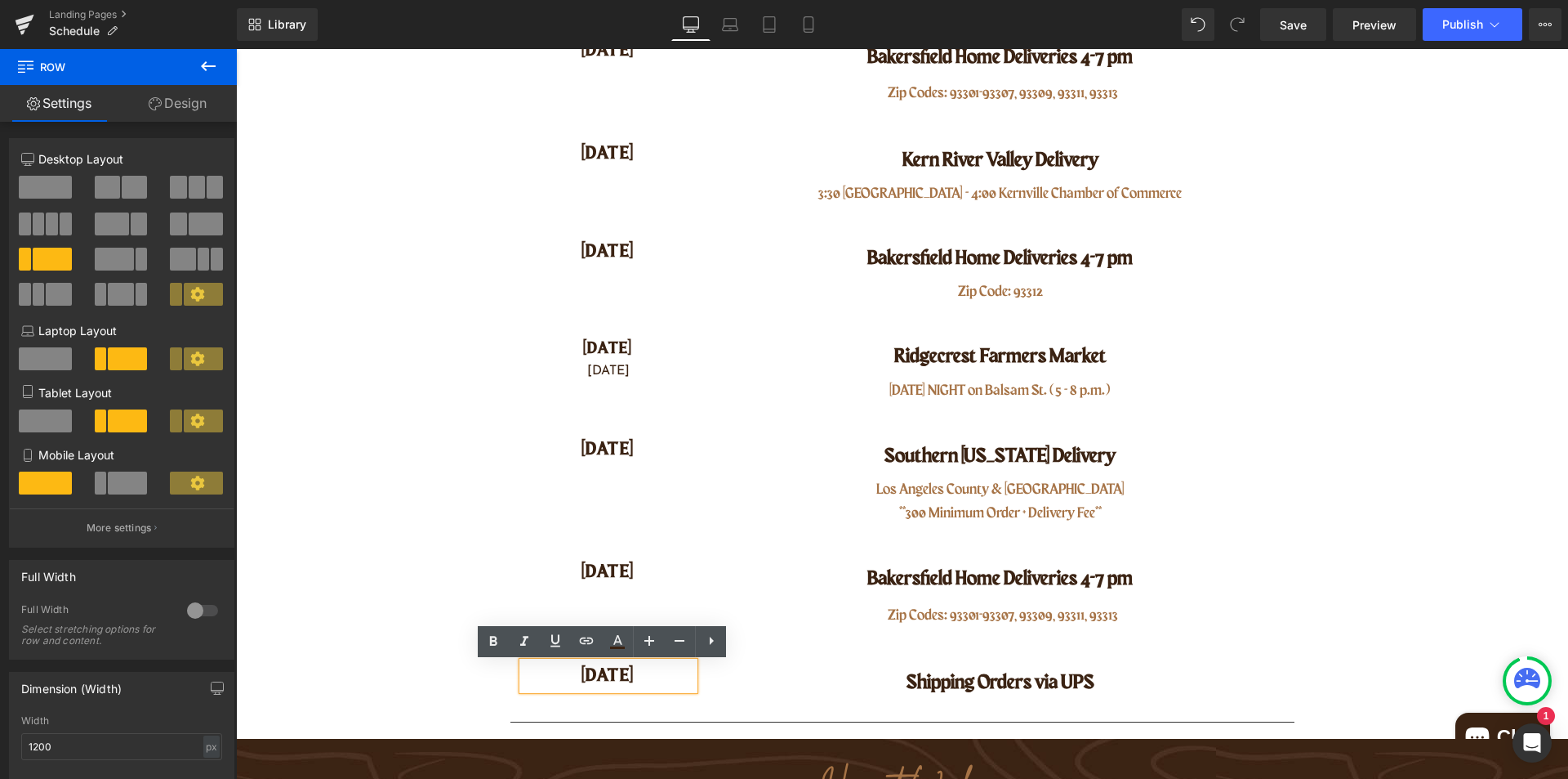
click at [630, 682] on h4 "[DATE]" at bounding box center [609, 675] width 172 height 27
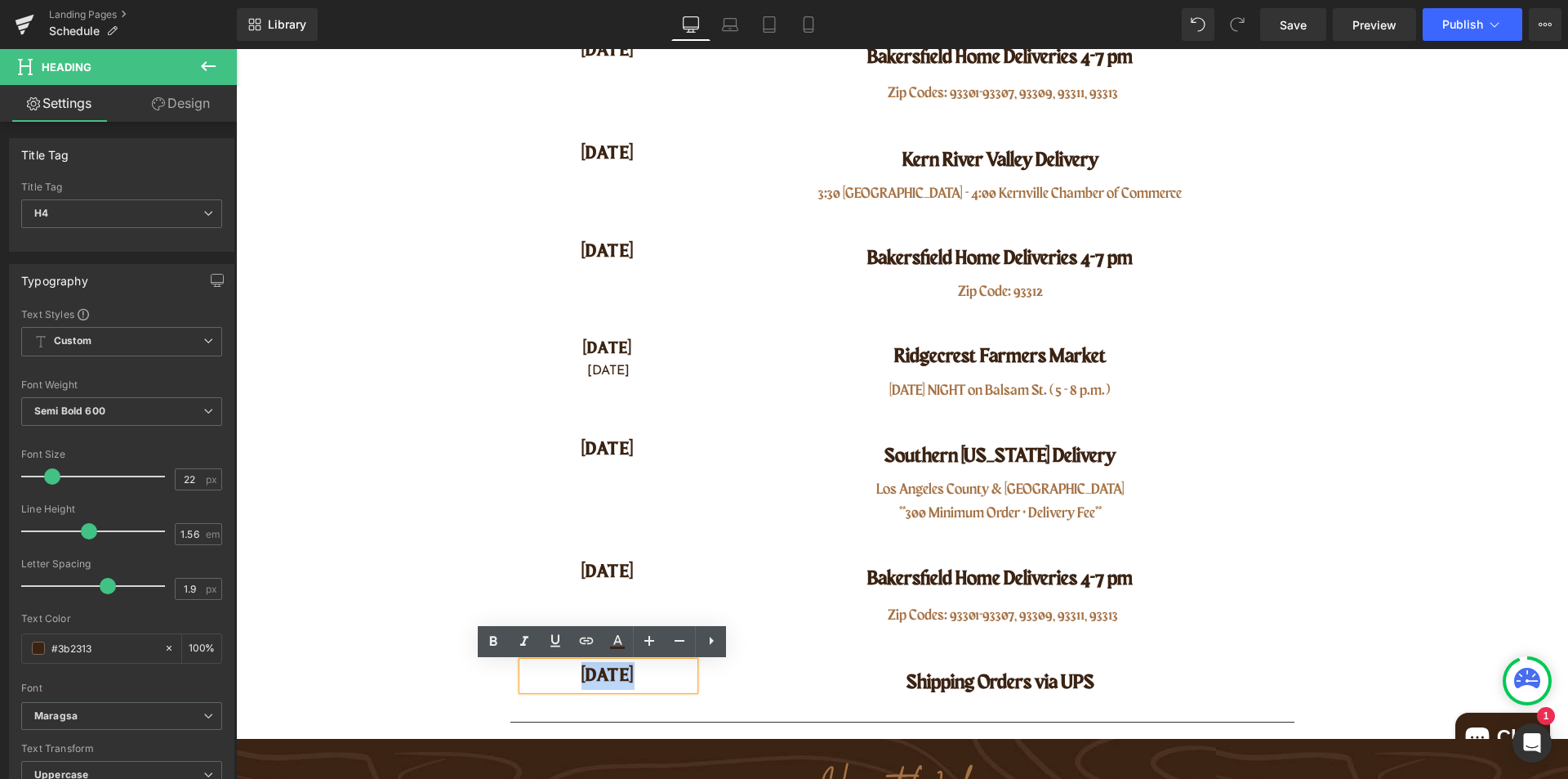
drag, startPoint x: 630, startPoint y: 682, endPoint x: 575, endPoint y: 676, distance: 55.3
click at [575, 676] on h4 "[DATE]" at bounding box center [609, 675] width 172 height 27
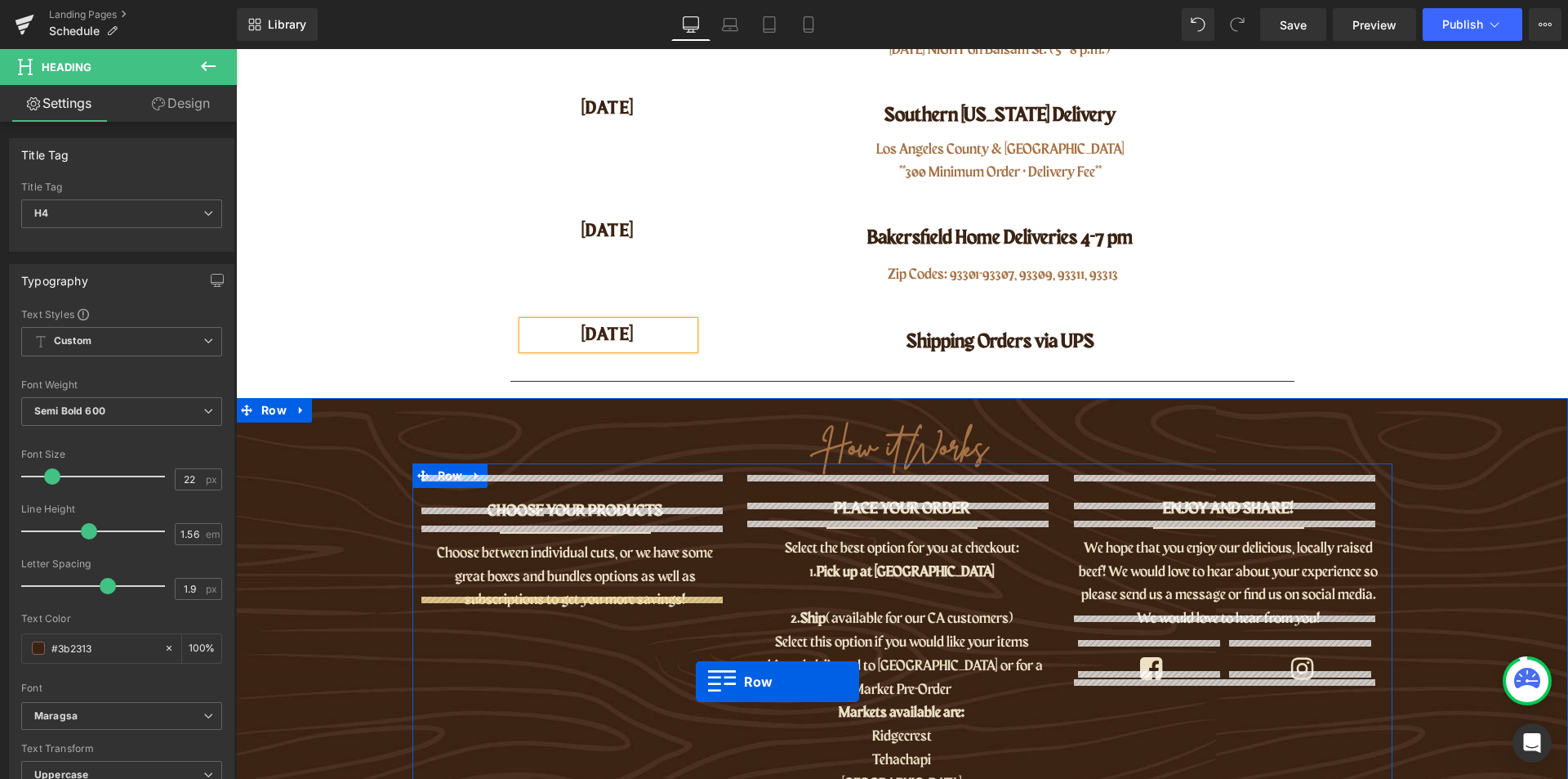
scroll to position [948, 0]
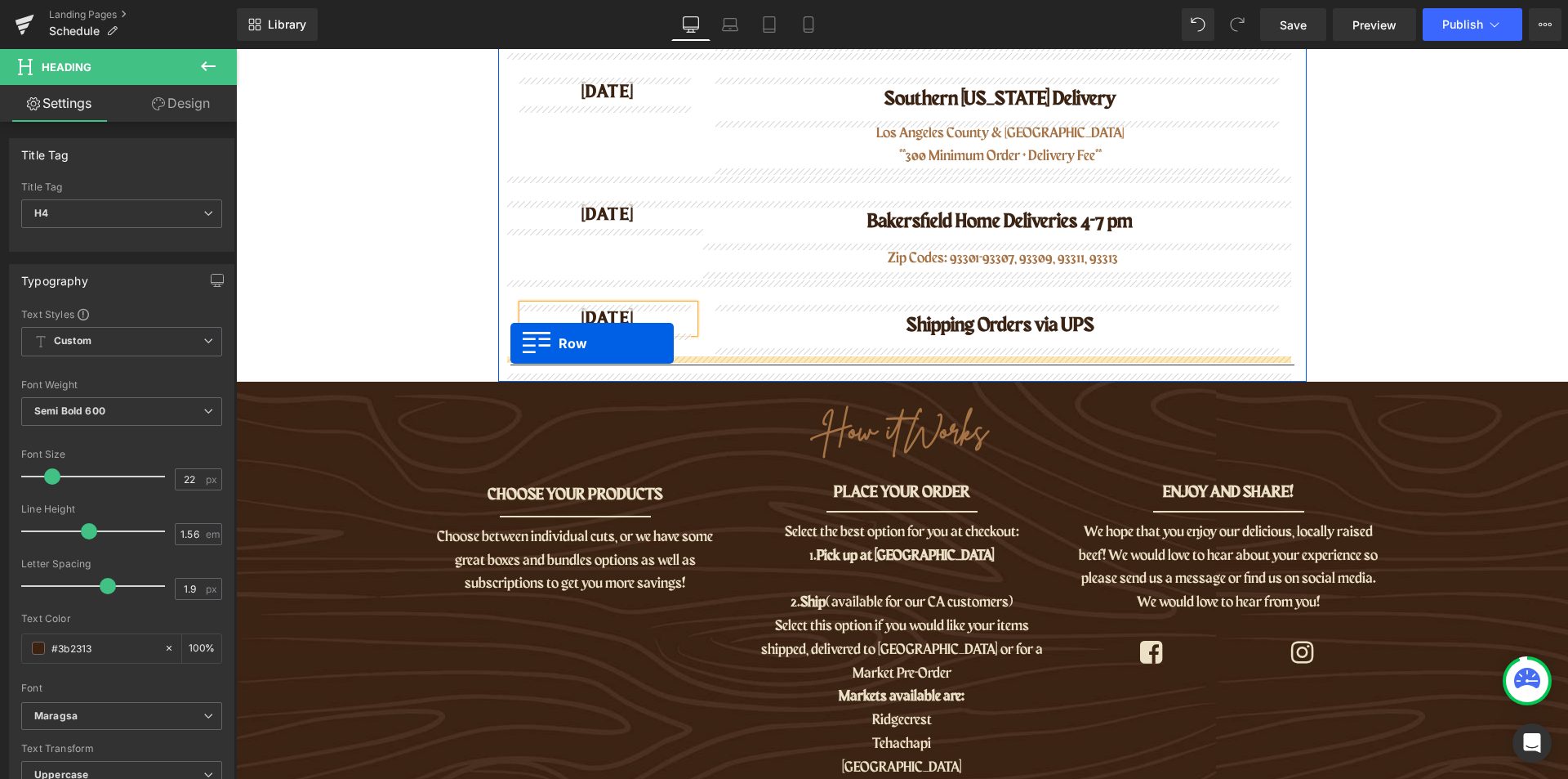
drag, startPoint x: 514, startPoint y: 517, endPoint x: 510, endPoint y: 343, distance: 174.0
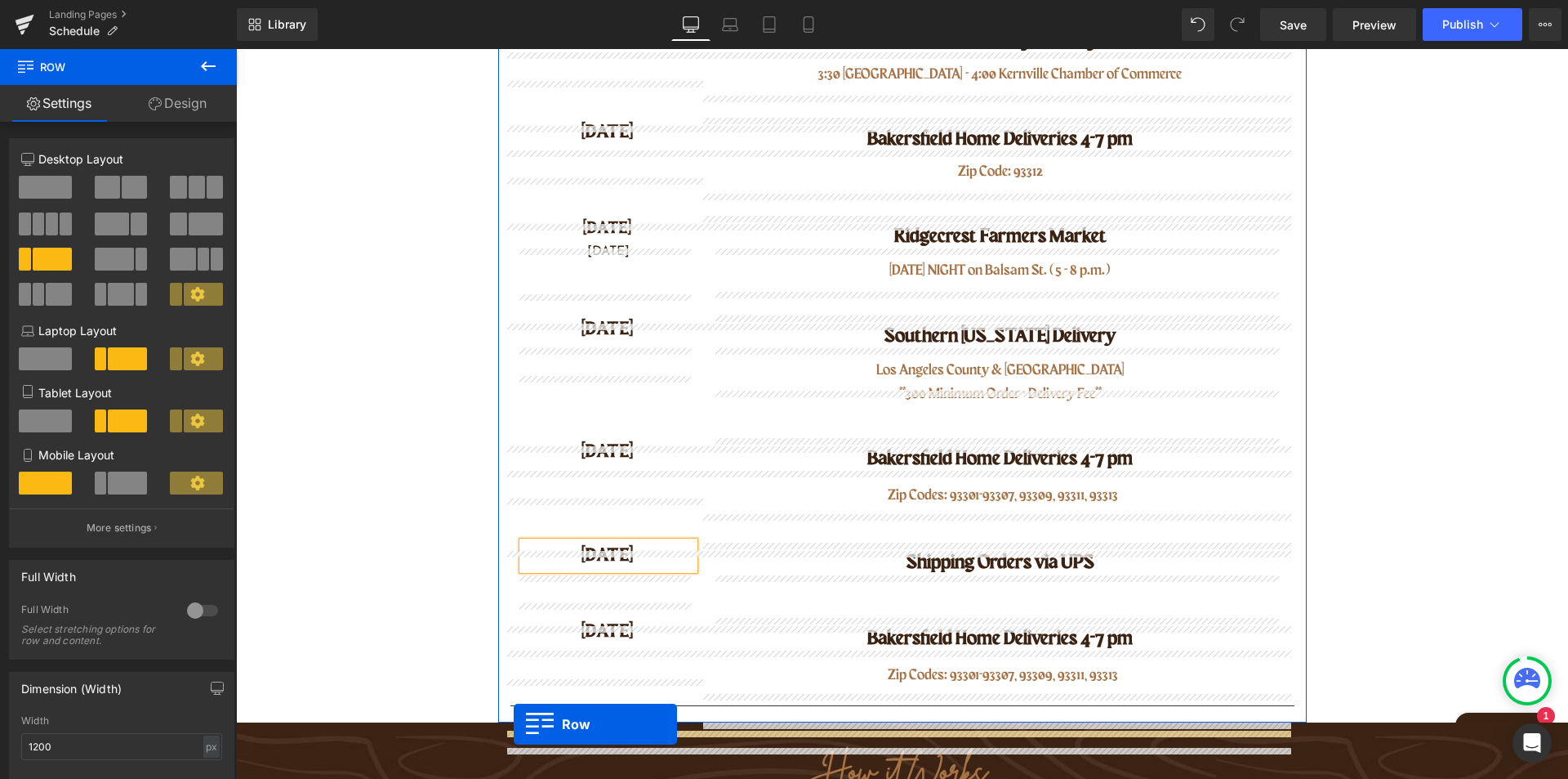
scroll to position [662, 0]
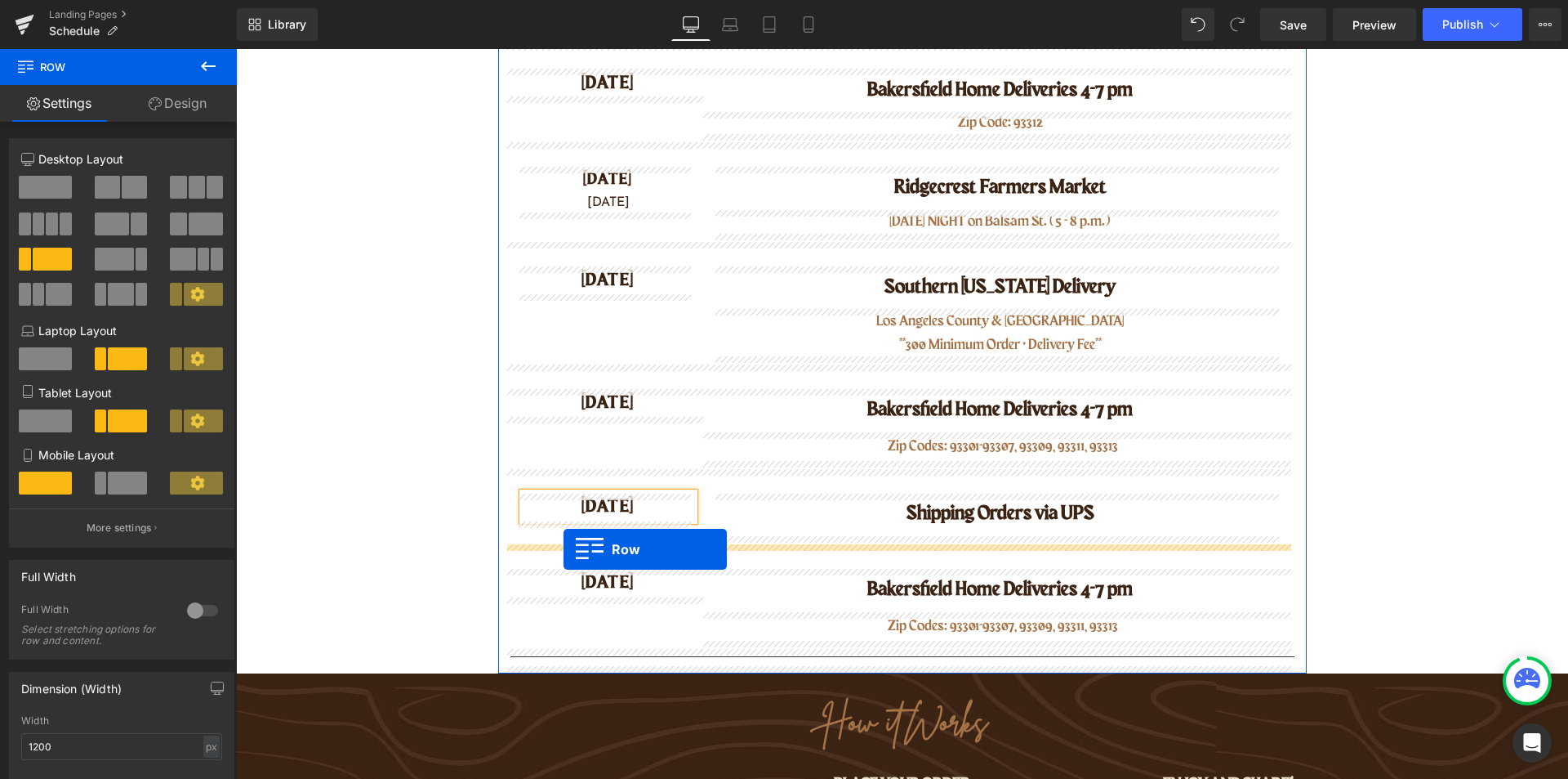
drag, startPoint x: 516, startPoint y: 147, endPoint x: 563, endPoint y: 549, distance: 404.7
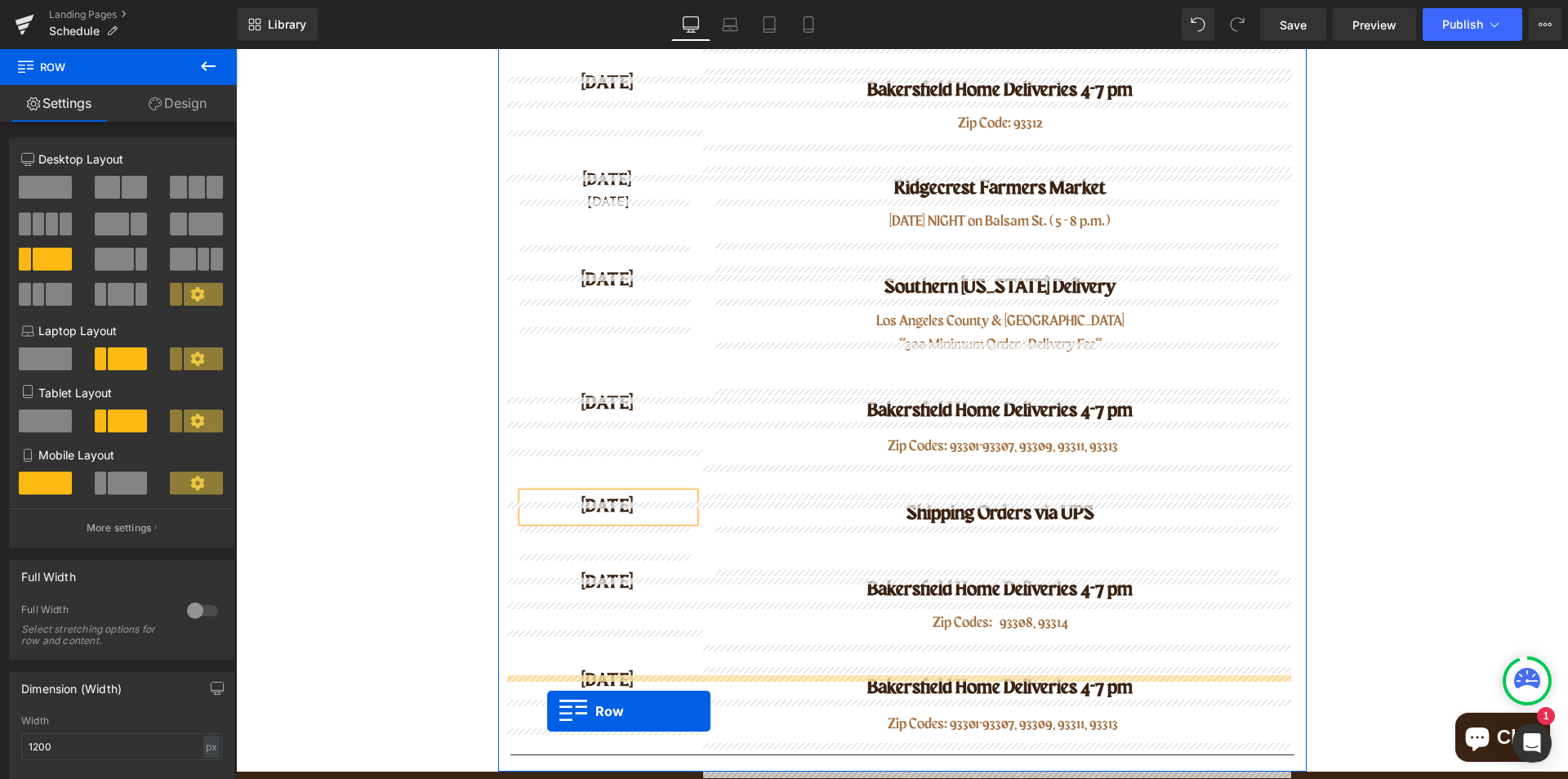
scroll to position [596, 0]
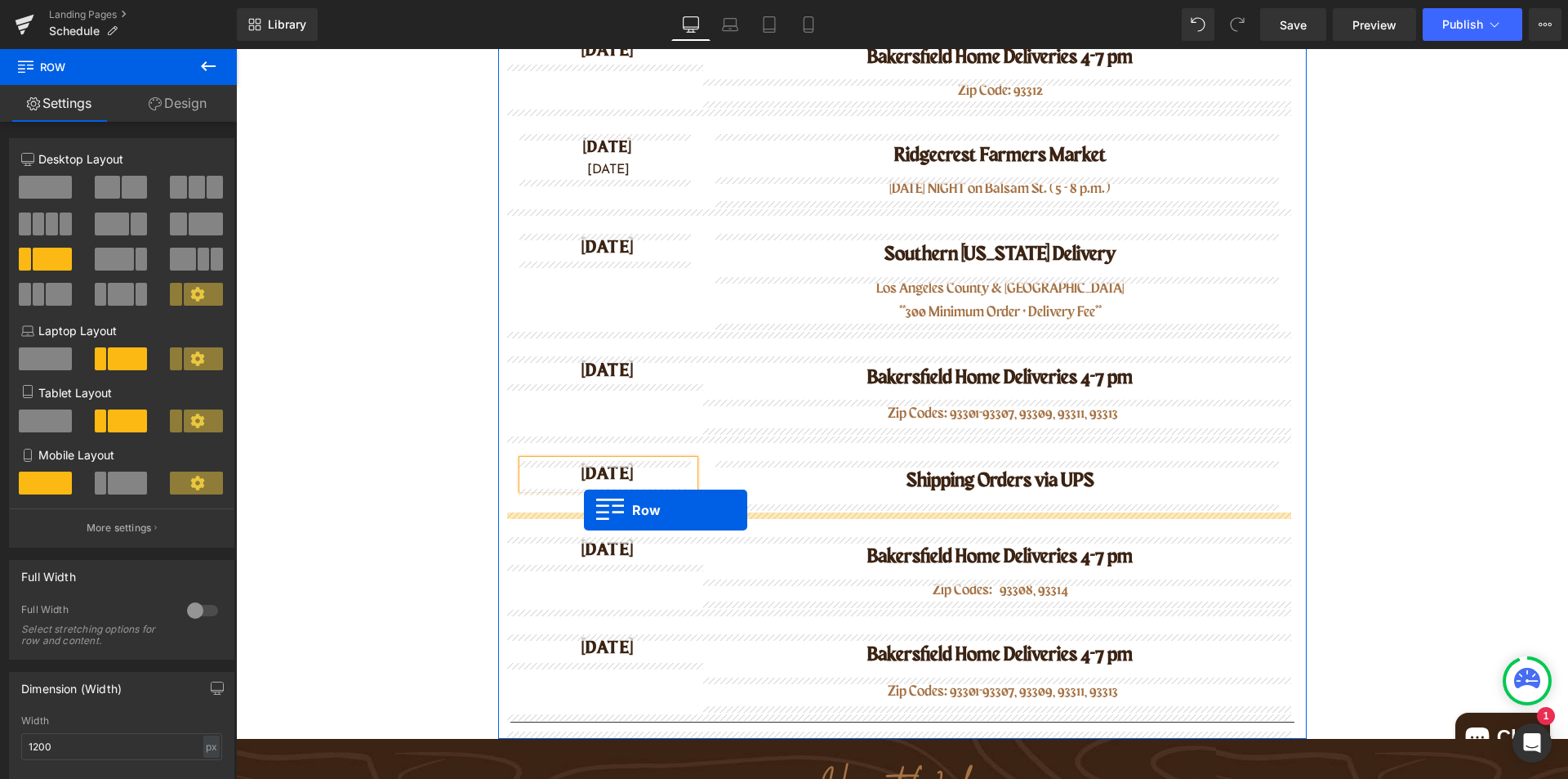
drag, startPoint x: 514, startPoint y: 112, endPoint x: 584, endPoint y: 510, distance: 404.1
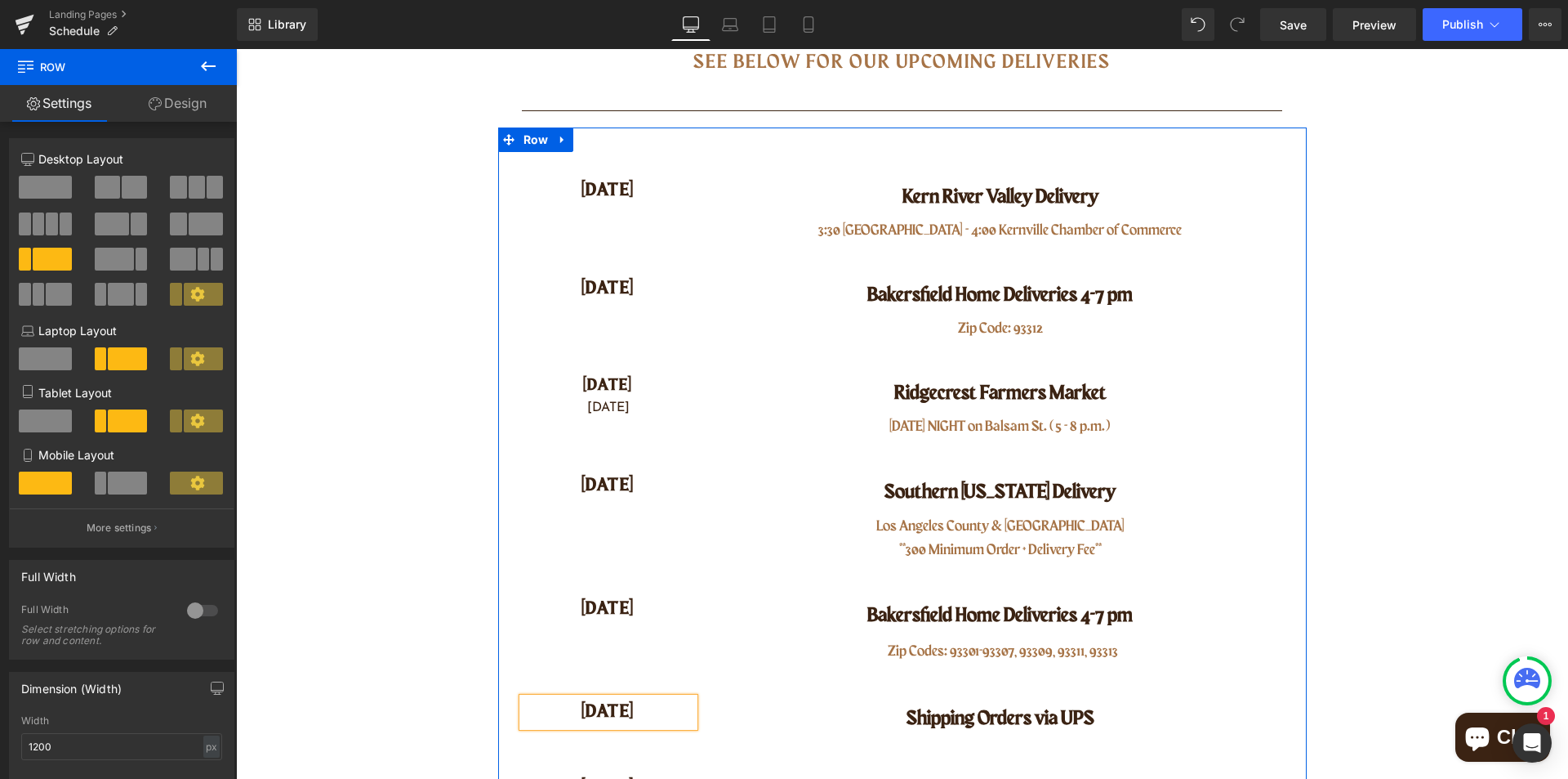
scroll to position [310, 0]
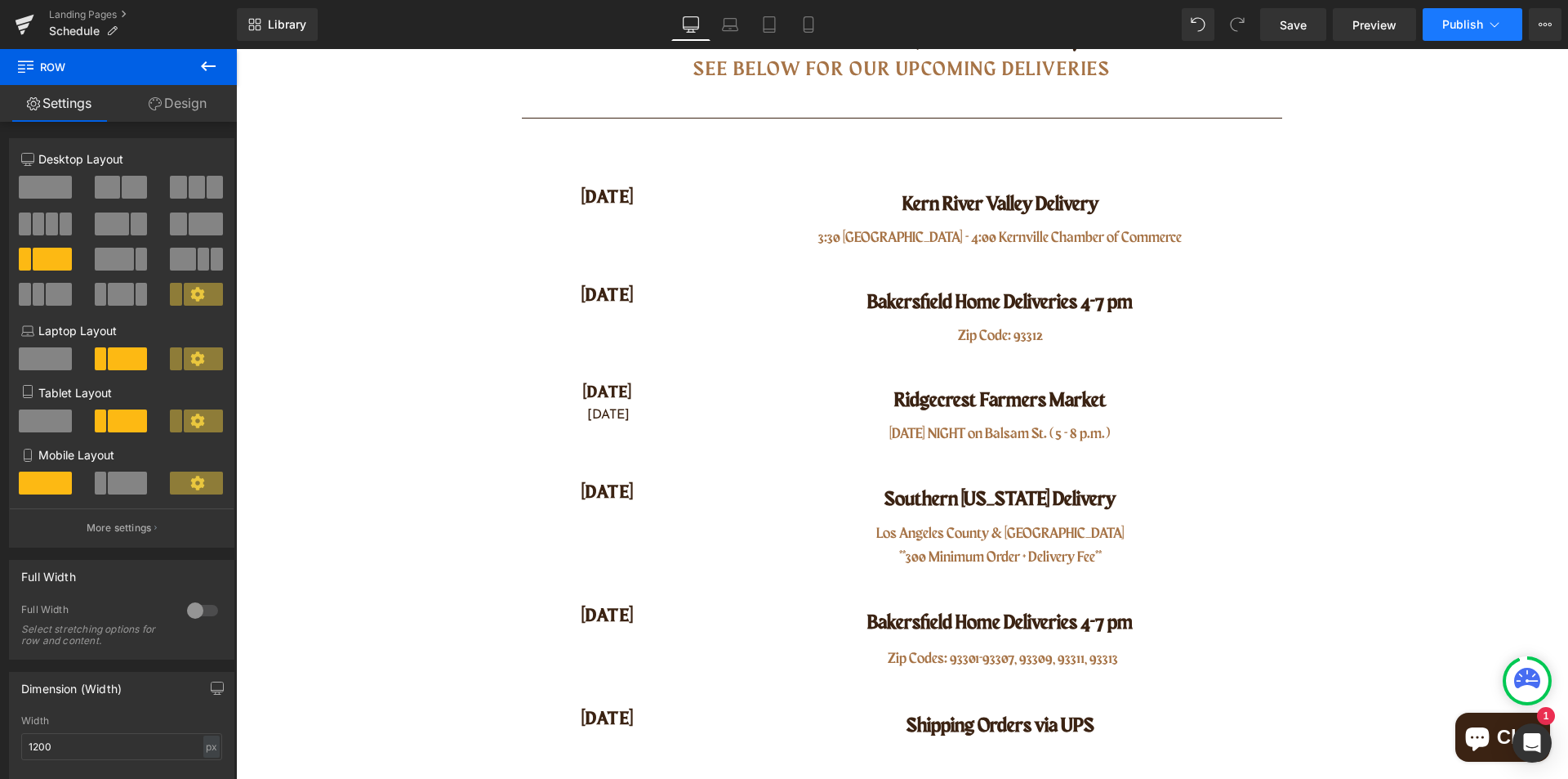
click at [1450, 24] on span "Publish" at bounding box center [1463, 24] width 41 height 13
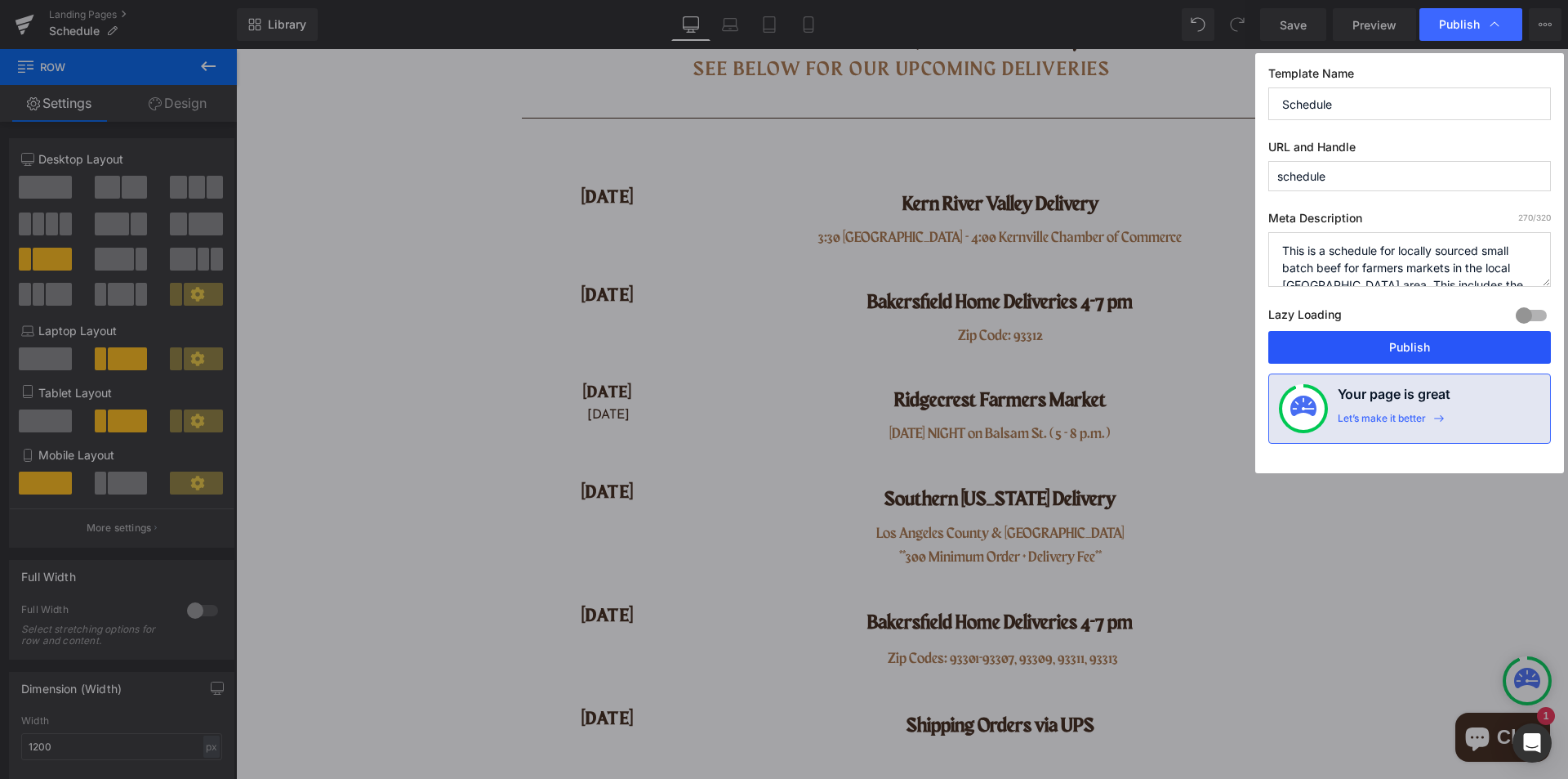
click at [1415, 347] on button "Publish" at bounding box center [1409, 347] width 283 height 33
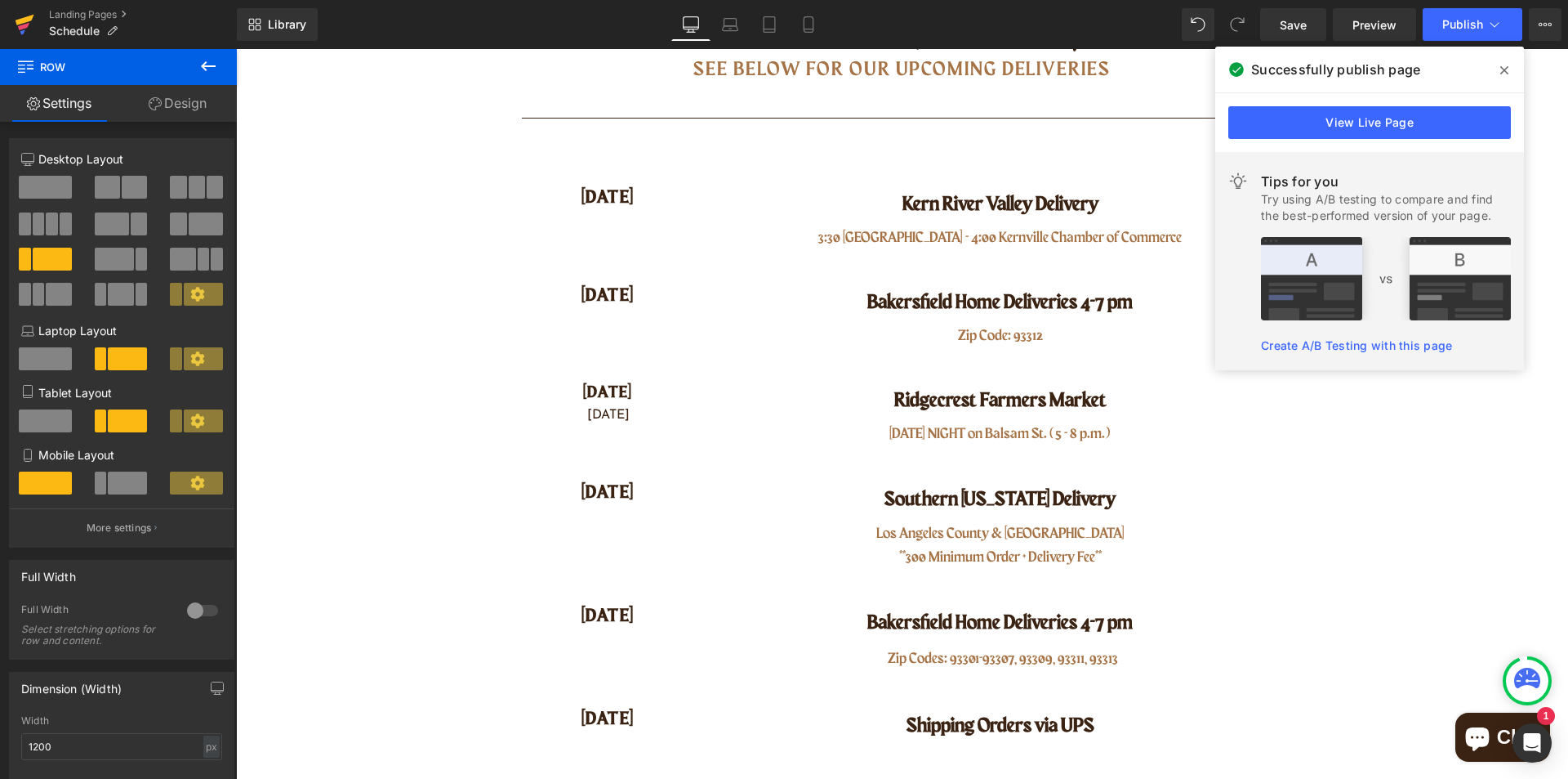
click at [18, 27] on icon at bounding box center [25, 25] width 19 height 41
